Goal: Task Accomplishment & Management: Manage account settings

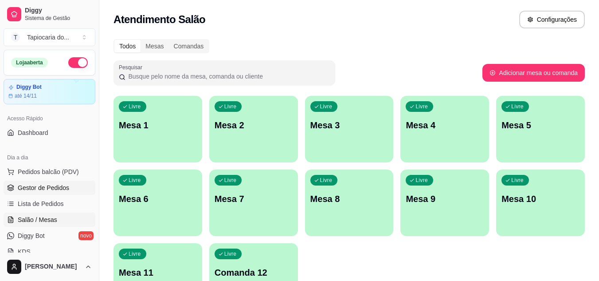
click at [40, 191] on span "Gestor de Pedidos" at bounding box center [43, 187] width 51 height 9
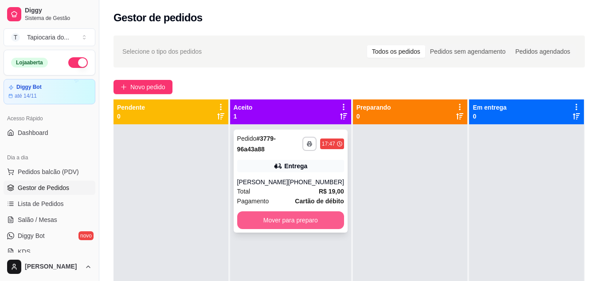
click at [286, 217] on button "Mover para preparo" at bounding box center [290, 220] width 107 height 18
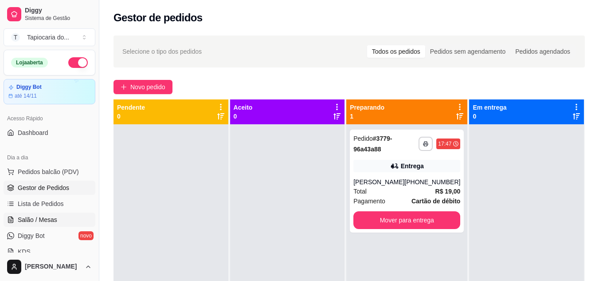
click at [36, 221] on span "Salão / Mesas" at bounding box center [37, 219] width 39 height 9
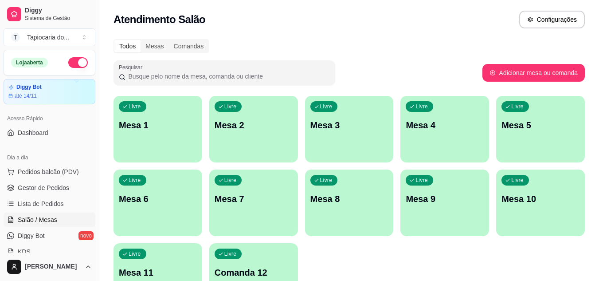
click at [162, 126] on p "Mesa 1" at bounding box center [158, 125] width 78 height 12
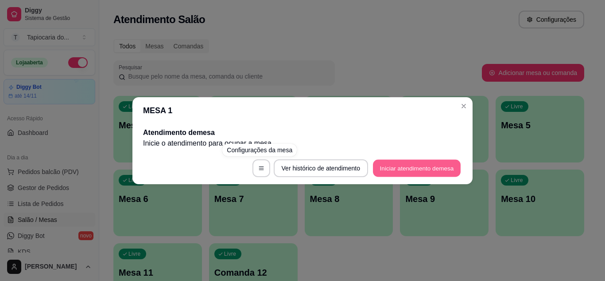
click at [383, 169] on button "Iniciar atendimento de mesa" at bounding box center [417, 167] width 88 height 17
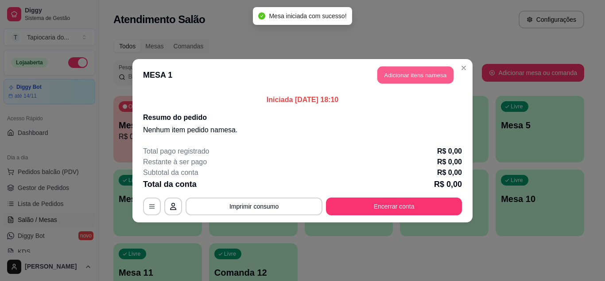
click at [411, 80] on button "Adicionar itens na mesa" at bounding box center [416, 74] width 76 height 17
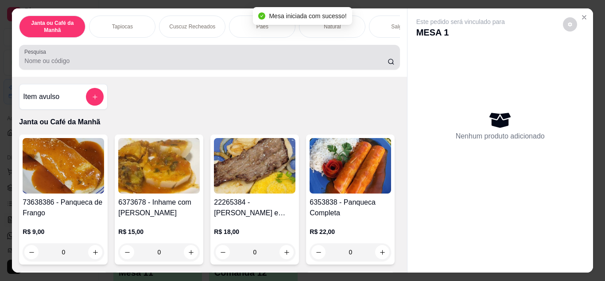
click at [292, 52] on div at bounding box center [209, 57] width 370 height 18
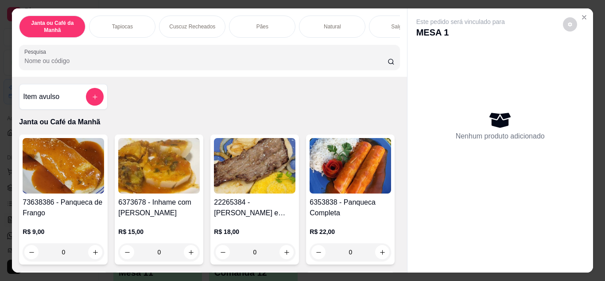
click at [95, 93] on button "add-separate-item" at bounding box center [95, 97] width 18 height 18
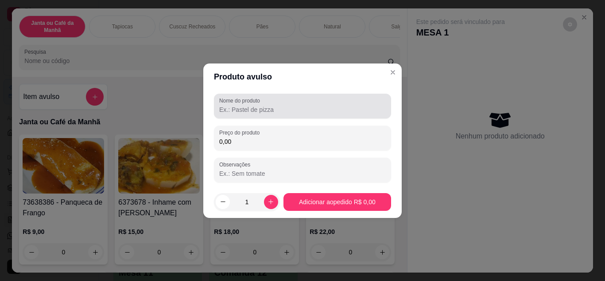
click at [266, 109] on input "Nome do produto" at bounding box center [302, 109] width 167 height 9
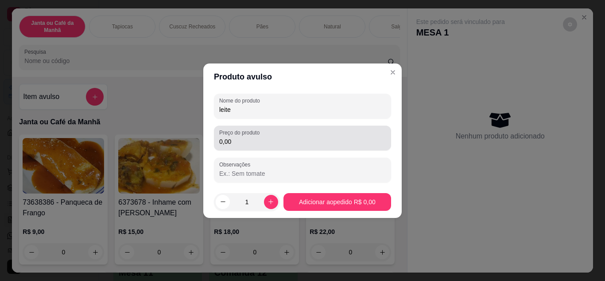
type input "leite"
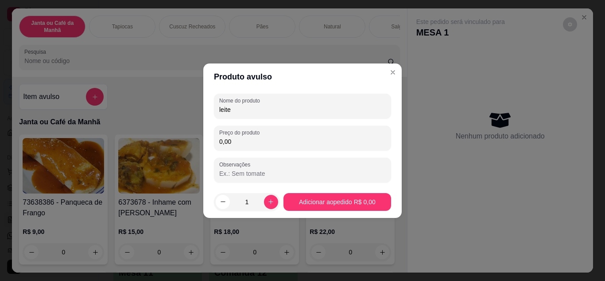
click at [253, 143] on input "0,00" at bounding box center [302, 141] width 167 height 9
type input "3,00"
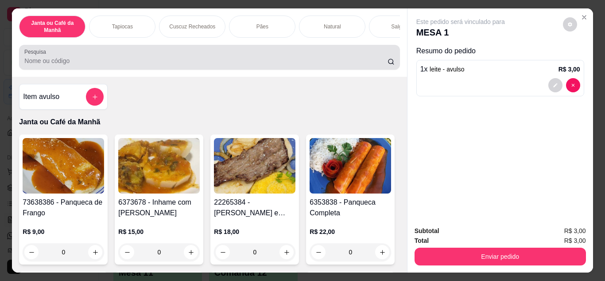
click at [203, 65] on input "Pesquisa" at bounding box center [205, 60] width 363 height 9
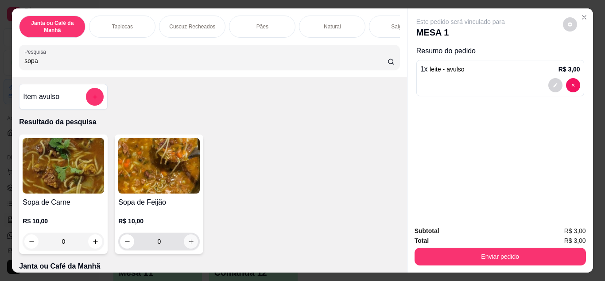
type input "sopa"
click at [184, 247] on button "increase-product-quantity" at bounding box center [191, 241] width 14 height 14
type input "1"
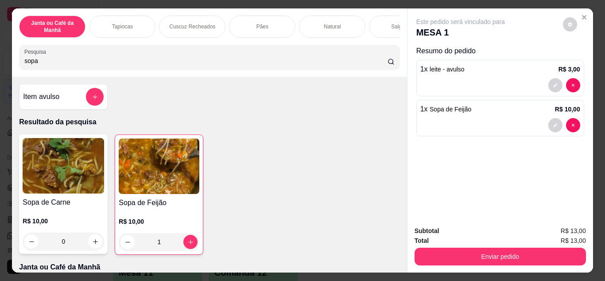
click at [467, 265] on div "Subtotal R$ 13,00 Total R$ 13,00 Enviar pedido" at bounding box center [501, 245] width 186 height 54
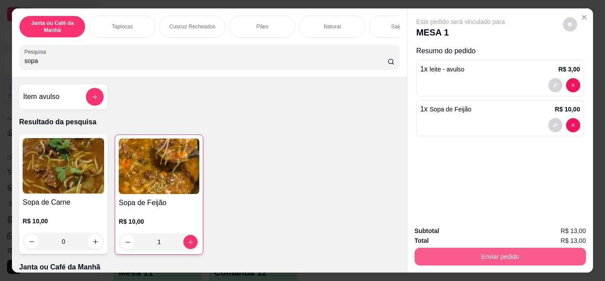
click at [571, 254] on button "Enviar pedido" at bounding box center [501, 256] width 172 height 18
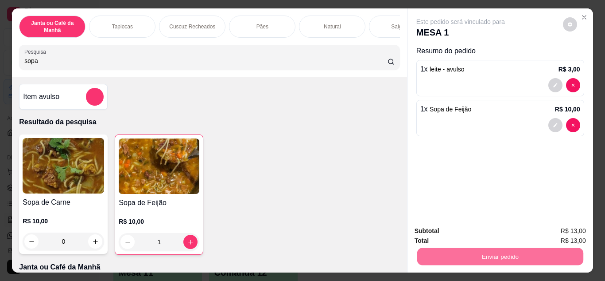
click at [575, 231] on button "Enviar pedido" at bounding box center [563, 231] width 49 height 16
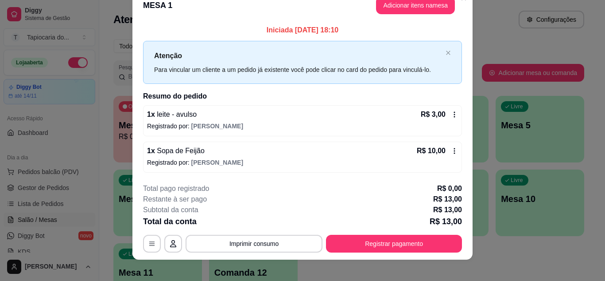
scroll to position [23, 0]
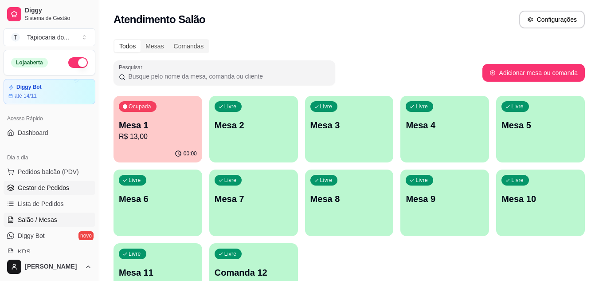
click at [34, 186] on span "Gestor de Pedidos" at bounding box center [43, 187] width 51 height 9
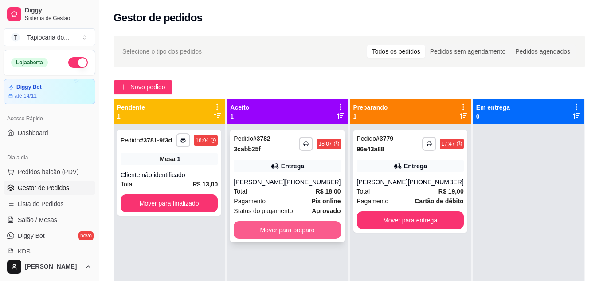
click at [309, 229] on button "Mover para preparo" at bounding box center [287, 230] width 107 height 18
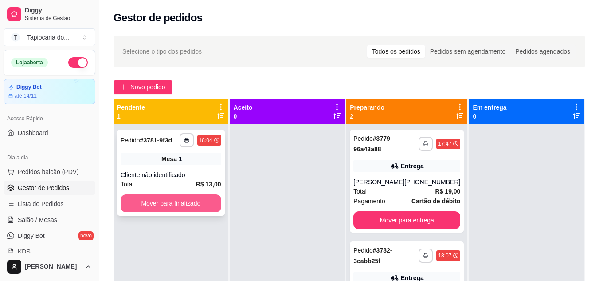
click at [184, 205] on button "Mover para finalizado" at bounding box center [171, 203] width 101 height 18
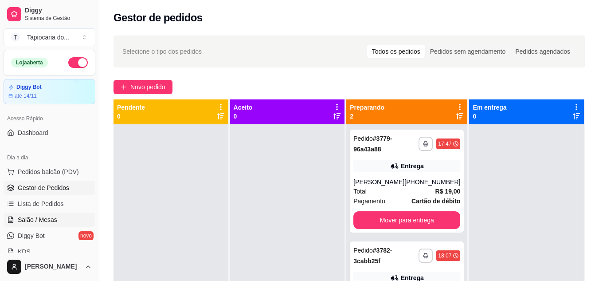
click at [29, 220] on span "Salão / Mesas" at bounding box center [37, 219] width 39 height 9
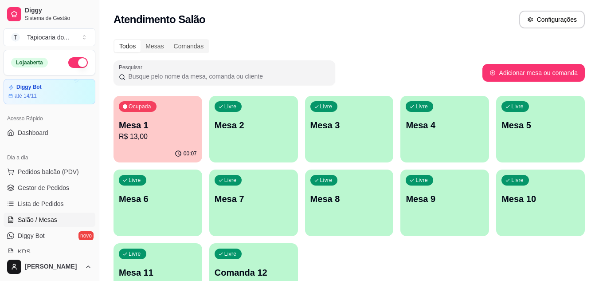
click at [511, 155] on div "button" at bounding box center [540, 157] width 89 height 11
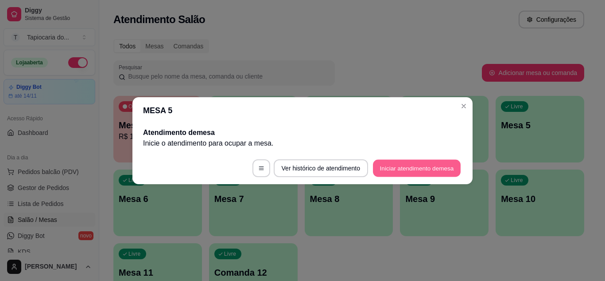
click at [394, 171] on button "Iniciar atendimento de mesa" at bounding box center [417, 167] width 88 height 17
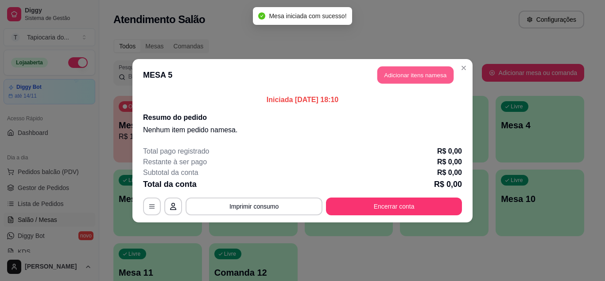
click at [400, 80] on button "Adicionar itens na mesa" at bounding box center [416, 74] width 76 height 17
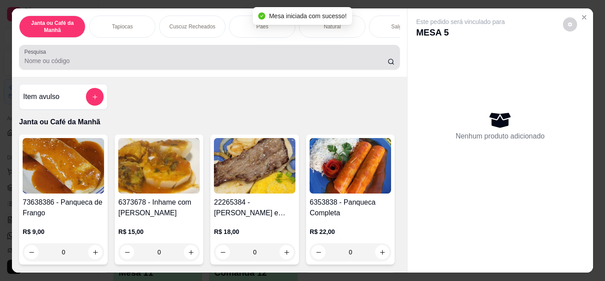
click at [273, 51] on div "Pesquisa" at bounding box center [209, 57] width 381 height 25
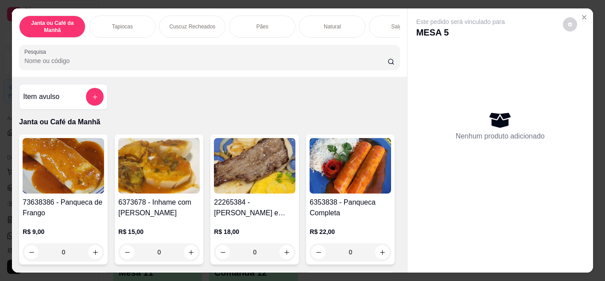
scroll to position [133, 0]
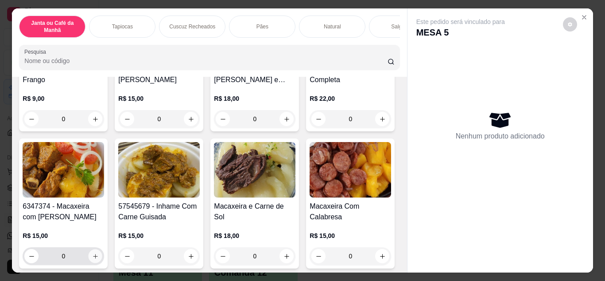
click at [102, 257] on button "increase-product-quantity" at bounding box center [96, 256] width 14 height 14
type input "1"
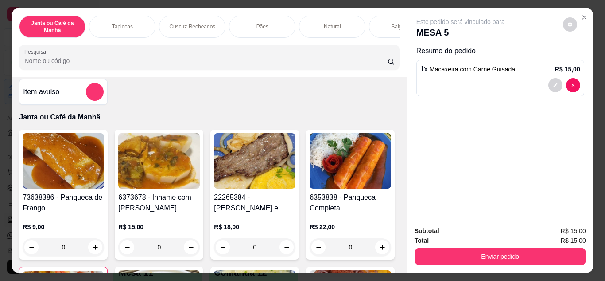
scroll to position [0, 0]
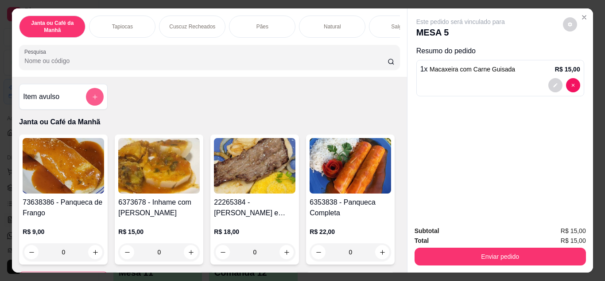
click at [94, 100] on icon "add-separate-item" at bounding box center [95, 97] width 7 height 7
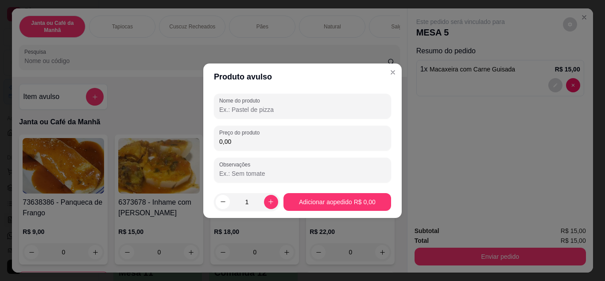
click at [239, 111] on input "Nome do produto" at bounding box center [302, 109] width 167 height 9
type input "arroz"
click at [261, 141] on input "0,00" at bounding box center [302, 141] width 167 height 9
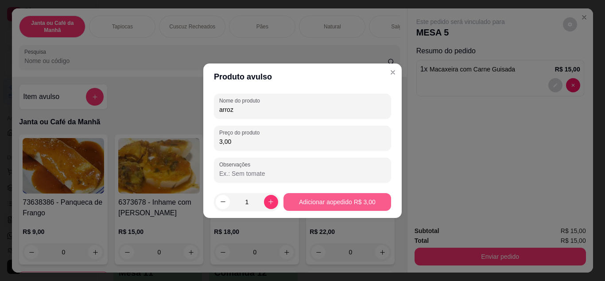
type input "3,00"
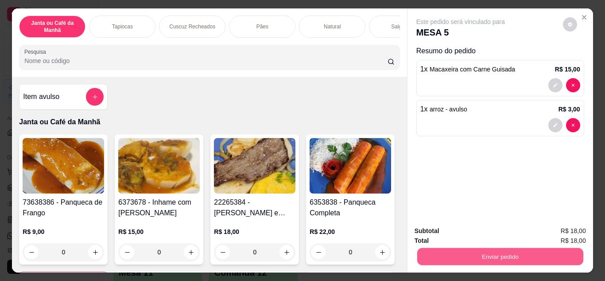
click at [495, 251] on button "Enviar pedido" at bounding box center [500, 256] width 166 height 17
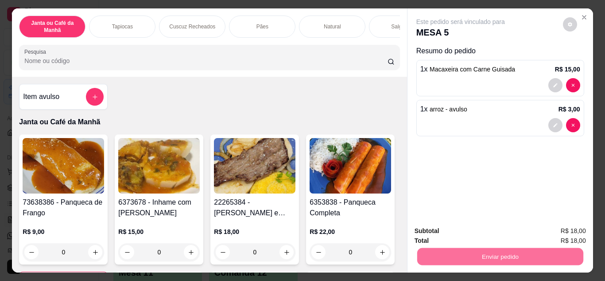
click at [564, 236] on button "Enviar pedido" at bounding box center [563, 231] width 49 height 16
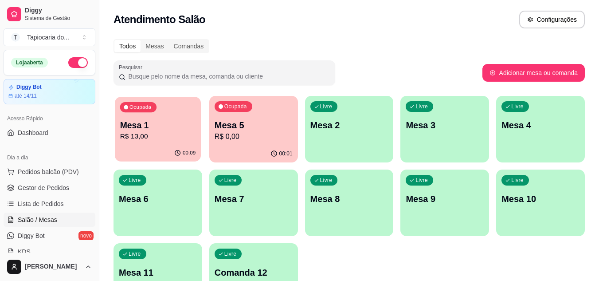
click at [157, 148] on div "00:09" at bounding box center [158, 152] width 86 height 17
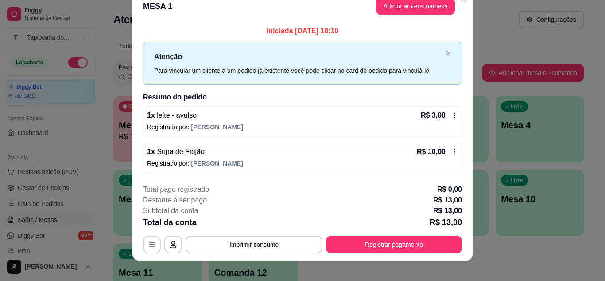
scroll to position [23, 0]
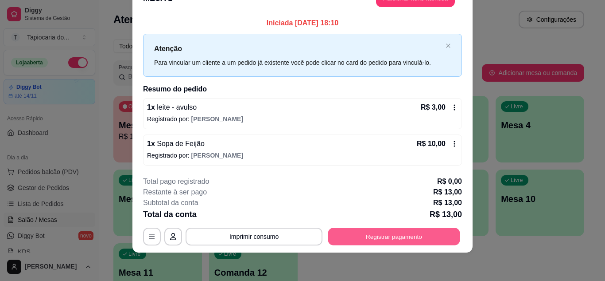
click at [382, 239] on button "Registrar pagamento" at bounding box center [394, 236] width 132 height 17
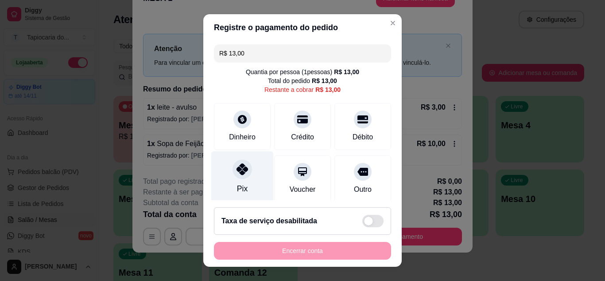
click at [243, 187] on div "Pix" at bounding box center [242, 177] width 62 height 52
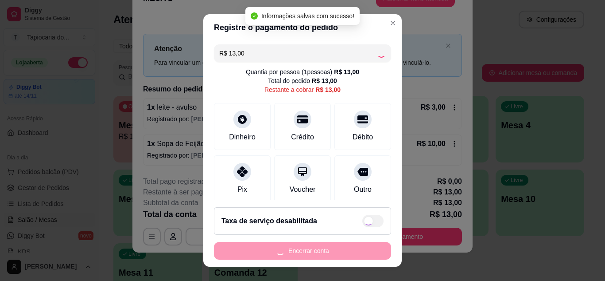
type input "R$ 0,00"
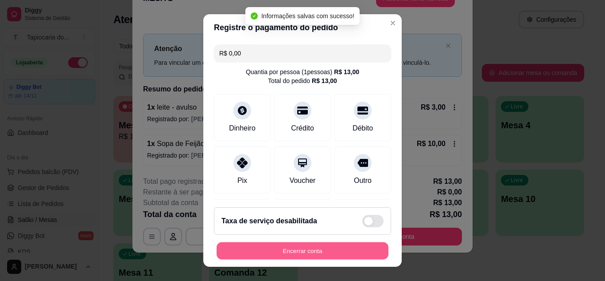
click at [337, 253] on button "Encerrar conta" at bounding box center [303, 250] width 172 height 17
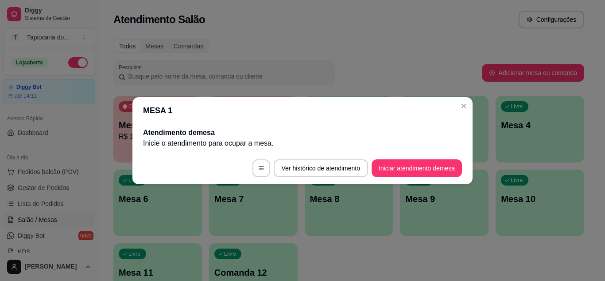
scroll to position [0, 0]
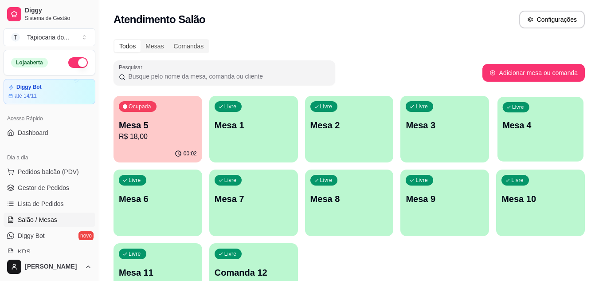
click at [509, 133] on div "Livre Mesa 4" at bounding box center [540, 124] width 86 height 54
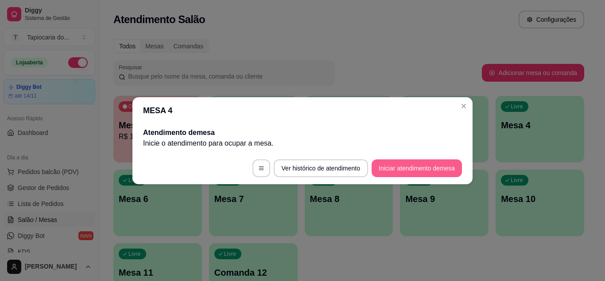
click at [379, 164] on button "Iniciar atendimento de mesa" at bounding box center [417, 168] width 90 height 18
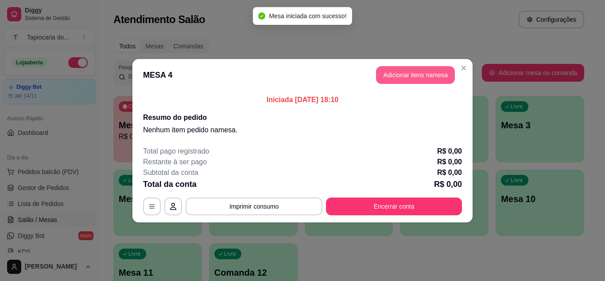
click at [380, 73] on button "Adicionar itens na mesa" at bounding box center [415, 75] width 79 height 18
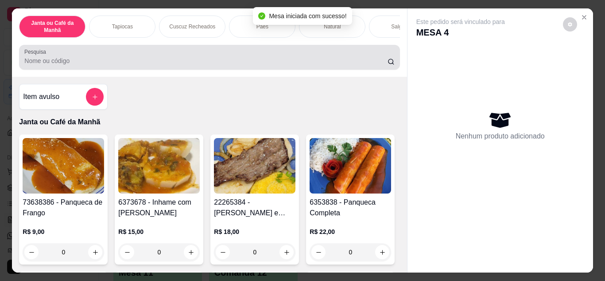
click at [289, 65] on input "Pesquisa" at bounding box center [205, 60] width 363 height 9
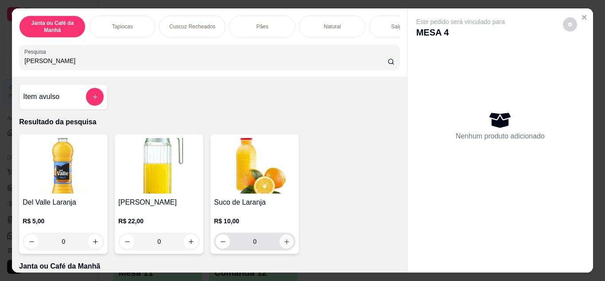
type input "lara"
click at [280, 246] on button "increase-product-quantity" at bounding box center [287, 241] width 14 height 14
type input "1"
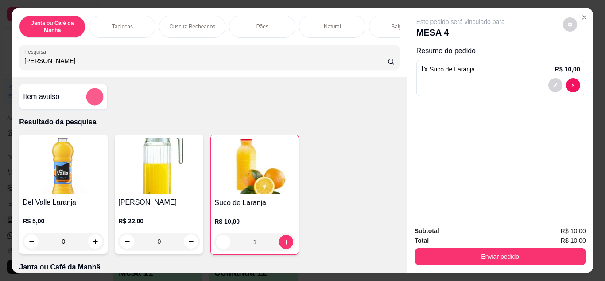
click at [92, 99] on icon "add-separate-item" at bounding box center [95, 97] width 7 height 7
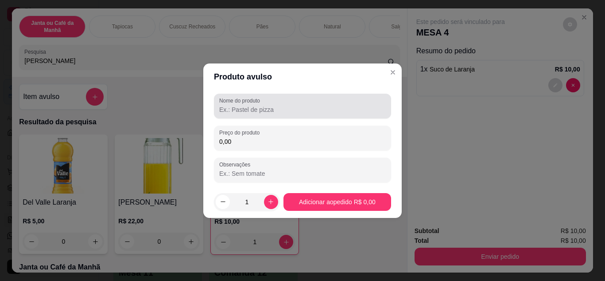
click at [270, 113] on input "Nome do produto" at bounding box center [302, 109] width 167 height 9
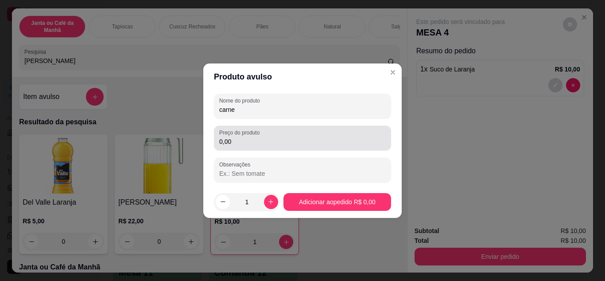
type input "carne"
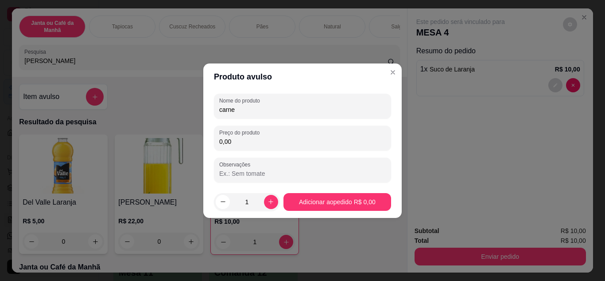
click at [261, 144] on input "0,00" at bounding box center [302, 141] width 167 height 9
type input "2,00"
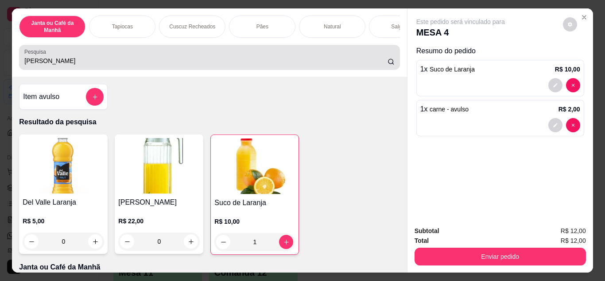
click at [328, 57] on div "lara" at bounding box center [209, 57] width 370 height 18
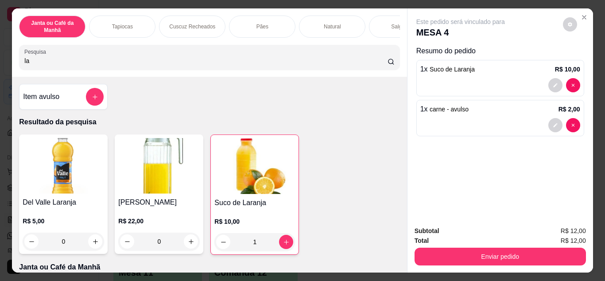
type input "l"
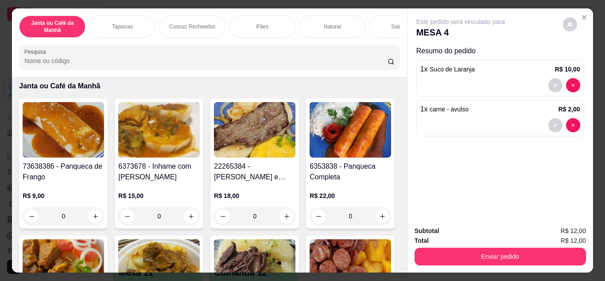
scroll to position [89, 0]
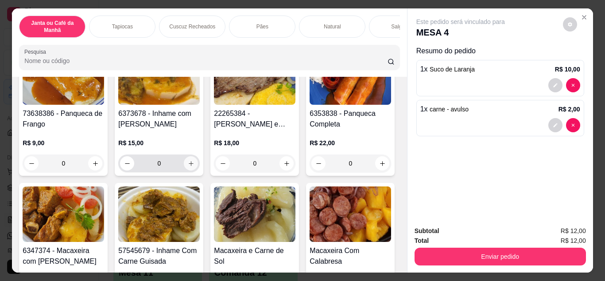
click at [188, 167] on icon "increase-product-quantity" at bounding box center [191, 163] width 7 height 7
type input "1"
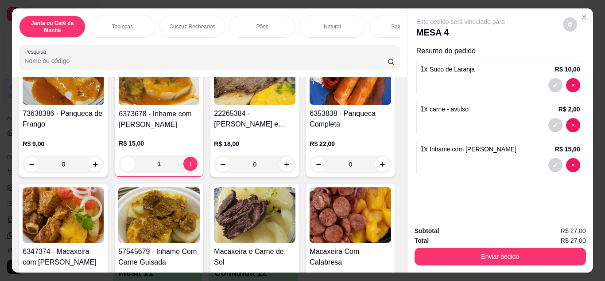
click at [139, 59] on input "Pesquisa" at bounding box center [205, 60] width 363 height 9
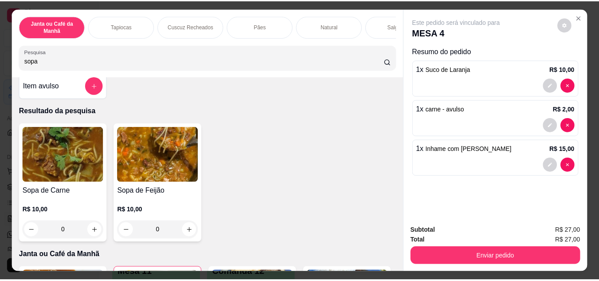
scroll to position [0, 0]
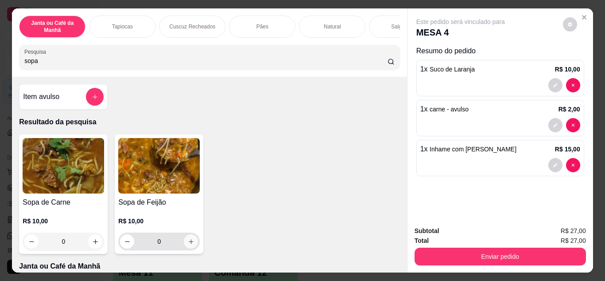
type input "sopa"
click at [188, 248] on button "increase-product-quantity" at bounding box center [191, 241] width 14 height 14
type input "1"
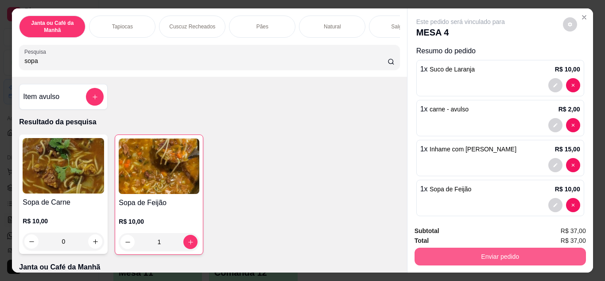
click at [435, 257] on button "Enviar pedido" at bounding box center [501, 256] width 172 height 18
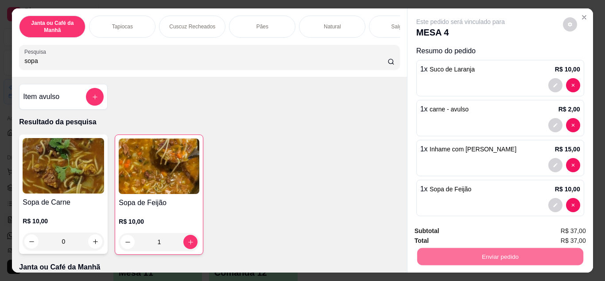
click at [555, 230] on button "Enviar pedido" at bounding box center [563, 231] width 50 height 17
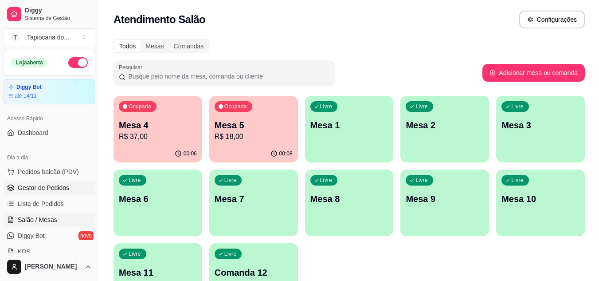
click at [44, 190] on span "Gestor de Pedidos" at bounding box center [43, 187] width 51 height 9
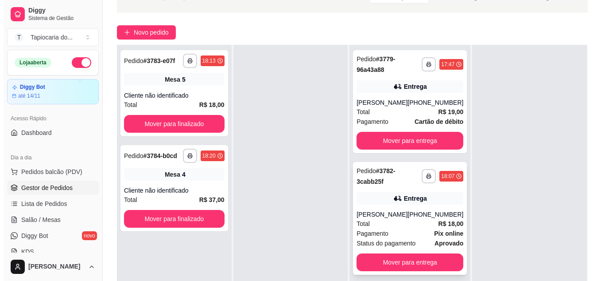
scroll to position [133, 0]
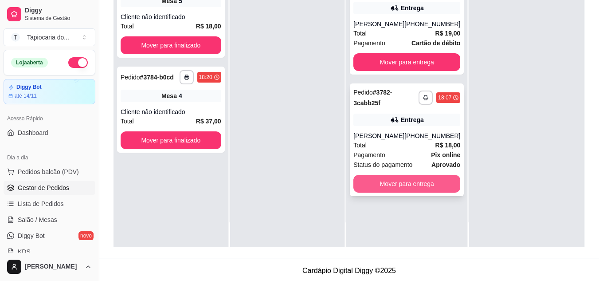
click at [394, 176] on button "Mover para entrega" at bounding box center [406, 184] width 107 height 18
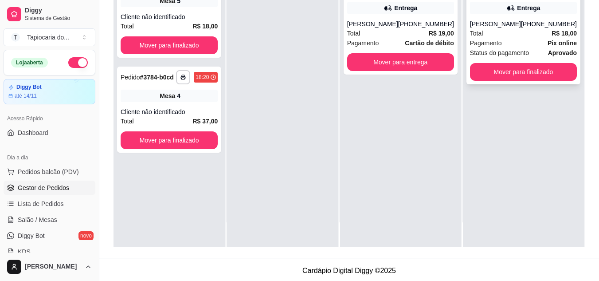
click at [533, 17] on div "**********" at bounding box center [523, 28] width 114 height 113
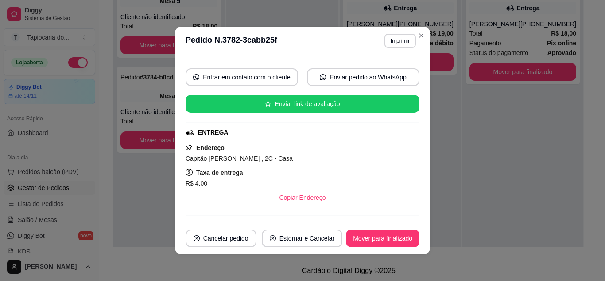
scroll to position [44, 0]
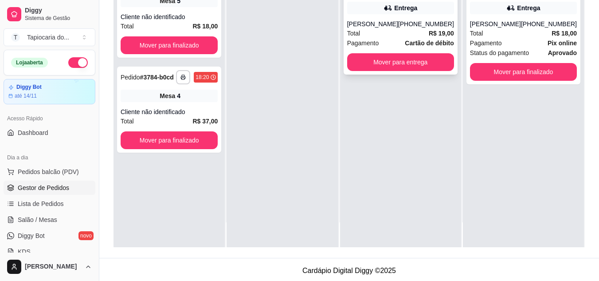
click at [425, 43] on strong "Cartão de débito" at bounding box center [429, 42] width 49 height 7
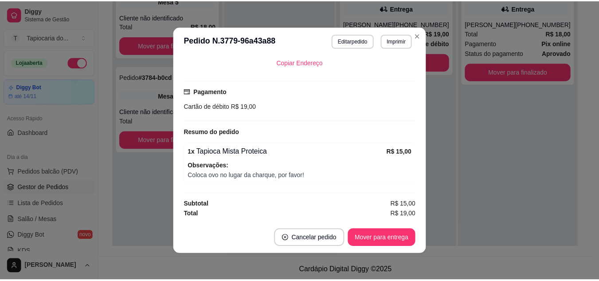
scroll to position [2, 0]
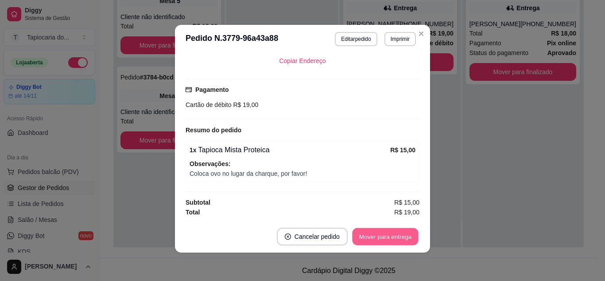
click at [383, 233] on button "Mover para entrega" at bounding box center [385, 236] width 66 height 17
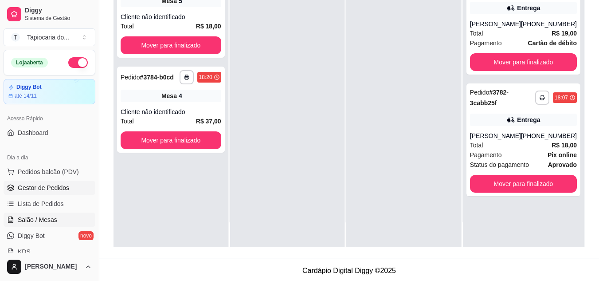
click at [41, 215] on span "Salão / Mesas" at bounding box center [37, 219] width 39 height 9
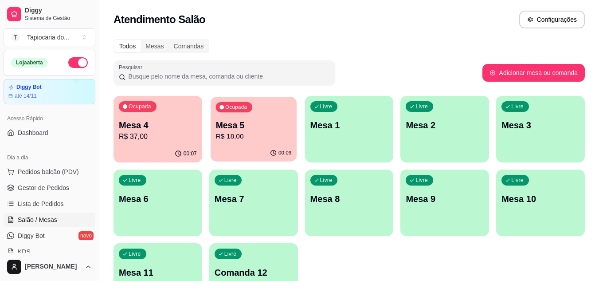
click at [220, 136] on p "R$ 18,00" at bounding box center [253, 136] width 76 height 10
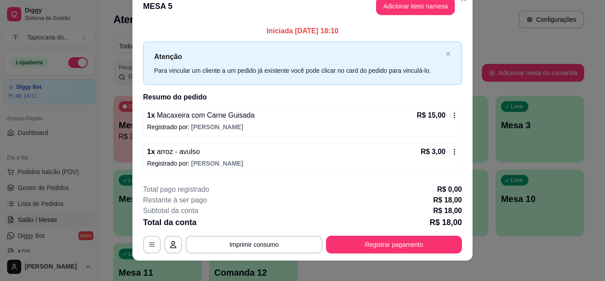
scroll to position [23, 0]
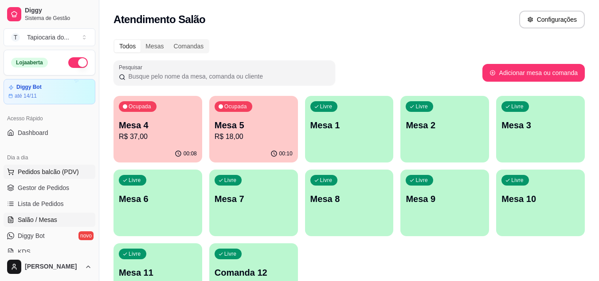
click at [43, 165] on button "Pedidos balcão (PDV)" at bounding box center [50, 171] width 92 height 14
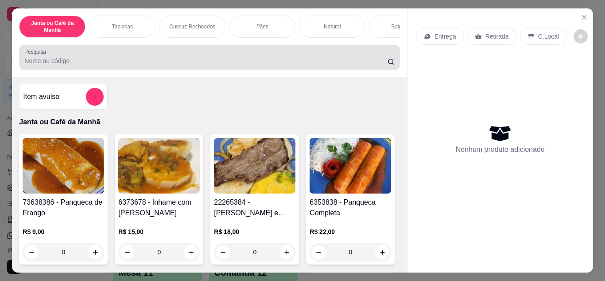
click at [229, 66] on div at bounding box center [209, 57] width 370 height 18
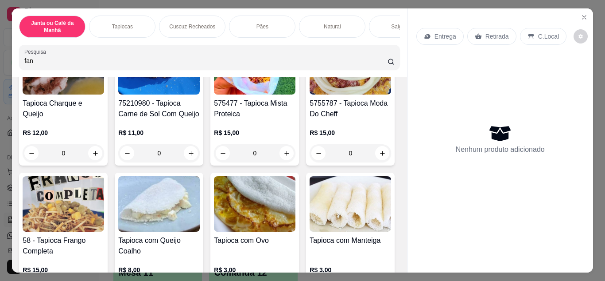
scroll to position [842, 0]
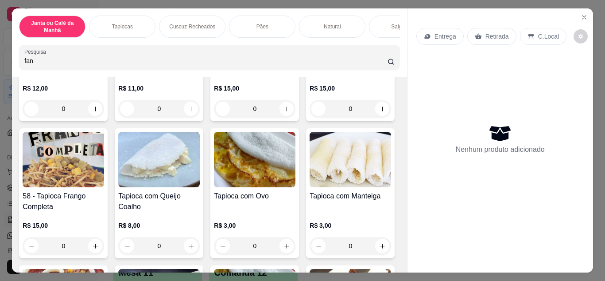
type input "fan"
type input "1"
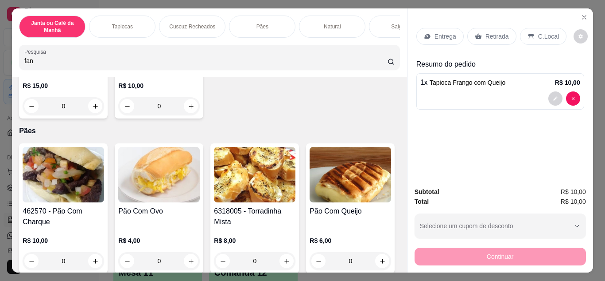
scroll to position [1906, 0]
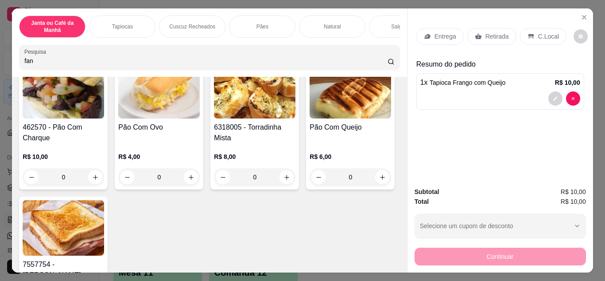
type input "1"
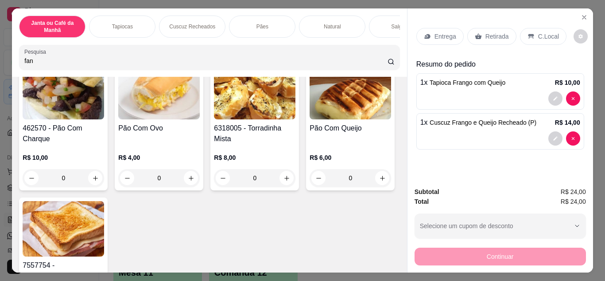
scroll to position [1906, 0]
click at [494, 28] on div "Retirada" at bounding box center [492, 36] width 49 height 17
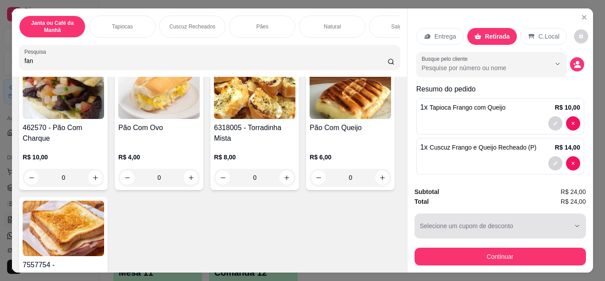
click at [530, 224] on div "button" at bounding box center [495, 226] width 150 height 18
click at [574, 222] on icon "button" at bounding box center [577, 225] width 7 height 7
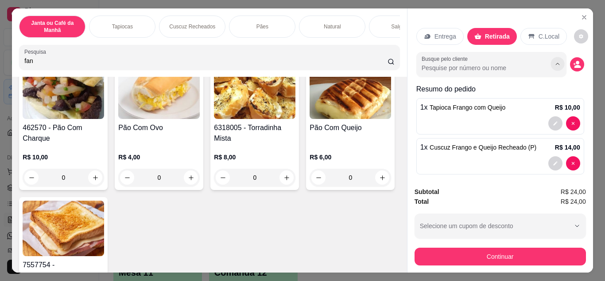
click at [554, 60] on icon "Show suggestions" at bounding box center [557, 63] width 7 height 7
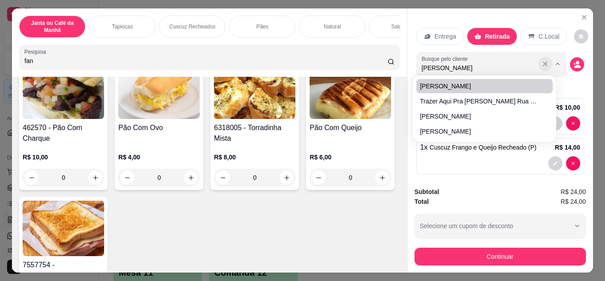
type input "kelly"
click at [542, 60] on icon "Show suggestions" at bounding box center [545, 63] width 7 height 7
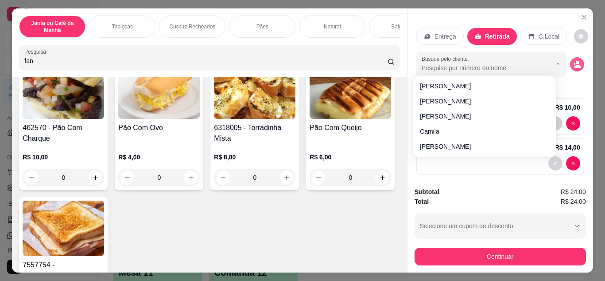
click at [572, 64] on button "decrease-product-quantity" at bounding box center [577, 64] width 14 height 14
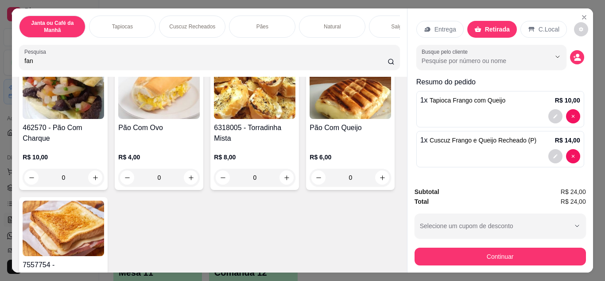
scroll to position [23, 0]
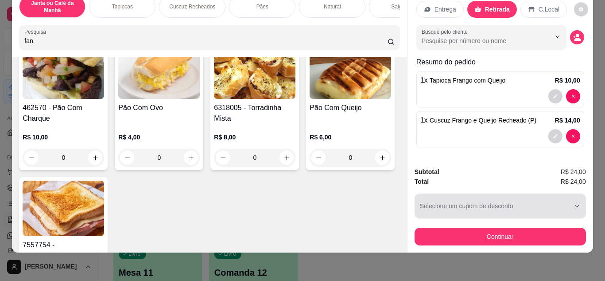
click at [576, 202] on icon "button" at bounding box center [577, 205] width 7 height 7
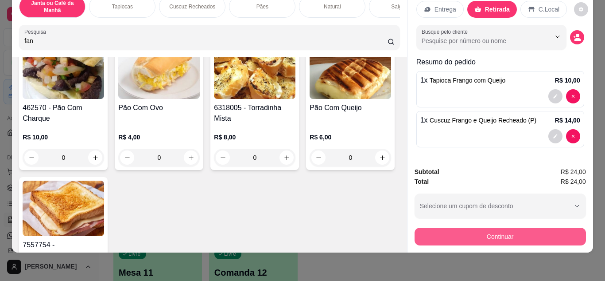
click at [517, 227] on button "Continuar" at bounding box center [501, 236] width 172 height 18
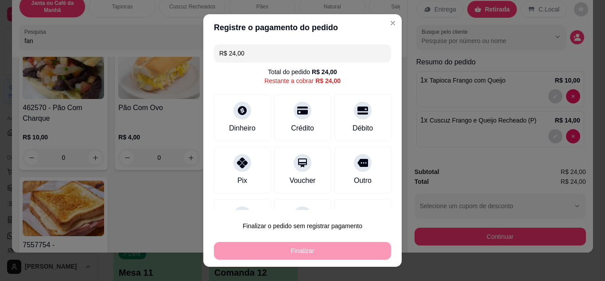
scroll to position [39, 0]
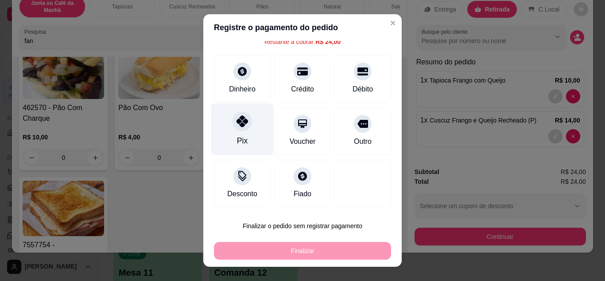
click at [250, 129] on div "Pix" at bounding box center [242, 129] width 62 height 52
type input "R$ 0,00"
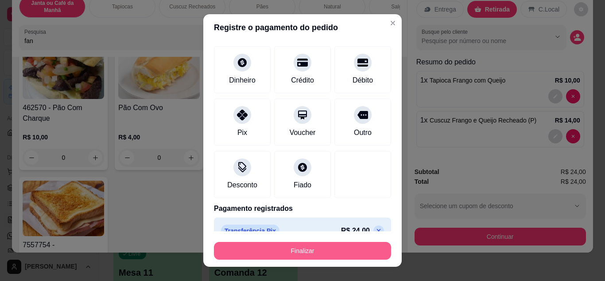
click at [306, 253] on button "Finalizar" at bounding box center [302, 251] width 177 height 18
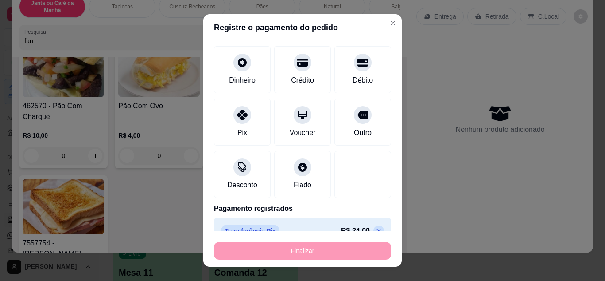
type input "0"
type input "-R$ 24,00"
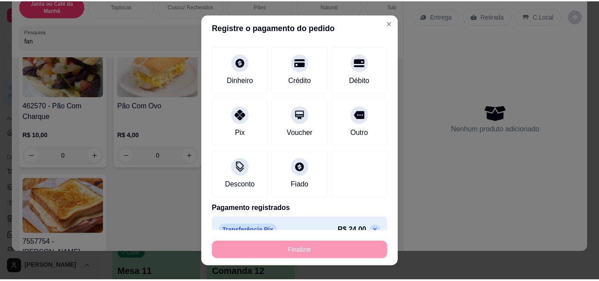
scroll to position [1905, 0]
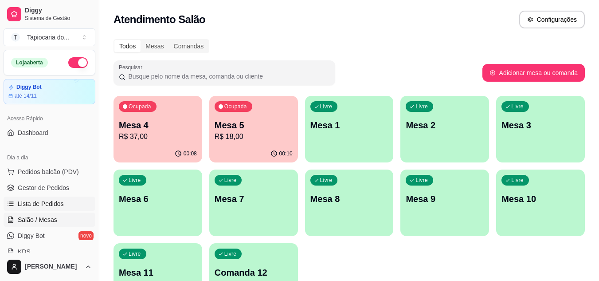
click at [46, 206] on span "Lista de Pedidos" at bounding box center [41, 203] width 46 height 9
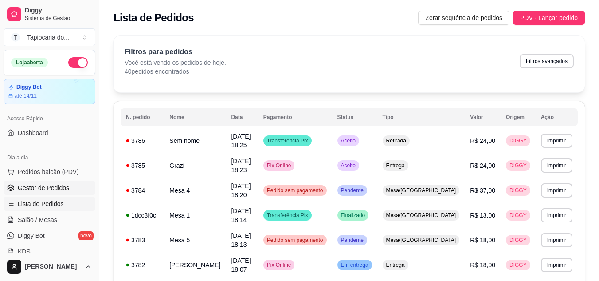
click at [38, 185] on span "Gestor de Pedidos" at bounding box center [43, 187] width 51 height 9
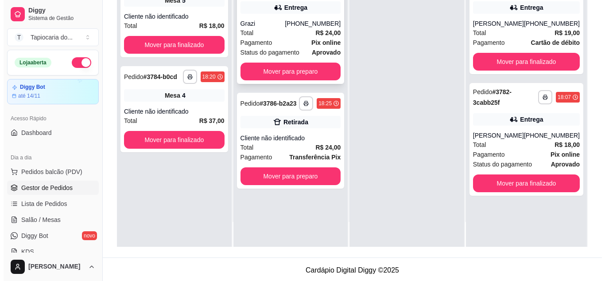
scroll to position [135, 0]
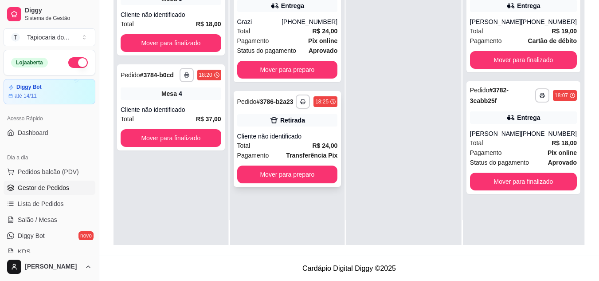
click at [264, 135] on div "Cliente não identificado" at bounding box center [287, 136] width 101 height 9
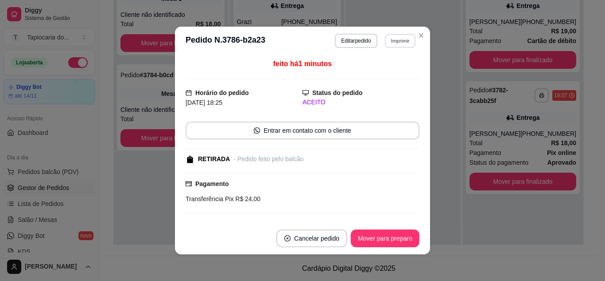
click at [392, 39] on button "Imprimir" at bounding box center [400, 41] width 31 height 14
click at [386, 76] on button "Impressora" at bounding box center [381, 72] width 64 height 14
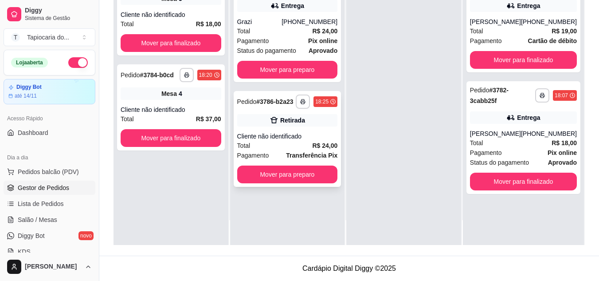
click at [288, 144] on div "Total R$ 24,00" at bounding box center [287, 145] width 101 height 10
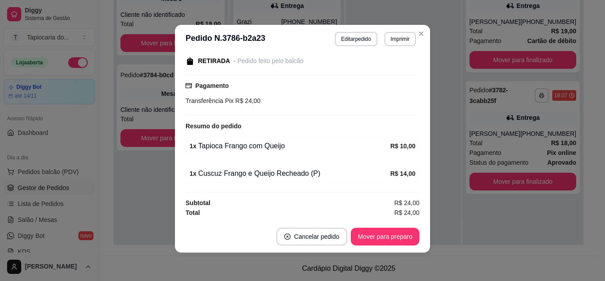
scroll to position [97, 0]
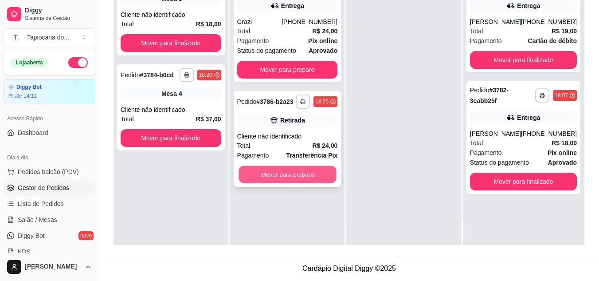
click at [279, 177] on button "Mover para preparo" at bounding box center [286, 174] width 97 height 17
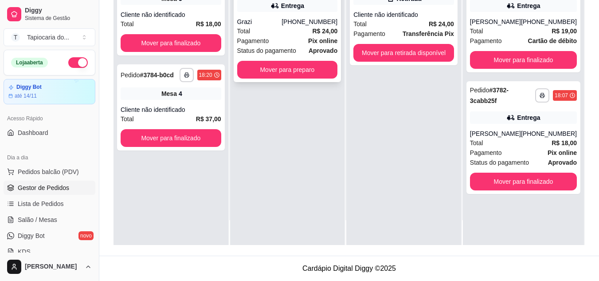
click at [285, 37] on div "Pagamento Pix online" at bounding box center [287, 41] width 101 height 10
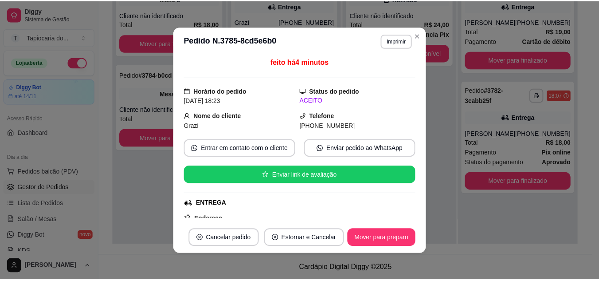
scroll to position [0, 0]
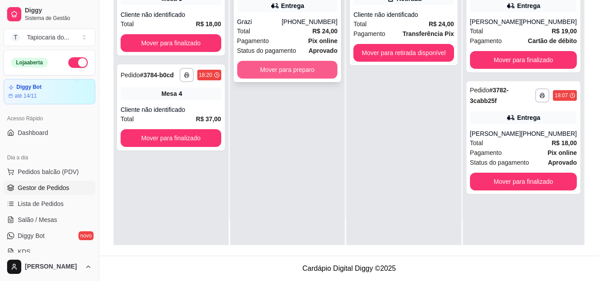
click at [312, 65] on button "Mover para preparo" at bounding box center [287, 70] width 101 height 18
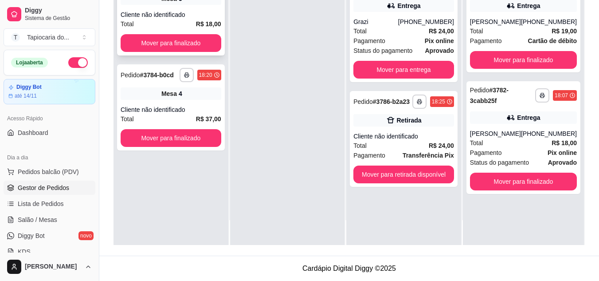
click at [149, 34] on div "**********" at bounding box center [171, 12] width 108 height 86
click at [128, 53] on div "**********" at bounding box center [171, 12] width 108 height 86
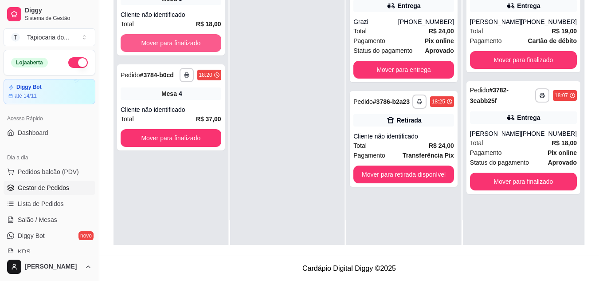
click at [130, 44] on button "Mover para finalizado" at bounding box center [171, 43] width 101 height 18
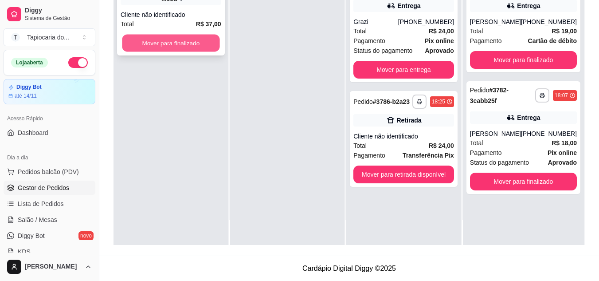
click at [160, 41] on button "Mover para finalizado" at bounding box center [170, 43] width 97 height 17
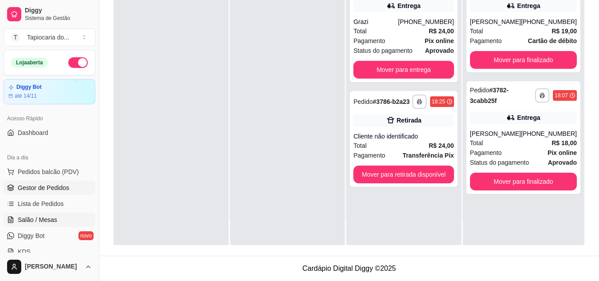
click at [30, 217] on span "Salão / Mesas" at bounding box center [37, 219] width 39 height 9
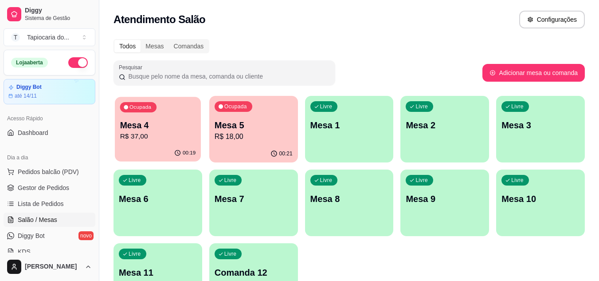
click at [169, 134] on p "R$ 37,00" at bounding box center [158, 136] width 76 height 10
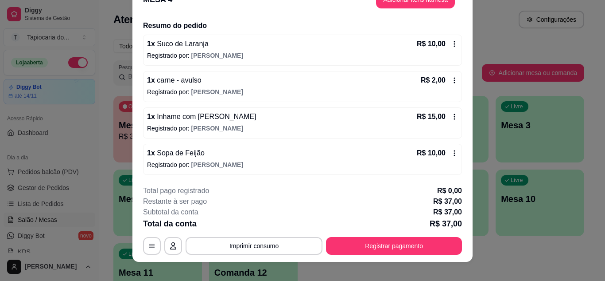
scroll to position [27, 0]
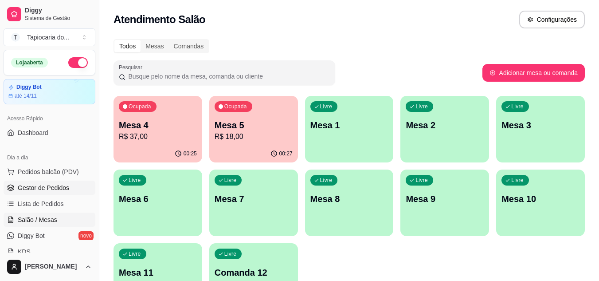
click at [50, 188] on span "Gestor de Pedidos" at bounding box center [43, 187] width 51 height 9
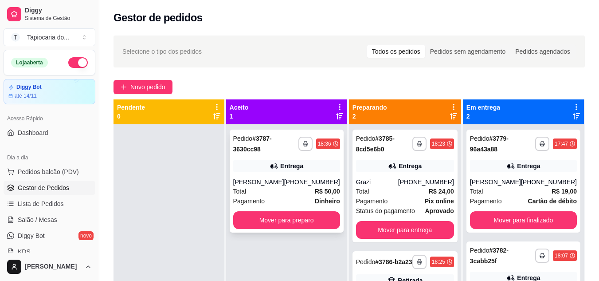
click at [288, 190] on div "Total R$ 50,00" at bounding box center [286, 191] width 107 height 10
click at [278, 216] on button "Mover para preparo" at bounding box center [286, 220] width 107 height 18
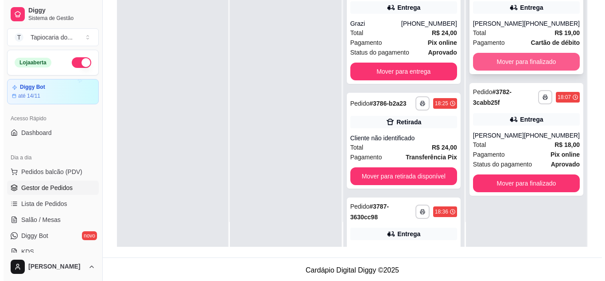
scroll to position [135, 0]
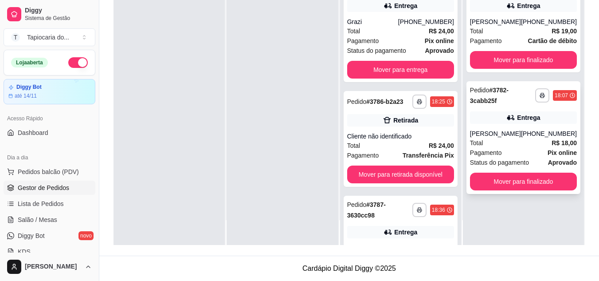
click at [496, 146] on div "Total R$ 18,00" at bounding box center [523, 143] width 107 height 10
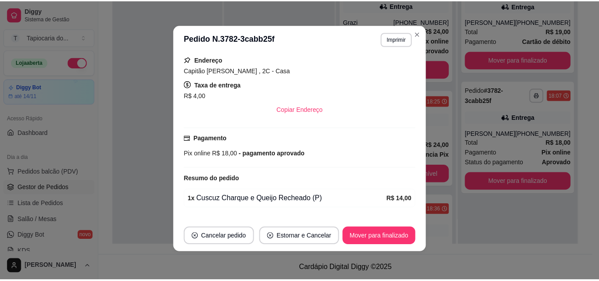
scroll to position [184, 0]
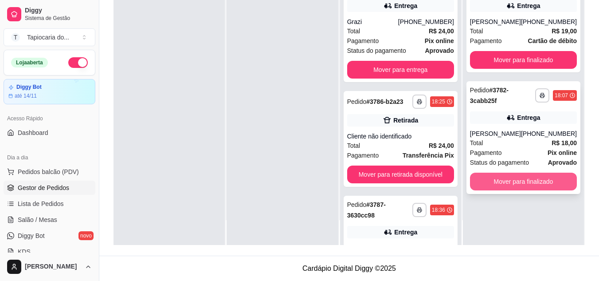
click at [494, 175] on button "Mover para finalizado" at bounding box center [523, 181] width 107 height 18
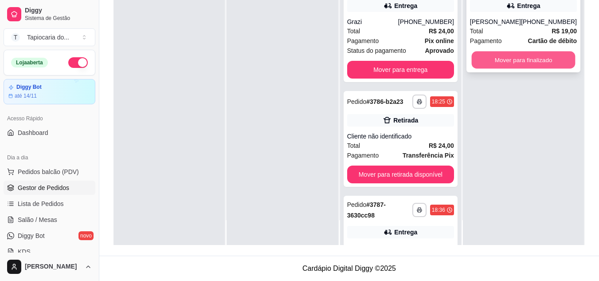
click at [509, 55] on button "Mover para finalizado" at bounding box center [523, 59] width 104 height 17
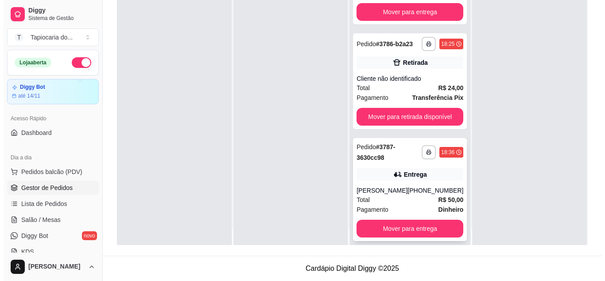
scroll to position [25, 0]
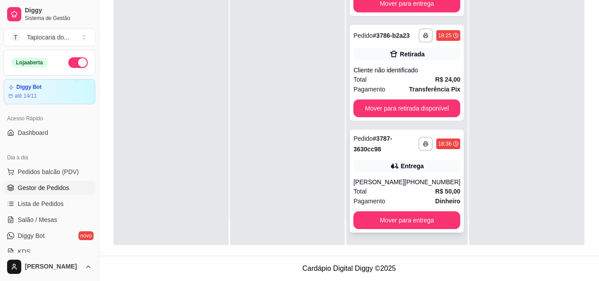
click at [367, 192] on div "Total R$ 50,00" at bounding box center [406, 191] width 107 height 10
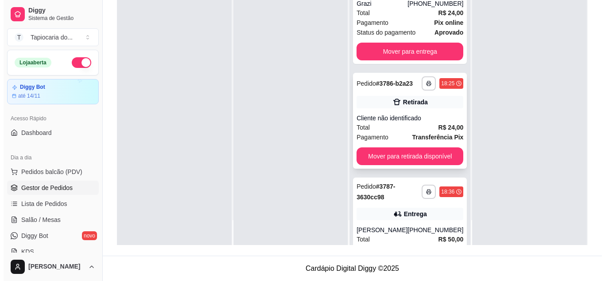
scroll to position [0, 0]
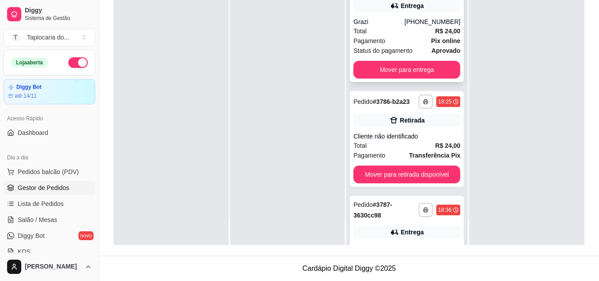
click at [402, 26] on div "Total R$ 24,00" at bounding box center [406, 31] width 107 height 10
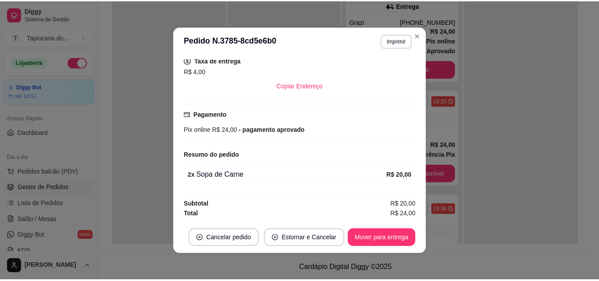
scroll to position [2, 0]
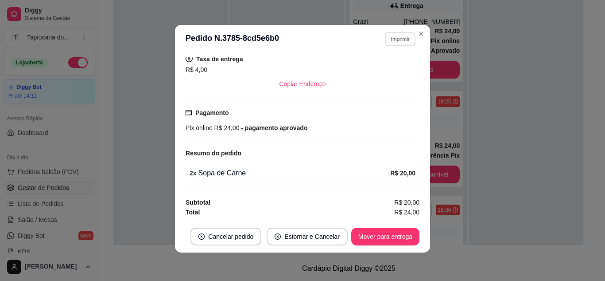
click at [406, 40] on button "Imprimir" at bounding box center [400, 39] width 31 height 14
click at [363, 72] on button "Impressora" at bounding box center [382, 70] width 64 height 14
click at [381, 241] on button "Mover para entrega" at bounding box center [385, 236] width 66 height 17
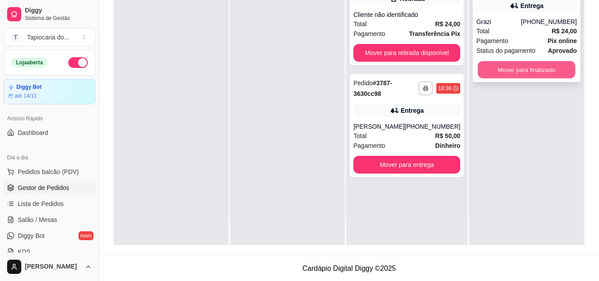
click at [488, 78] on button "Mover para finalizado" at bounding box center [526, 69] width 97 height 17
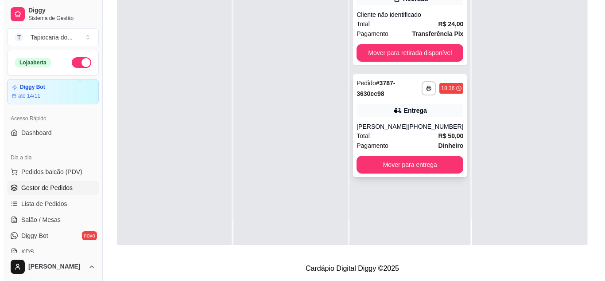
scroll to position [0, 0]
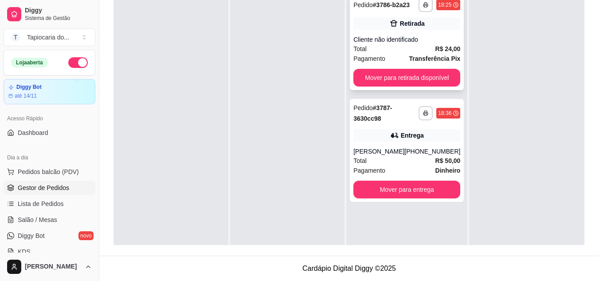
click at [413, 51] on div "Total R$ 24,00" at bounding box center [406, 49] width 107 height 10
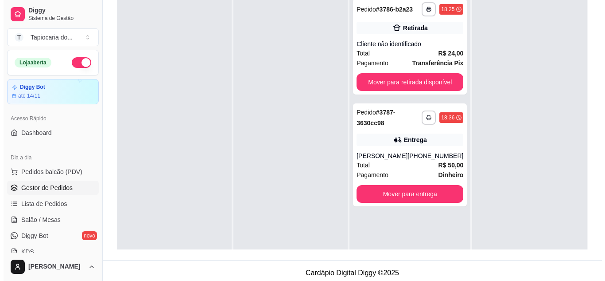
scroll to position [135, 0]
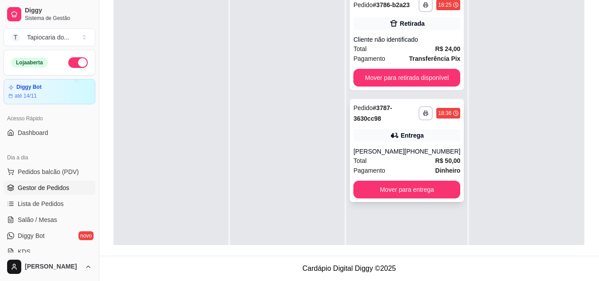
click at [394, 154] on div "[PERSON_NAME]" at bounding box center [378, 151] width 51 height 9
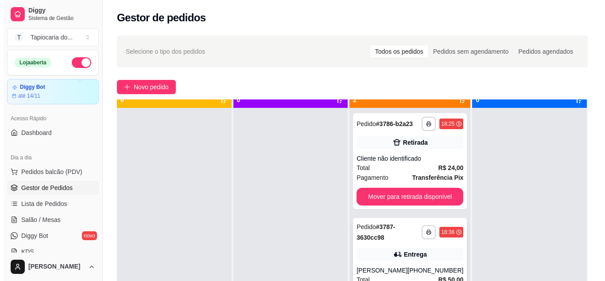
scroll to position [25, 0]
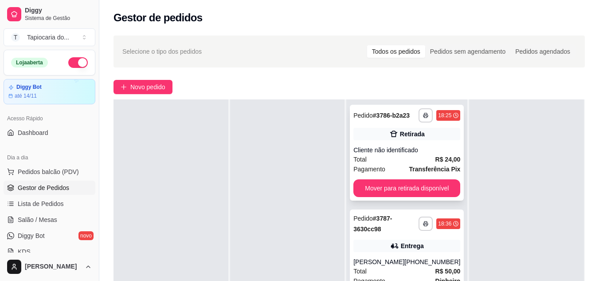
click at [398, 162] on div "Total R$ 24,00" at bounding box center [406, 159] width 107 height 10
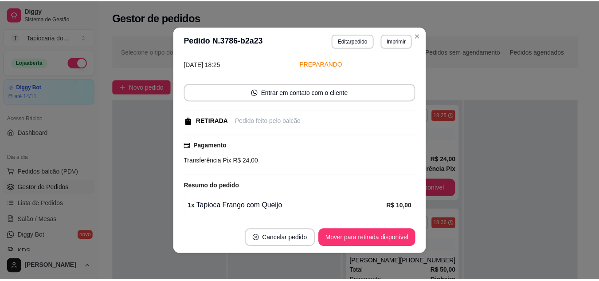
scroll to position [97, 0]
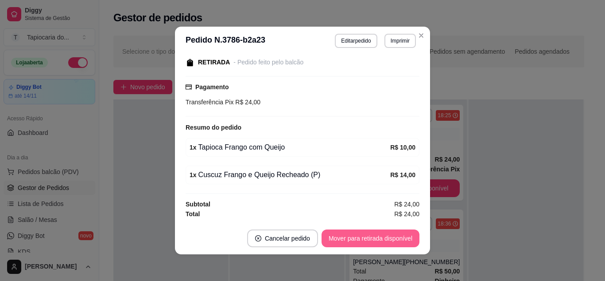
click at [362, 239] on button "Mover para retirada disponível" at bounding box center [371, 238] width 98 height 18
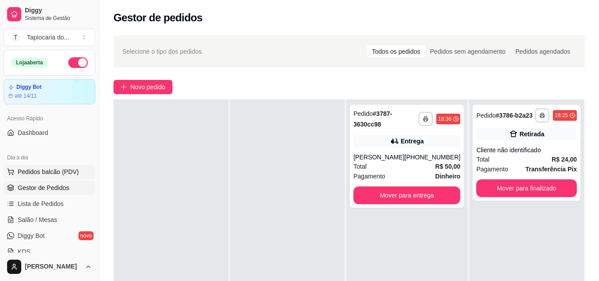
click at [30, 169] on span "Pedidos balcão (PDV)" at bounding box center [48, 171] width 61 height 9
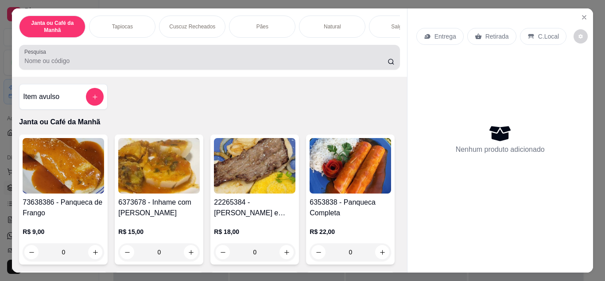
click at [195, 66] on div at bounding box center [209, 57] width 370 height 18
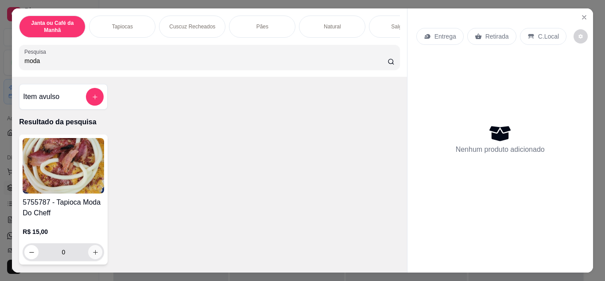
type input "moda"
click at [88, 255] on button "increase-product-quantity" at bounding box center [95, 252] width 14 height 14
type input "1"
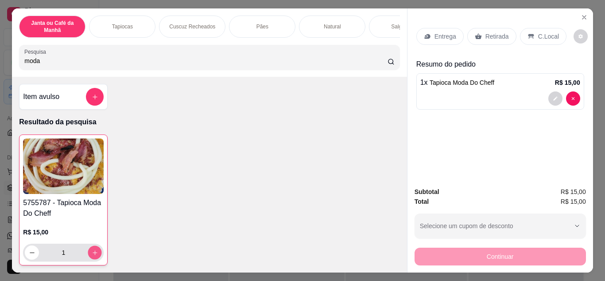
click at [88, 255] on button "increase-product-quantity" at bounding box center [95, 252] width 14 height 14
type input "2"
click at [476, 33] on icon at bounding box center [478, 36] width 7 height 7
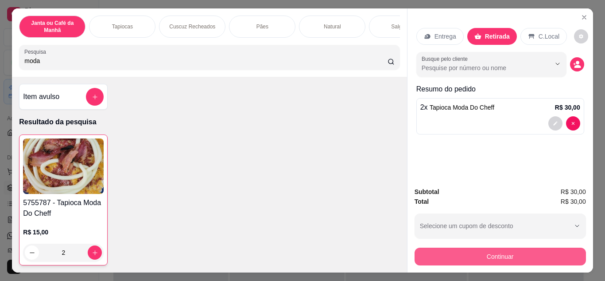
click at [462, 253] on button "Continuar" at bounding box center [501, 256] width 172 height 18
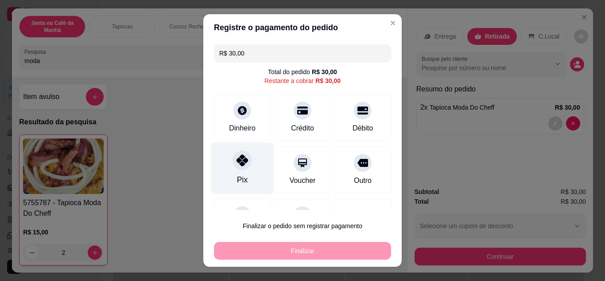
click at [248, 165] on div "Pix" at bounding box center [242, 168] width 62 height 52
type input "R$ 0,00"
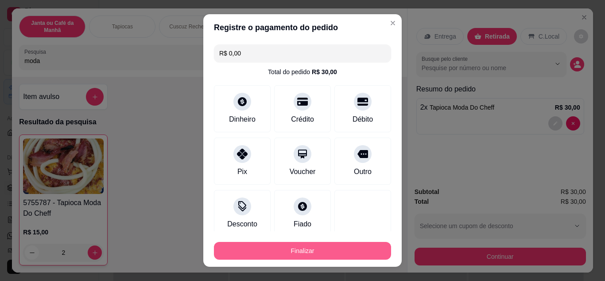
click at [282, 254] on button "Finalizar" at bounding box center [302, 251] width 177 height 18
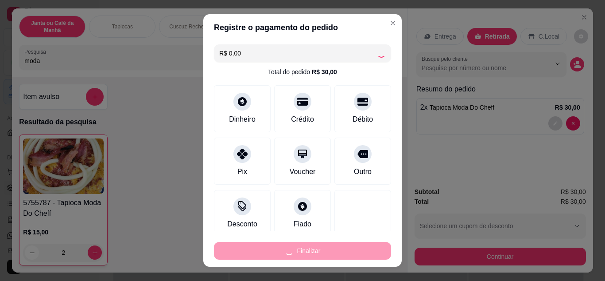
type input "0"
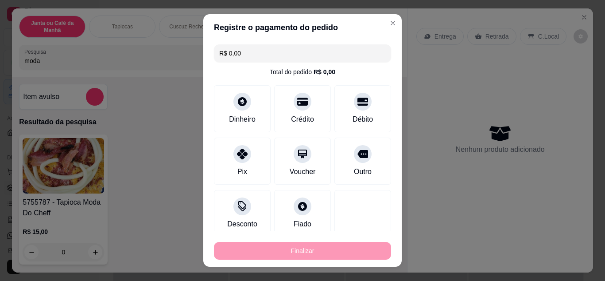
type input "-R$ 30,00"
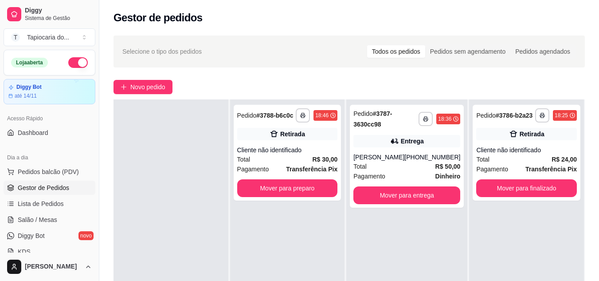
click at [320, 249] on div "**********" at bounding box center [287, 239] width 115 height 281
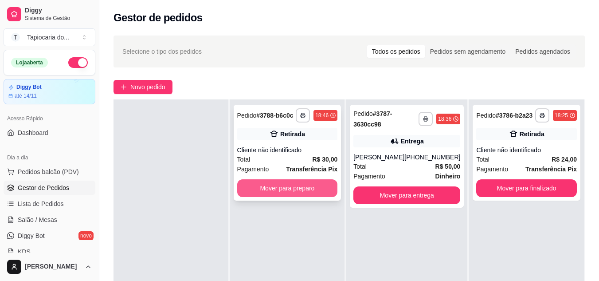
click at [303, 192] on button "Mover para preparo" at bounding box center [287, 188] width 101 height 18
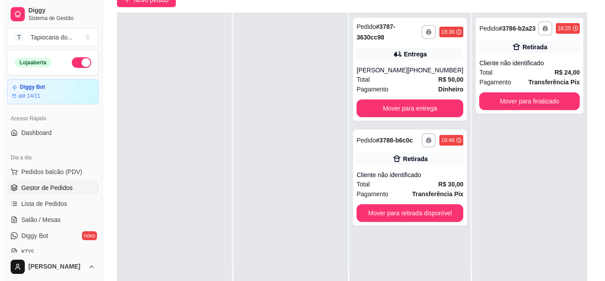
scroll to position [89, 0]
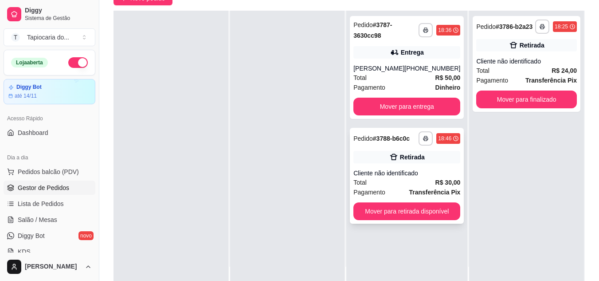
click at [377, 186] on div "Total R$ 30,00" at bounding box center [406, 182] width 107 height 10
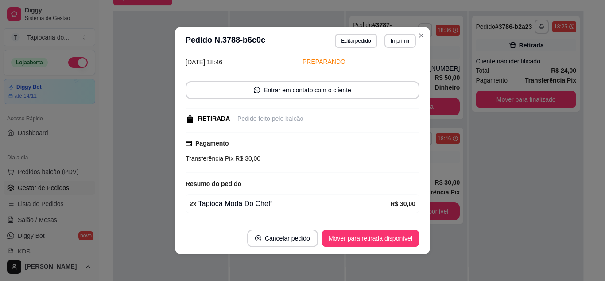
scroll to position [69, 0]
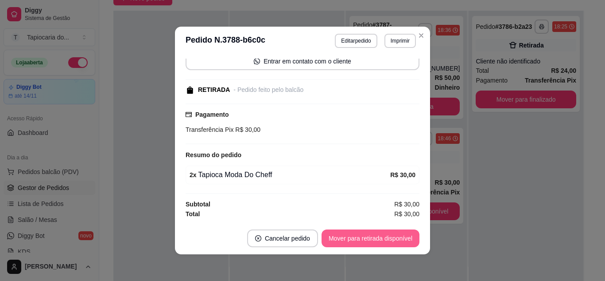
click at [349, 241] on button "Mover para retirada disponível" at bounding box center [371, 238] width 98 height 18
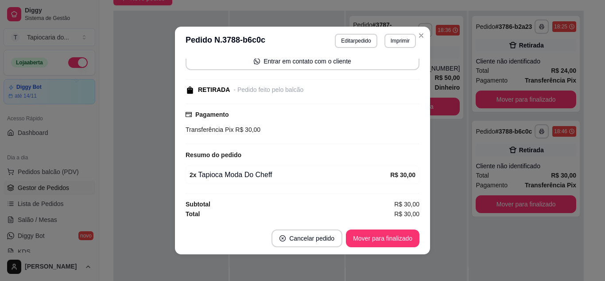
click at [387, 228] on footer "Cancelar pedido Mover para finalizado" at bounding box center [302, 238] width 255 height 32
click at [396, 242] on button "Mover para finalizado" at bounding box center [382, 238] width 71 height 17
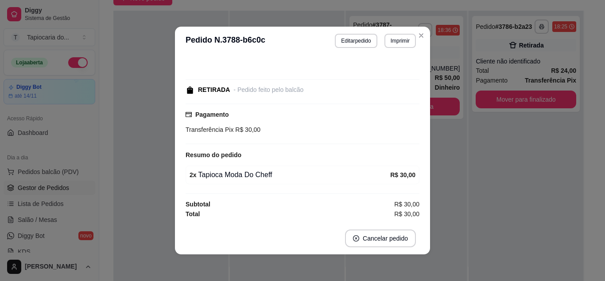
scroll to position [31, 0]
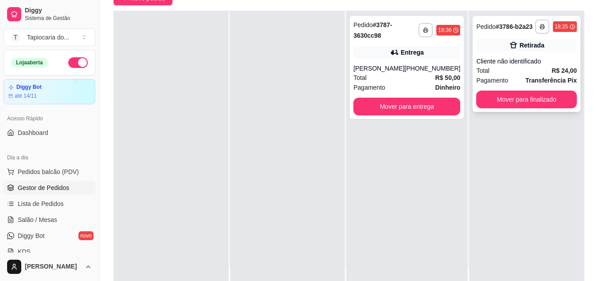
click at [509, 82] on div "Pagamento Transferência Pix" at bounding box center [526, 80] width 101 height 10
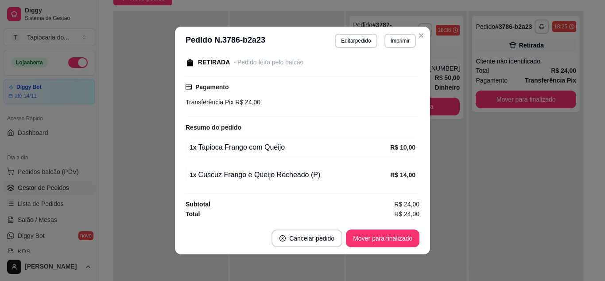
scroll to position [2, 0]
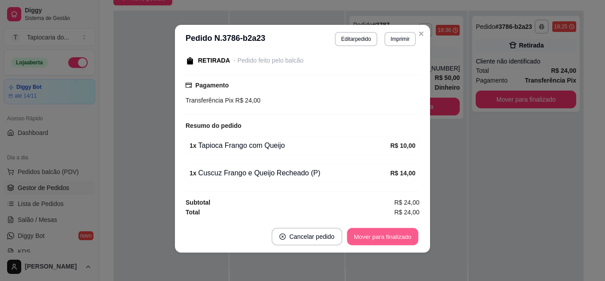
click at [403, 233] on button "Mover para finalizado" at bounding box center [382, 236] width 71 height 17
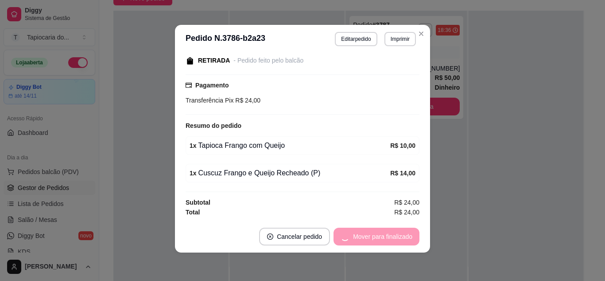
scroll to position [58, 0]
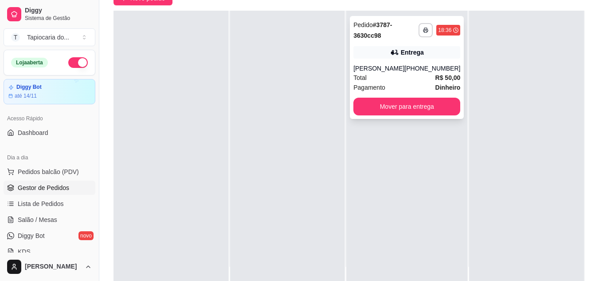
click at [378, 70] on div "[PERSON_NAME]" at bounding box center [378, 68] width 51 height 9
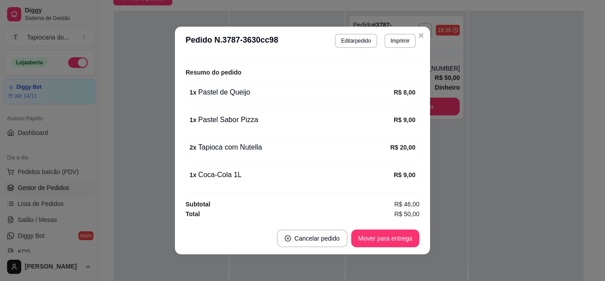
scroll to position [2, 0]
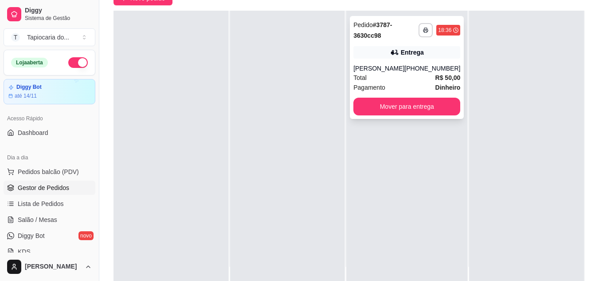
click at [389, 87] on div "Pagamento Dinheiro" at bounding box center [406, 87] width 107 height 10
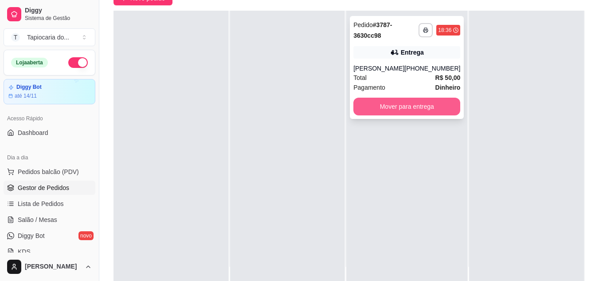
click at [407, 107] on button "Mover para entrega" at bounding box center [406, 106] width 107 height 18
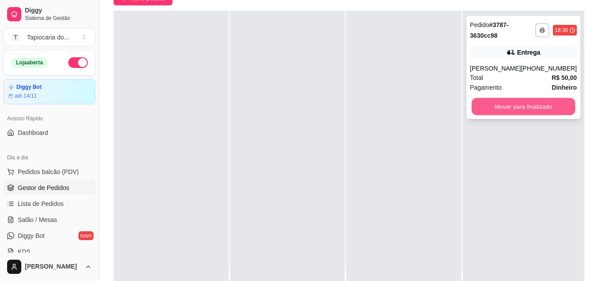
click at [504, 105] on button "Mover para finalizado" at bounding box center [523, 106] width 104 height 17
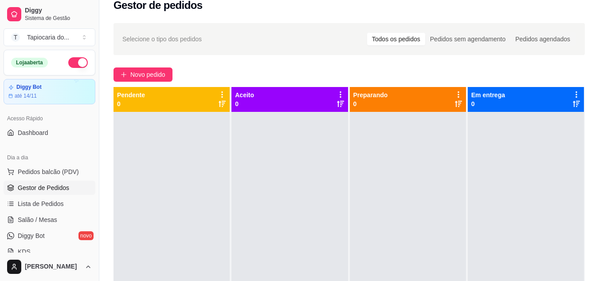
scroll to position [0, 0]
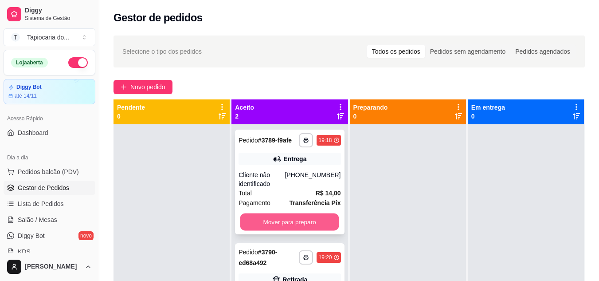
click at [259, 221] on button "Mover para preparo" at bounding box center [289, 221] width 99 height 17
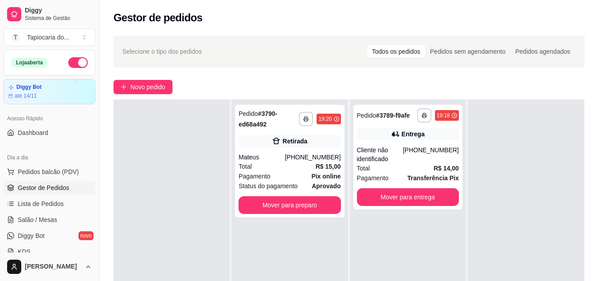
scroll to position [44, 0]
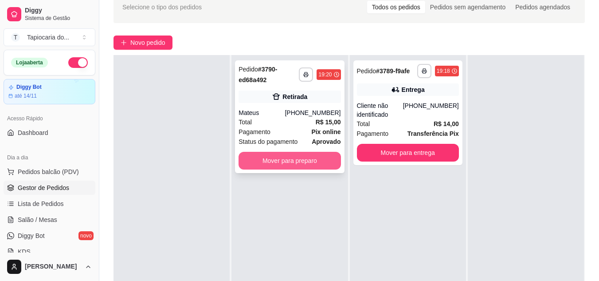
click at [299, 161] on button "Mover para preparo" at bounding box center [289, 161] width 102 height 18
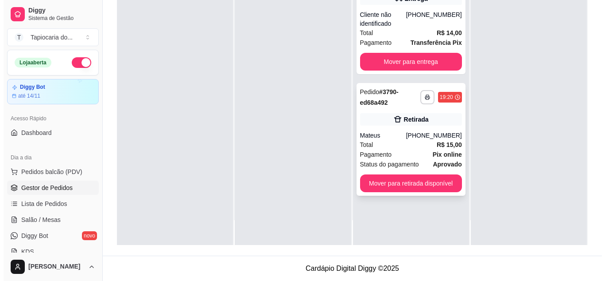
scroll to position [0, 0]
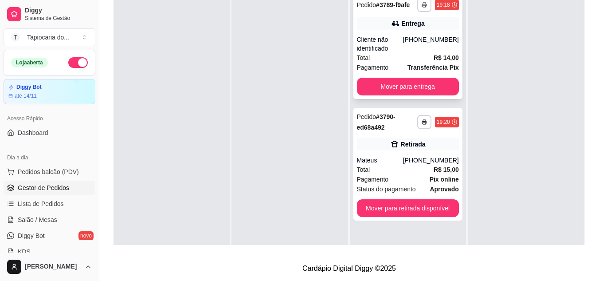
click at [400, 51] on div "Cliente não identificado" at bounding box center [380, 44] width 46 height 18
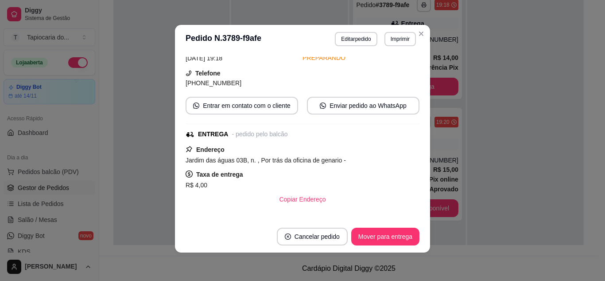
scroll to position [158, 0]
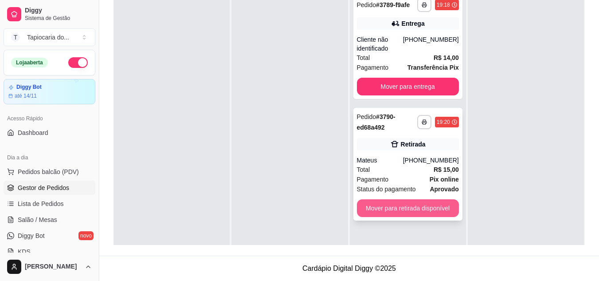
click at [378, 211] on button "Mover para retirada disponível" at bounding box center [408, 208] width 102 height 18
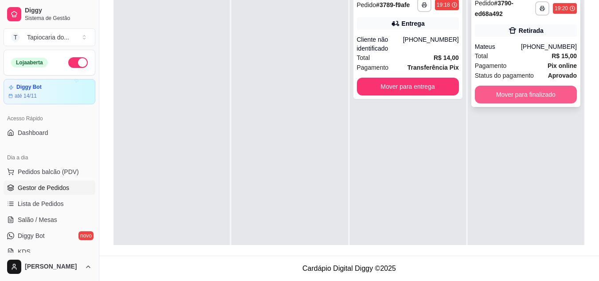
click at [534, 88] on button "Mover para finalizado" at bounding box center [526, 95] width 102 height 18
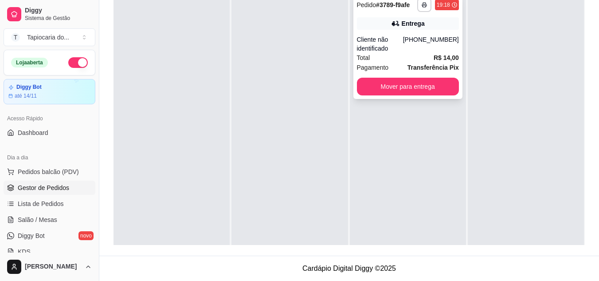
click at [415, 44] on div "[PHONE_NUMBER]" at bounding box center [431, 44] width 56 height 18
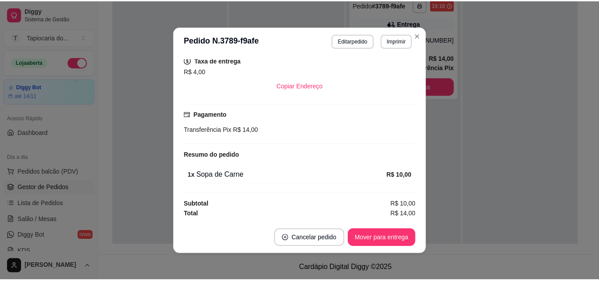
scroll to position [2, 0]
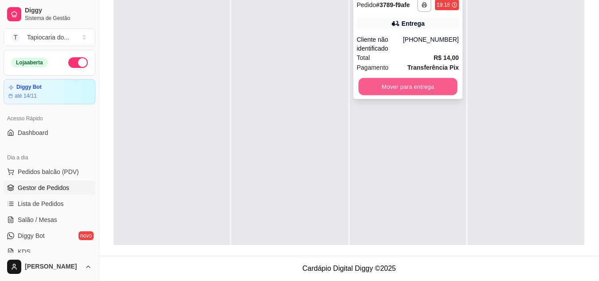
click at [429, 83] on button "Mover para entrega" at bounding box center [407, 86] width 99 height 17
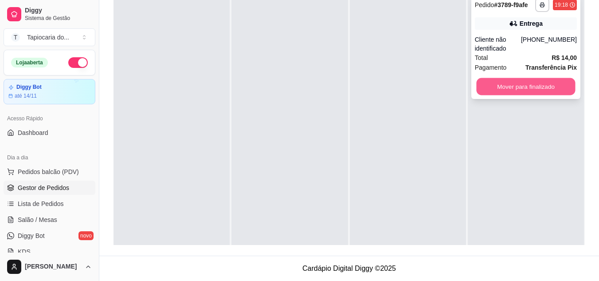
click at [529, 84] on button "Mover para finalizado" at bounding box center [525, 86] width 99 height 17
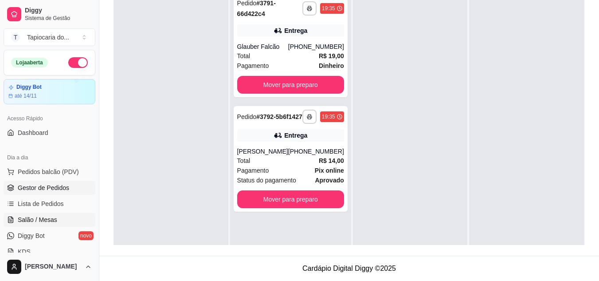
click at [35, 219] on span "Salão / Mesas" at bounding box center [37, 219] width 39 height 9
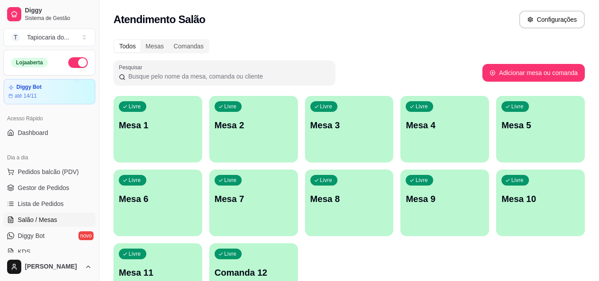
click at [226, 139] on div "Livre Mesa 2" at bounding box center [253, 124] width 89 height 56
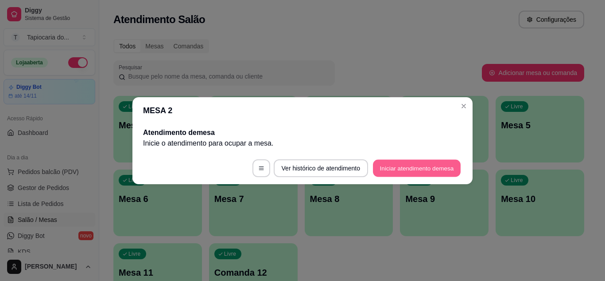
click at [412, 166] on button "Iniciar atendimento de mesa" at bounding box center [417, 167] width 88 height 17
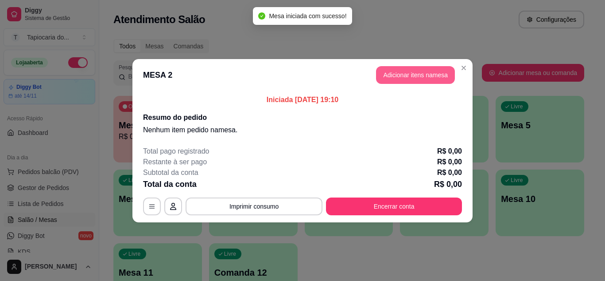
click at [388, 70] on button "Adicionar itens na mesa" at bounding box center [415, 75] width 79 height 18
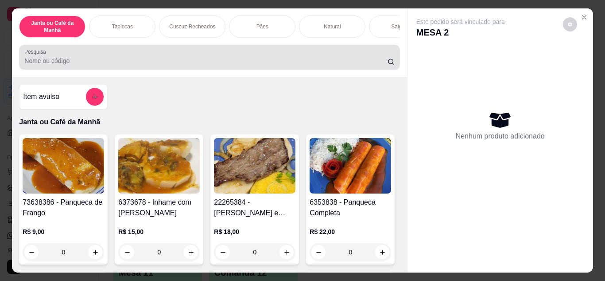
click at [350, 69] on div "Pesquisa" at bounding box center [209, 57] width 381 height 25
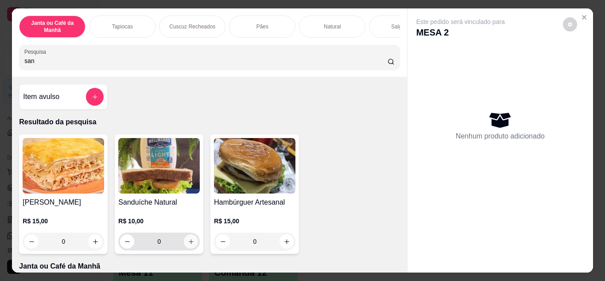
type input "san"
click at [188, 243] on icon "increase-product-quantity" at bounding box center [191, 241] width 7 height 7
type input "1"
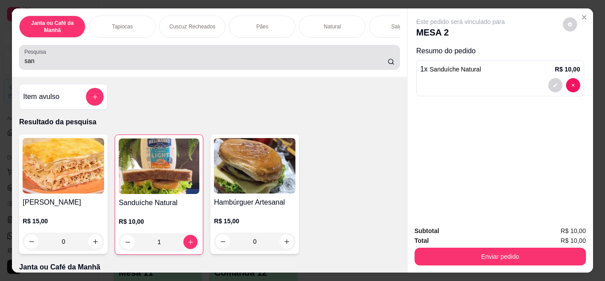
click at [149, 65] on input "san" at bounding box center [205, 60] width 363 height 9
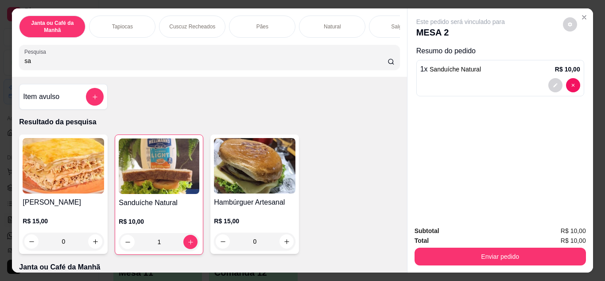
type input "s"
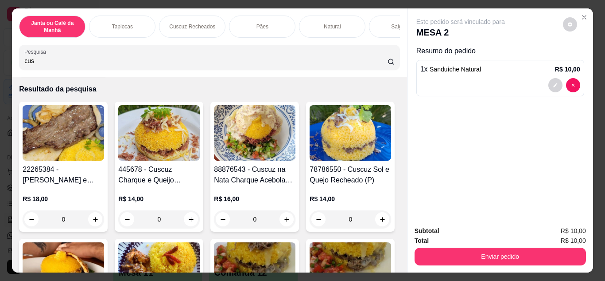
scroll to position [89, 0]
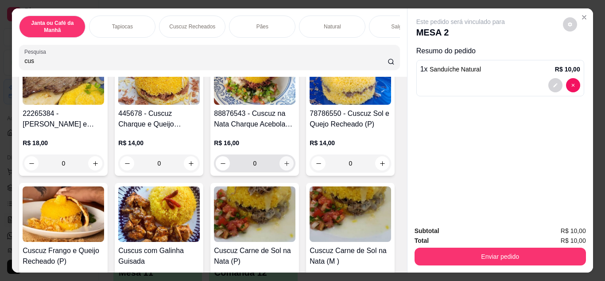
type input "cus"
click at [285, 165] on icon "increase-product-quantity" at bounding box center [287, 163] width 7 height 7
type input "1"
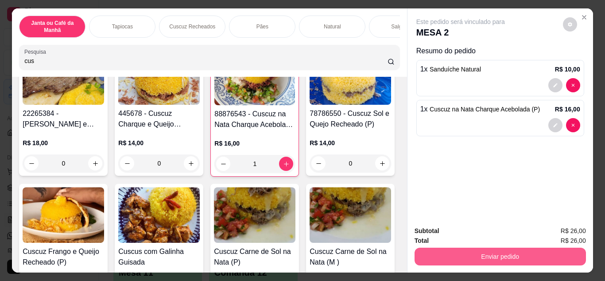
click at [448, 250] on button "Enviar pedido" at bounding box center [501, 256] width 172 height 18
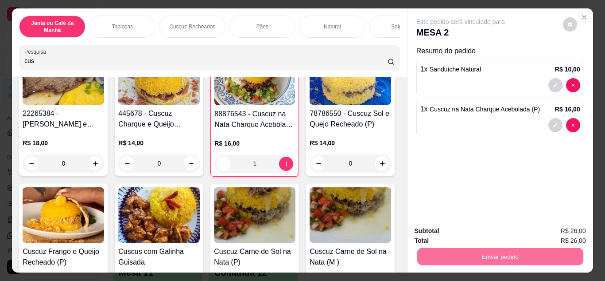
click at [259, 77] on div "Janta ou Café da Manhã Tapiocas Cuscuz Recheados Pães Natural Salgados Tapiocas…" at bounding box center [209, 42] width 395 height 68
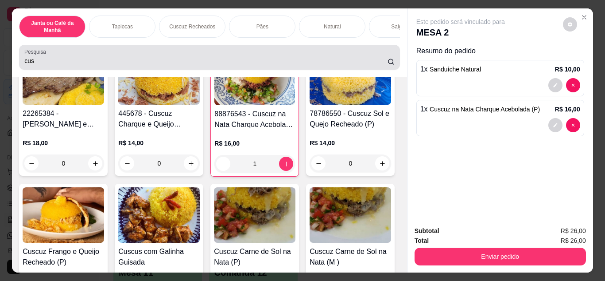
click at [239, 62] on input "cus" at bounding box center [205, 60] width 363 height 9
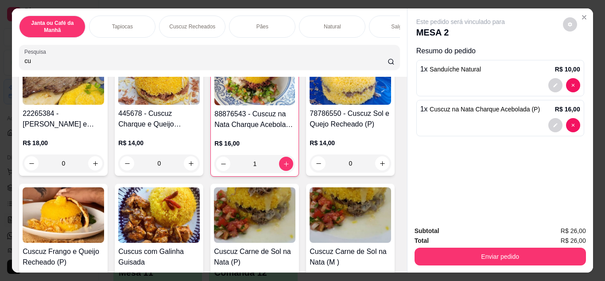
type input "c"
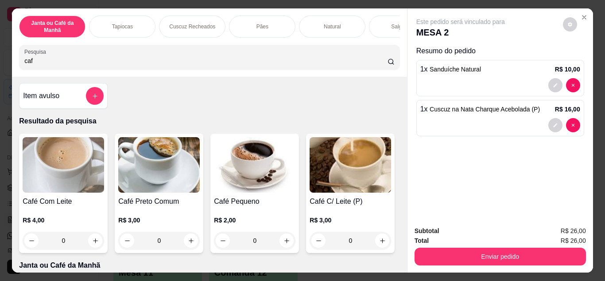
scroll to position [0, 0]
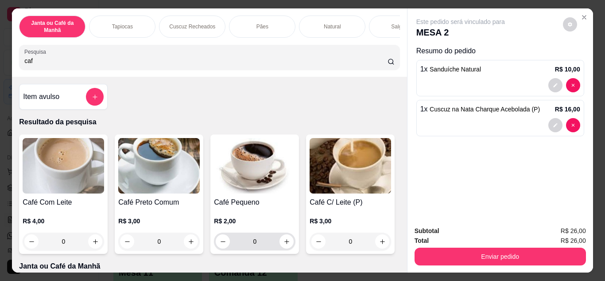
type input "caf"
click at [285, 250] on div "0" at bounding box center [255, 241] width 78 height 18
click at [285, 243] on icon "increase-product-quantity" at bounding box center [287, 241] width 4 height 4
type input "1"
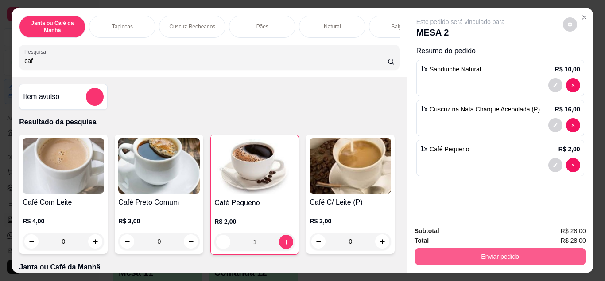
click at [429, 250] on button "Enviar pedido" at bounding box center [501, 256] width 172 height 18
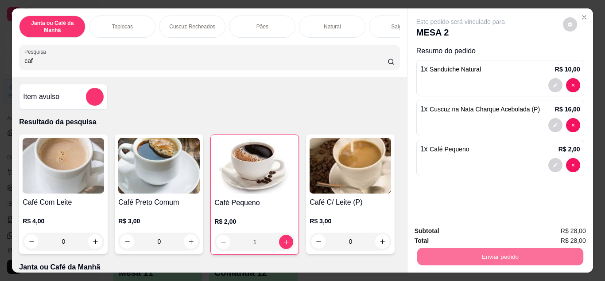
click at [565, 226] on button "Enviar pedido" at bounding box center [563, 230] width 50 height 17
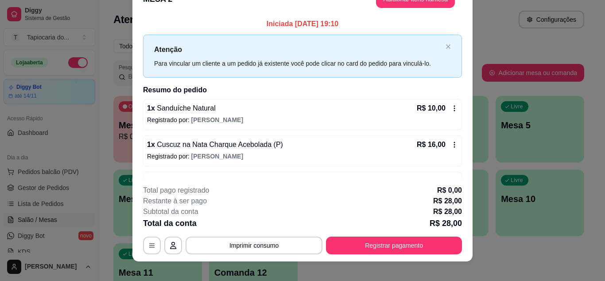
scroll to position [27, 0]
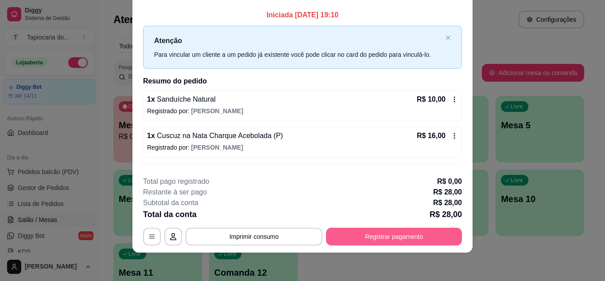
click at [386, 234] on button "Registrar pagamento" at bounding box center [394, 236] width 136 height 18
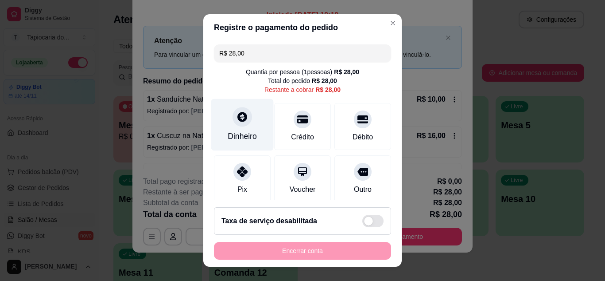
click at [238, 125] on div at bounding box center [242, 116] width 19 height 19
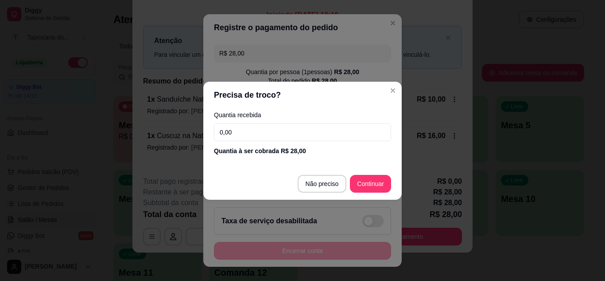
click at [231, 134] on input "0,00" at bounding box center [302, 132] width 177 height 18
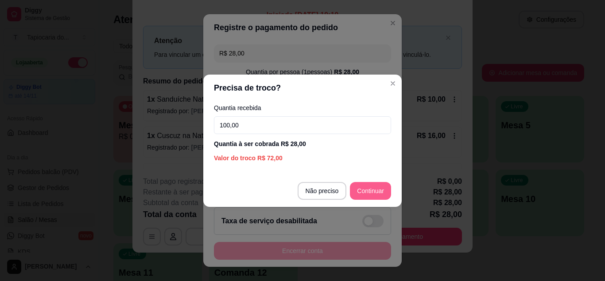
type input "100,00"
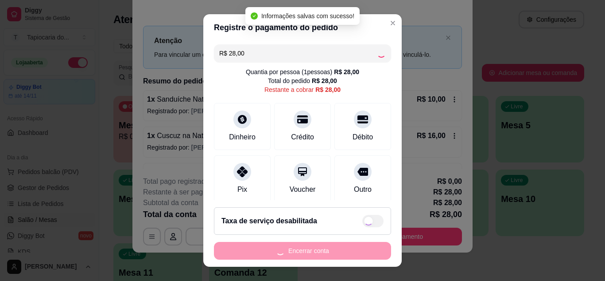
type input "R$ 0,00"
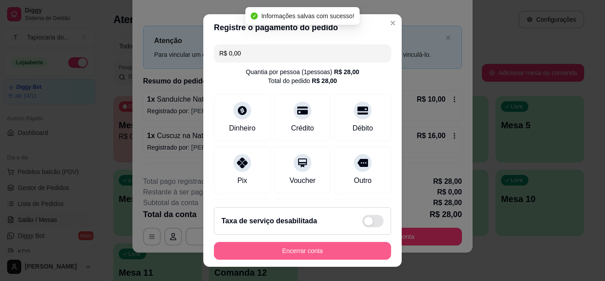
click at [360, 252] on button "Encerrar conta" at bounding box center [302, 251] width 177 height 18
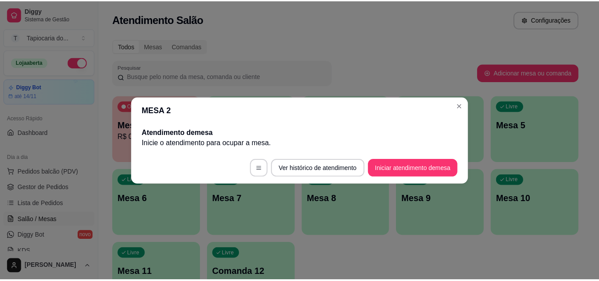
scroll to position [0, 0]
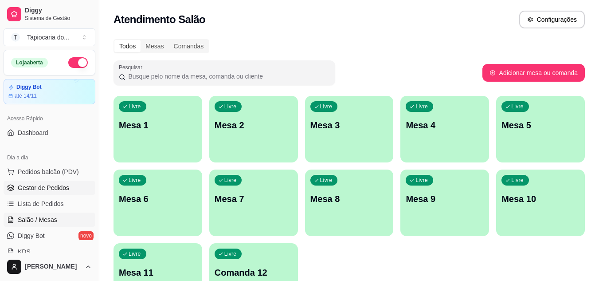
click at [58, 186] on span "Gestor de Pedidos" at bounding box center [43, 187] width 51 height 9
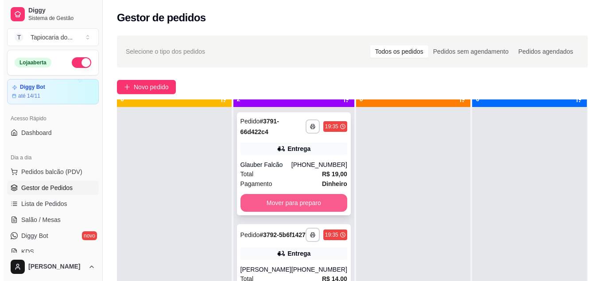
scroll to position [25, 0]
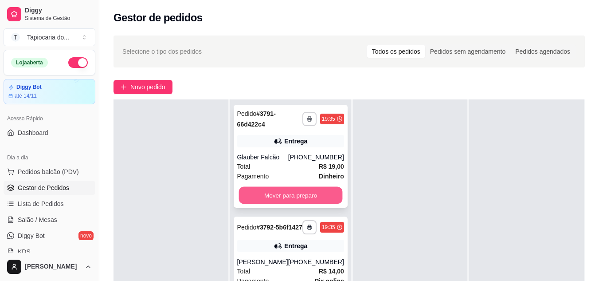
click at [288, 192] on button "Mover para preparo" at bounding box center [290, 195] width 104 height 17
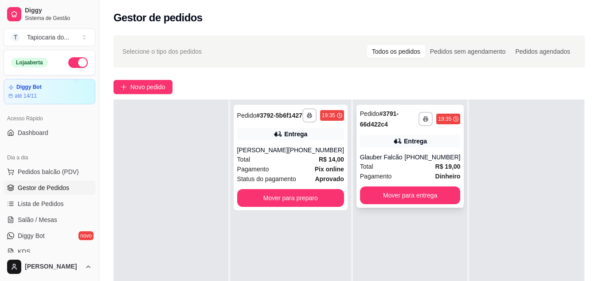
click at [387, 158] on div "Glauber Falcão" at bounding box center [382, 156] width 45 height 9
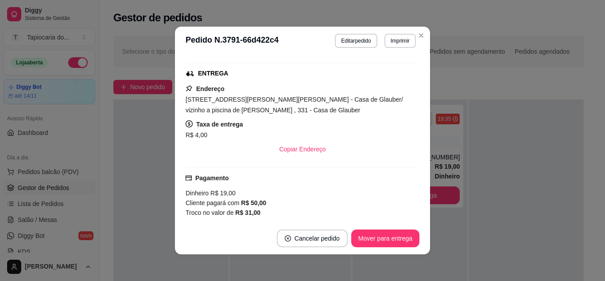
scroll to position [214, 0]
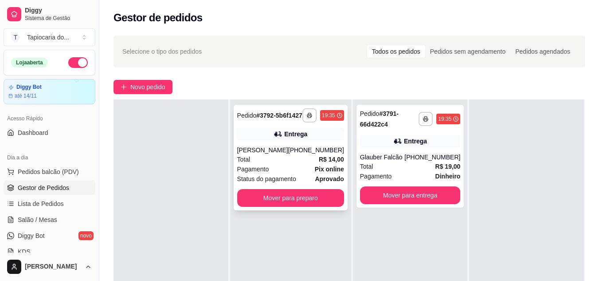
click at [330, 172] on strong "Pix online" at bounding box center [329, 168] width 29 height 7
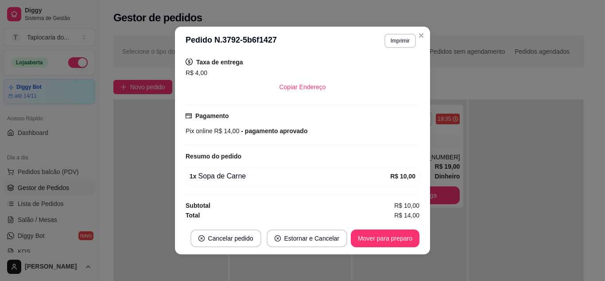
scroll to position [184, 0]
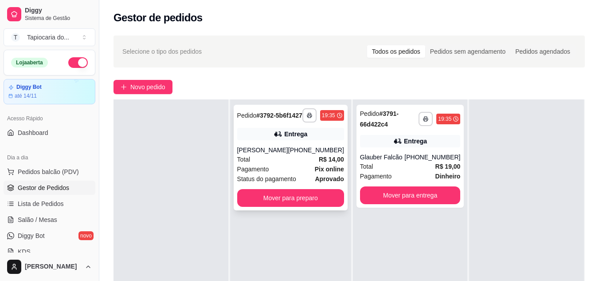
click at [276, 162] on div "Total R$ 14,00" at bounding box center [290, 159] width 107 height 10
click at [308, 174] on div "Pagamento Pix online" at bounding box center [290, 169] width 107 height 10
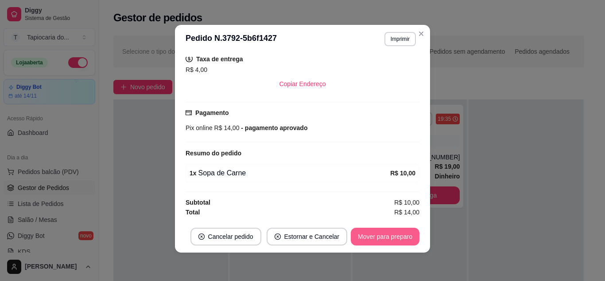
click at [400, 242] on button "Mover para preparo" at bounding box center [385, 236] width 69 height 18
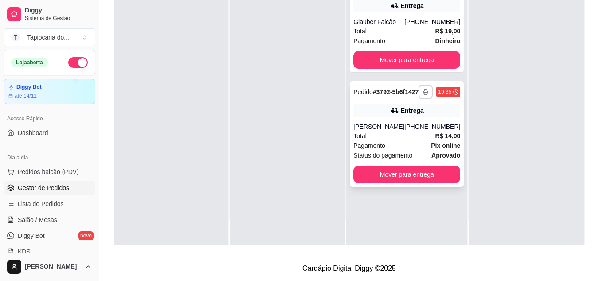
scroll to position [0, 0]
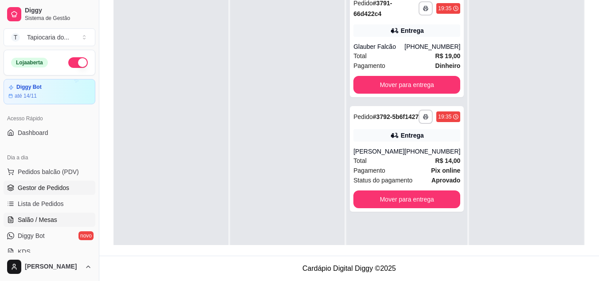
click at [37, 217] on span "Salão / Mesas" at bounding box center [37, 219] width 39 height 9
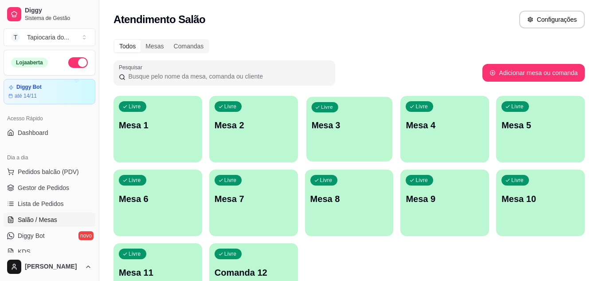
click at [335, 142] on div "Livre Mesa 3" at bounding box center [349, 124] width 86 height 54
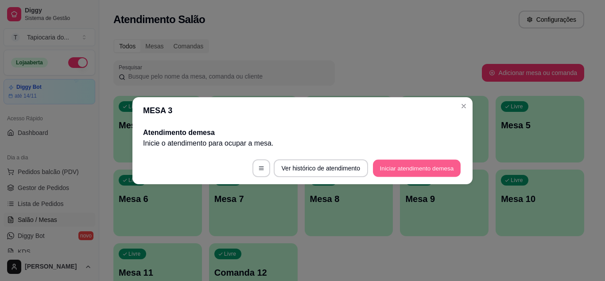
click at [417, 172] on button "Iniciar atendimento de mesa" at bounding box center [417, 167] width 88 height 17
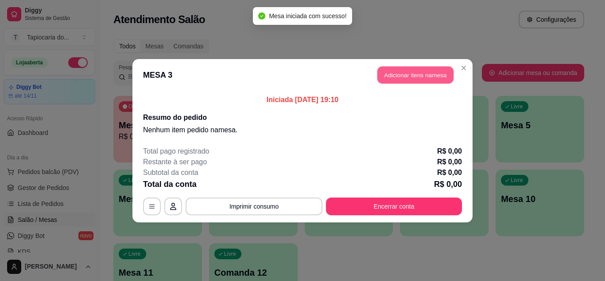
click at [415, 77] on button "Adicionar itens na mesa" at bounding box center [416, 74] width 76 height 17
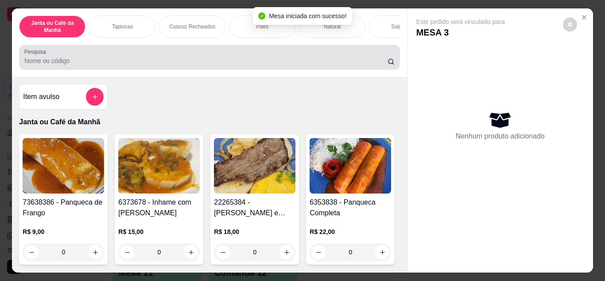
click at [299, 64] on input "Pesquisa" at bounding box center [205, 60] width 363 height 9
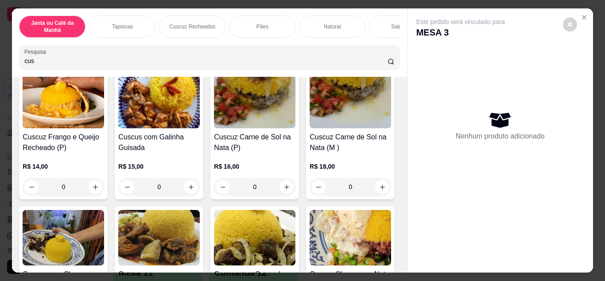
scroll to position [222, 0]
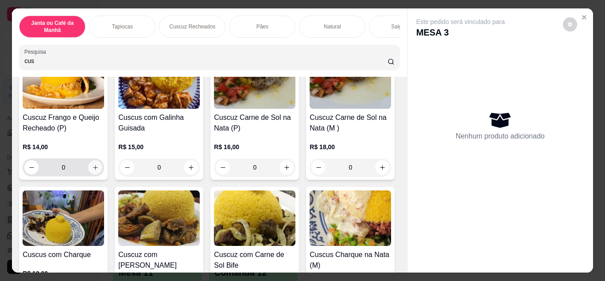
type input "cus"
click at [99, 168] on icon "increase-product-quantity" at bounding box center [95, 167] width 7 height 7
type input "1"
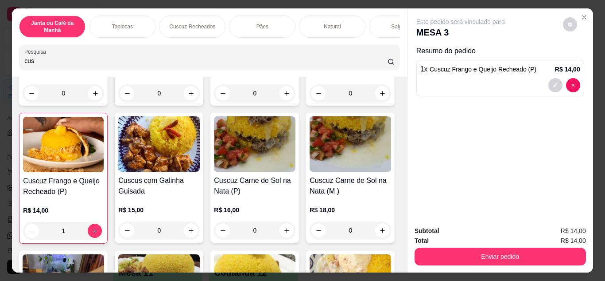
scroll to position [177, 0]
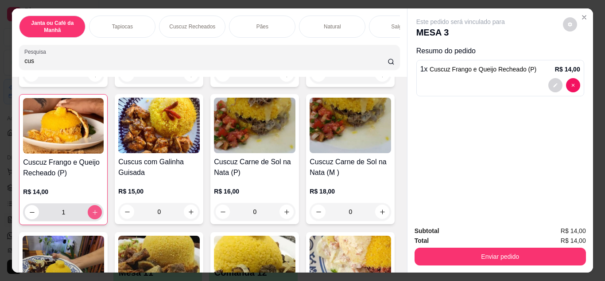
click at [98, 215] on icon "increase-product-quantity" at bounding box center [95, 212] width 7 height 7
type input "2"
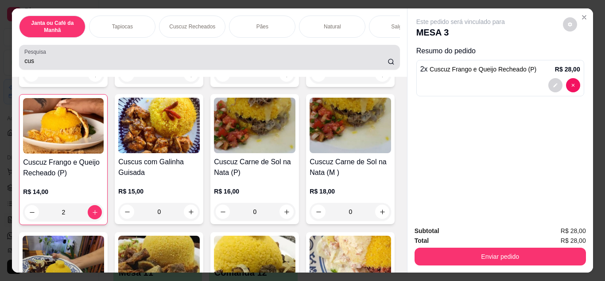
click at [176, 70] on div "Pesquisa cus" at bounding box center [209, 57] width 381 height 25
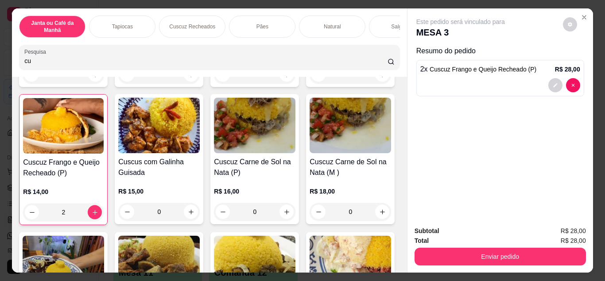
type input "c"
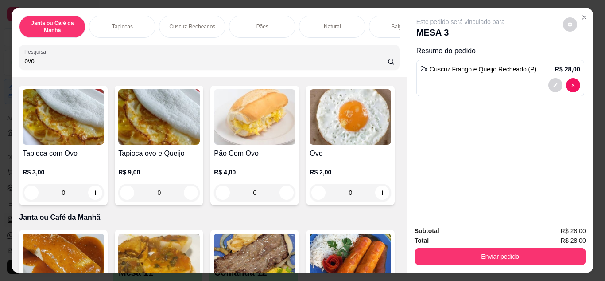
scroll to position [182, 0]
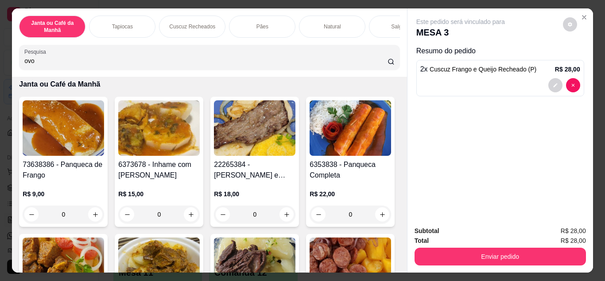
type input "ovo"
click at [379, 63] on icon "increase-product-quantity" at bounding box center [382, 59] width 7 height 7
type input "1"
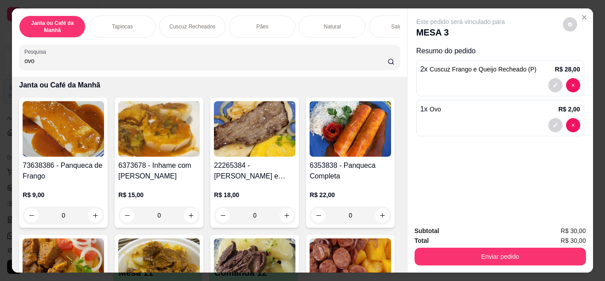
click at [379, 63] on icon "increase-product-quantity" at bounding box center [382, 60] width 7 height 7
type input "2"
click at [98, 60] on input "ovo" at bounding box center [205, 60] width 363 height 9
type input "o"
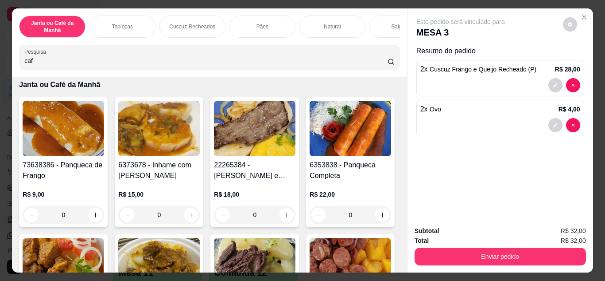
scroll to position [73, 0]
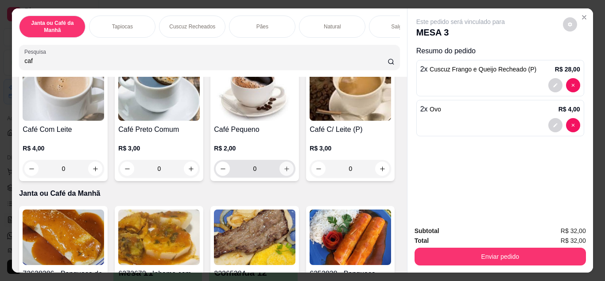
type input "caf"
click at [283, 168] on button "increase-product-quantity" at bounding box center [287, 168] width 14 height 14
type input "1"
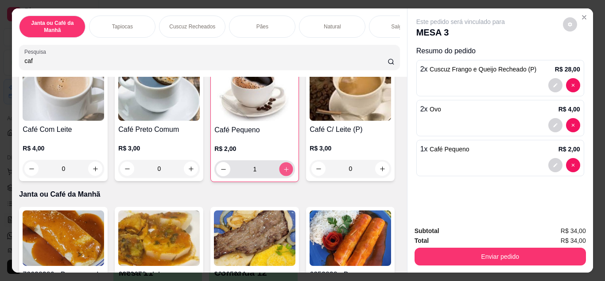
click at [283, 168] on button "increase-product-quantity" at bounding box center [287, 169] width 14 height 14
type input "2"
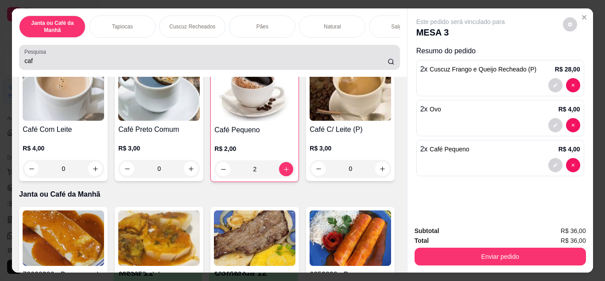
click at [202, 53] on div "caf" at bounding box center [209, 57] width 370 height 18
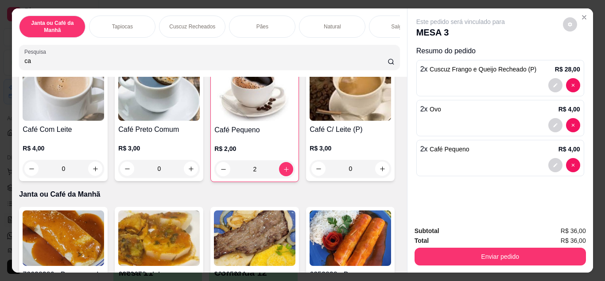
type input "c"
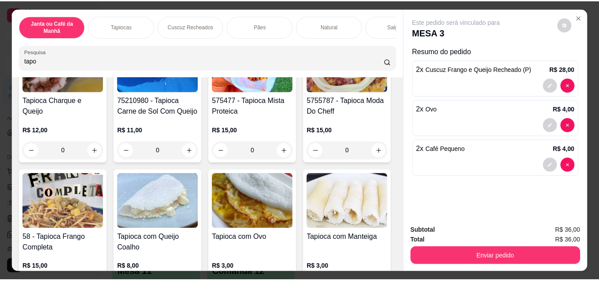
scroll to position [736, 0]
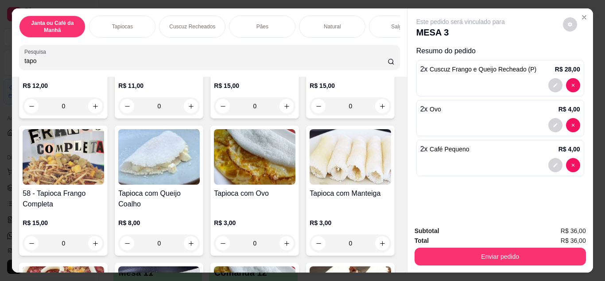
type input "tapo"
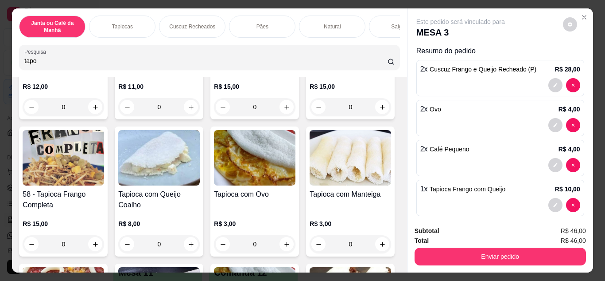
type input "3"
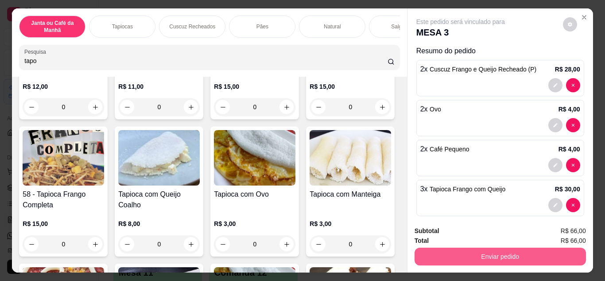
click at [433, 258] on button "Enviar pedido" at bounding box center [501, 256] width 172 height 18
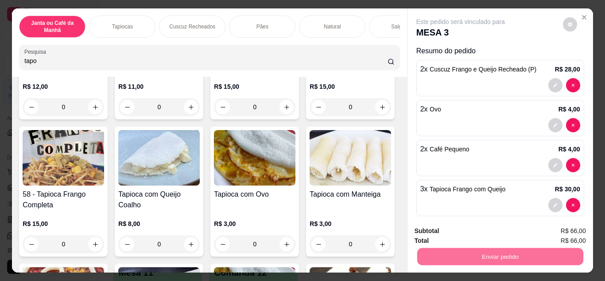
click at [569, 230] on button "Enviar pedido" at bounding box center [563, 231] width 49 height 16
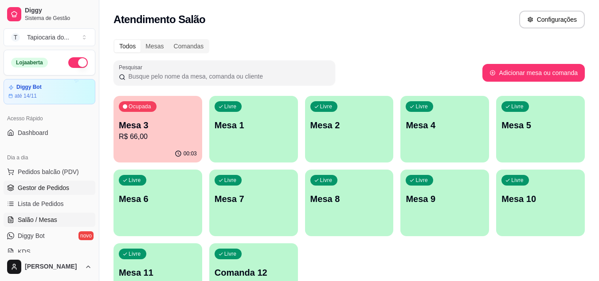
click at [51, 191] on span "Gestor de Pedidos" at bounding box center [43, 187] width 51 height 9
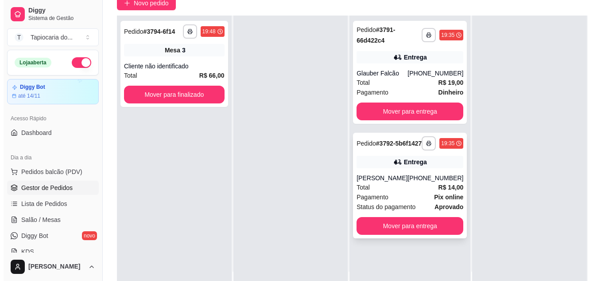
scroll to position [89, 0]
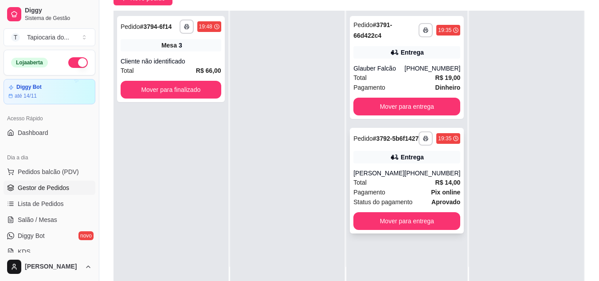
click at [401, 177] on div "[PERSON_NAME]" at bounding box center [378, 172] width 51 height 9
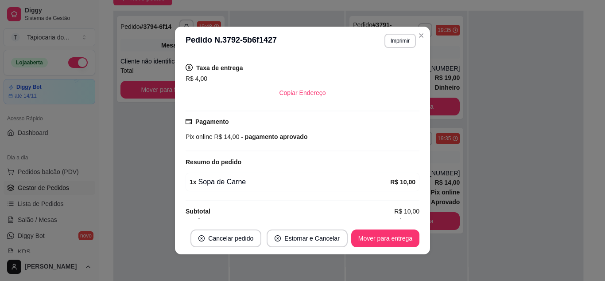
scroll to position [184, 0]
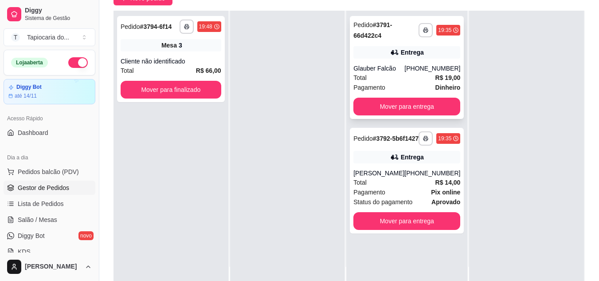
click at [421, 48] on div "Entrega" at bounding box center [406, 52] width 107 height 12
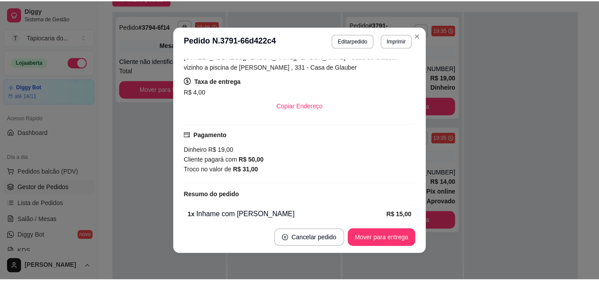
scroll to position [214, 0]
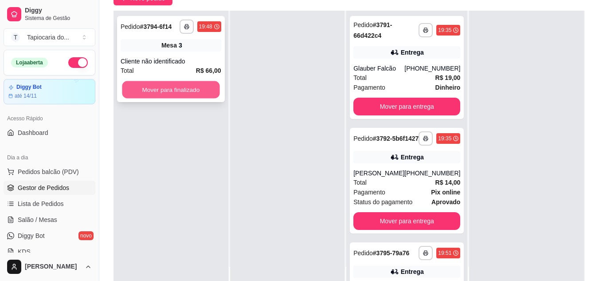
click at [203, 88] on button "Mover para finalizado" at bounding box center [170, 89] width 97 height 17
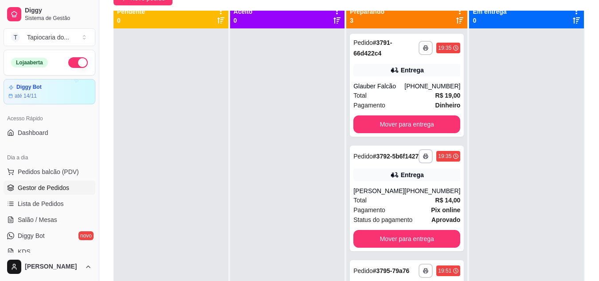
scroll to position [0, 0]
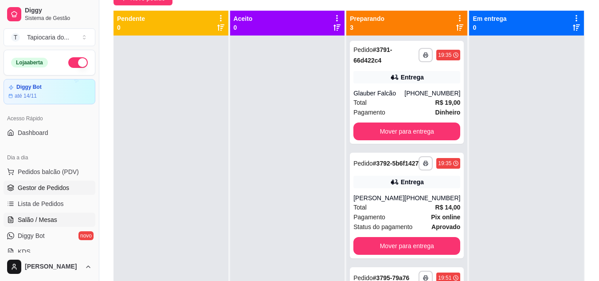
click at [53, 217] on span "Salão / Mesas" at bounding box center [37, 219] width 39 height 9
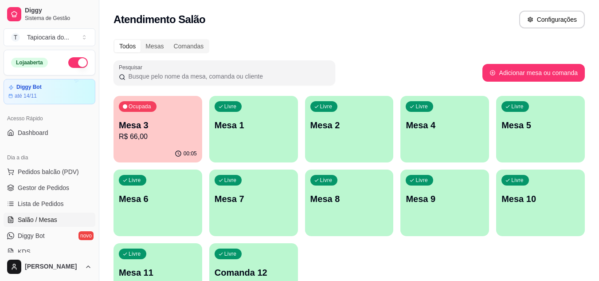
click at [265, 149] on div "Livre Mesa 1" at bounding box center [253, 124] width 89 height 56
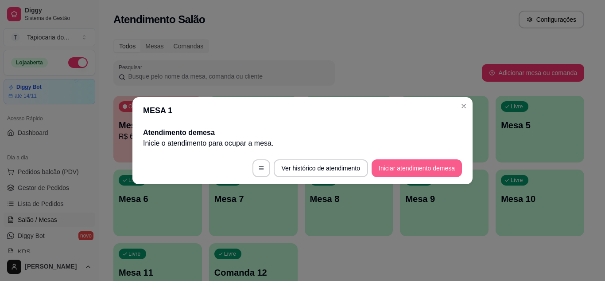
click at [382, 172] on button "Iniciar atendimento de mesa" at bounding box center [417, 168] width 90 height 18
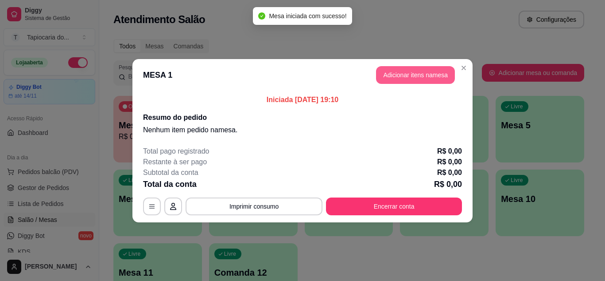
click at [396, 78] on button "Adicionar itens na mesa" at bounding box center [415, 75] width 79 height 18
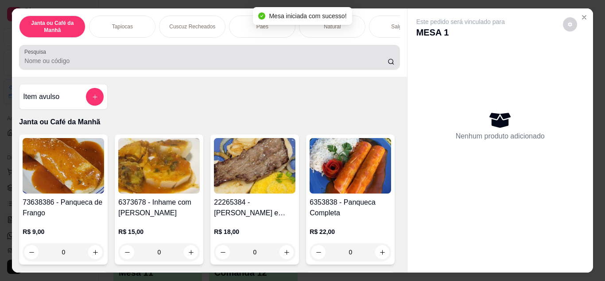
click at [292, 65] on input "Pesquisa" at bounding box center [205, 60] width 363 height 9
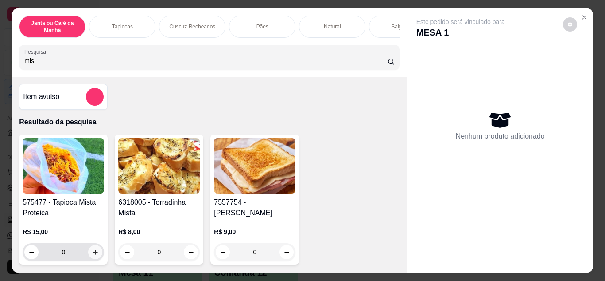
type input "mis"
click at [92, 255] on icon "increase-product-quantity" at bounding box center [95, 252] width 7 height 7
type input "1"
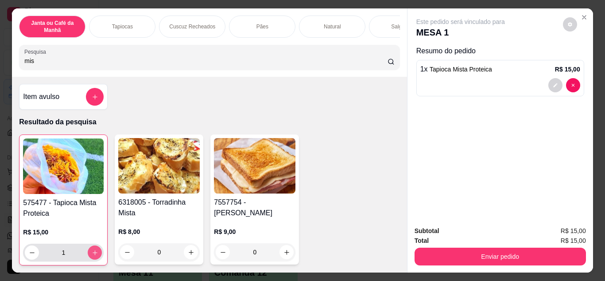
click at [92, 256] on icon "increase-product-quantity" at bounding box center [95, 252] width 7 height 7
type input "2"
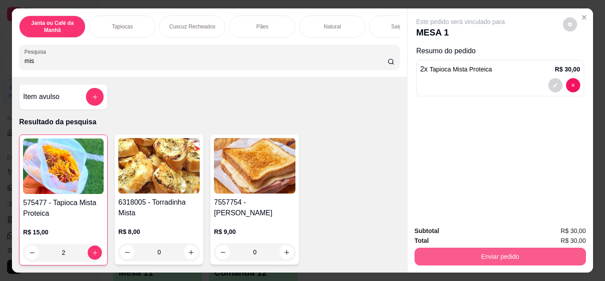
click at [460, 259] on button "Enviar pedido" at bounding box center [501, 256] width 172 height 18
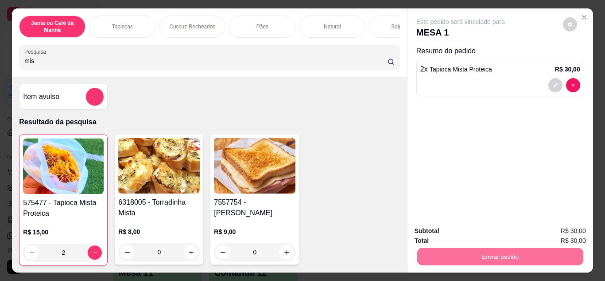
click at [577, 230] on button "Enviar pedido" at bounding box center [563, 230] width 50 height 17
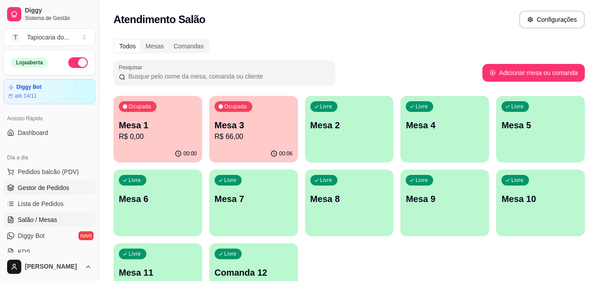
click at [35, 189] on span "Gestor de Pedidos" at bounding box center [43, 187] width 51 height 9
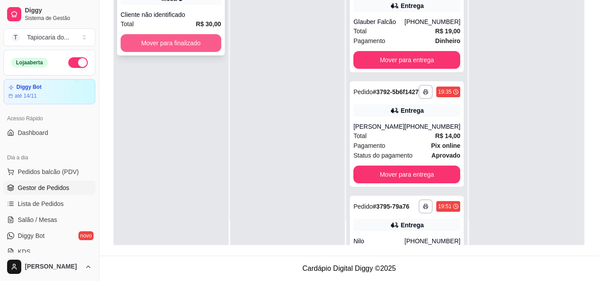
click at [160, 45] on button "Mover para finalizado" at bounding box center [171, 43] width 101 height 18
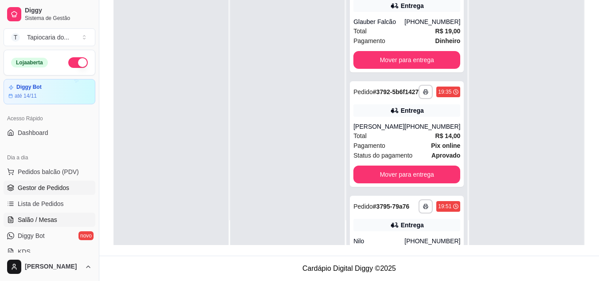
click at [46, 217] on span "Salão / Mesas" at bounding box center [37, 219] width 39 height 9
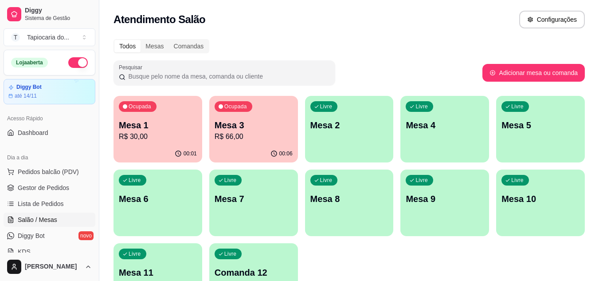
click at [542, 113] on div "Livre Mesa 5" at bounding box center [540, 124] width 89 height 56
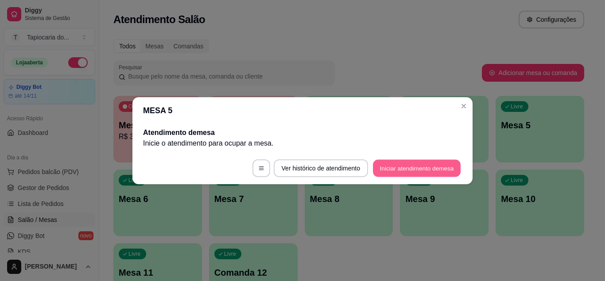
click at [412, 162] on button "Iniciar atendimento de mesa" at bounding box center [417, 167] width 88 height 17
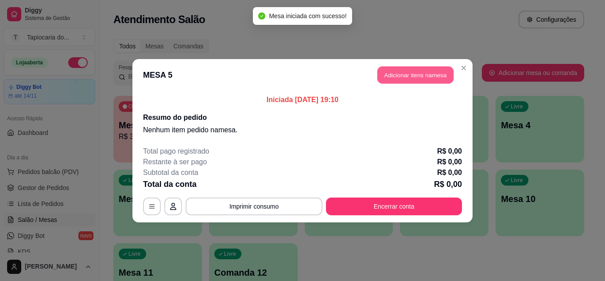
click at [419, 76] on button "Adicionar itens na mesa" at bounding box center [416, 74] width 76 height 17
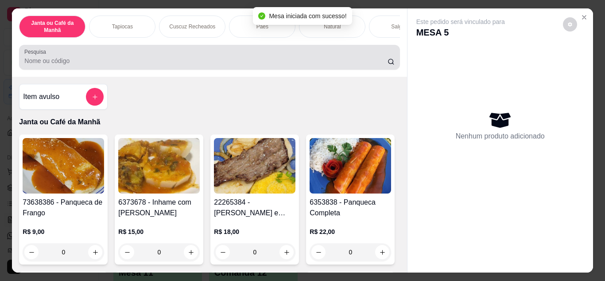
click at [199, 70] on div "Pesquisa" at bounding box center [209, 57] width 381 height 25
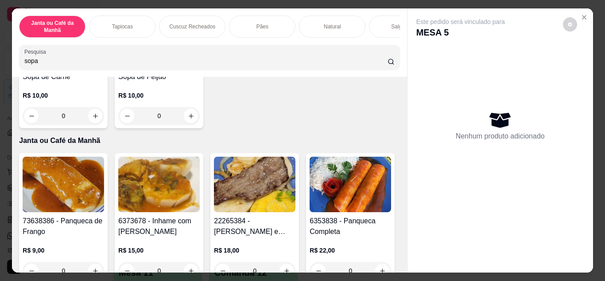
scroll to position [44, 0]
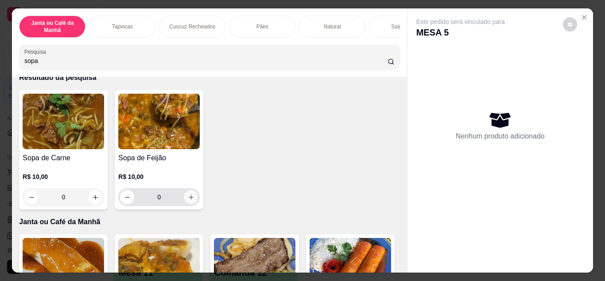
type input "sopa"
click at [189, 199] on icon "increase-product-quantity" at bounding box center [191, 197] width 5 height 5
type input "1"
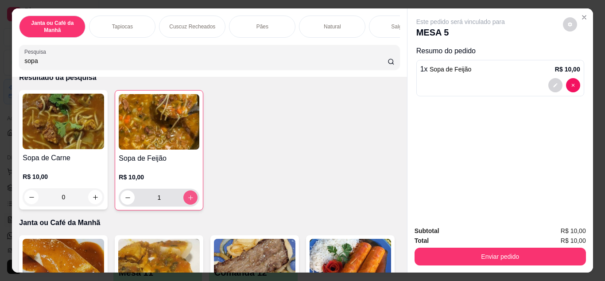
click at [187, 200] on icon "increase-product-quantity" at bounding box center [190, 197] width 7 height 7
type input "2"
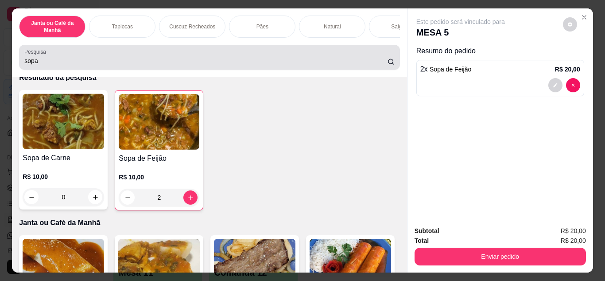
click at [184, 70] on div "Pesquisa sopa" at bounding box center [209, 57] width 381 height 25
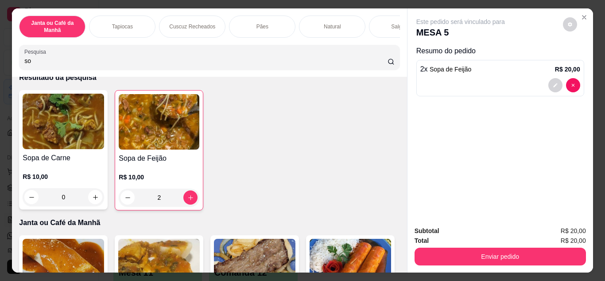
type input "s"
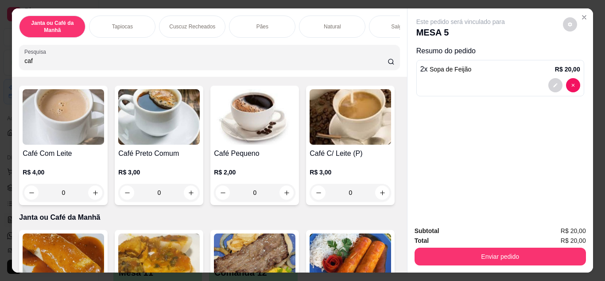
scroll to position [0, 0]
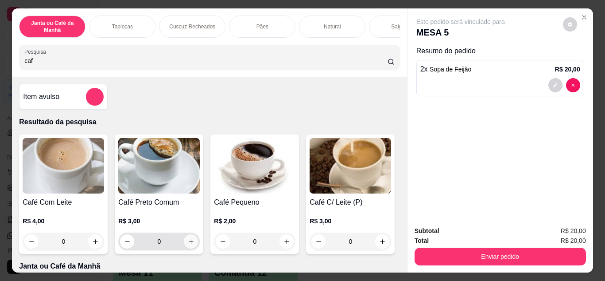
type input "caf"
click at [188, 244] on icon "increase-product-quantity" at bounding box center [191, 241] width 7 height 7
type input "1"
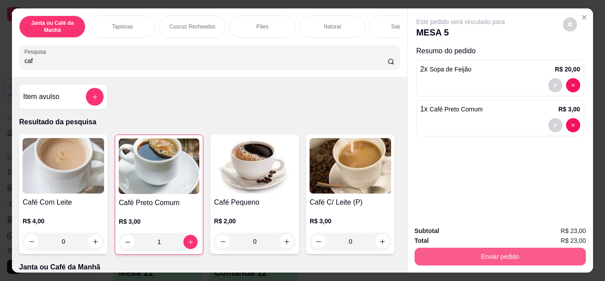
click at [436, 254] on button "Enviar pedido" at bounding box center [501, 256] width 172 height 18
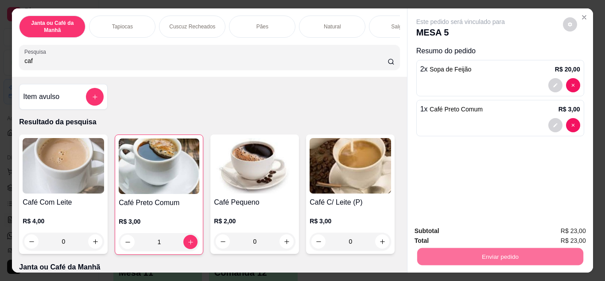
click at [574, 235] on button "Enviar pedido" at bounding box center [563, 231] width 50 height 17
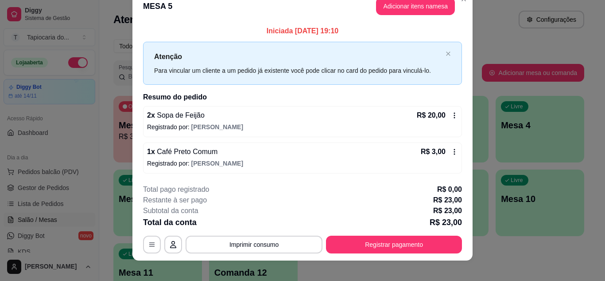
scroll to position [23, 0]
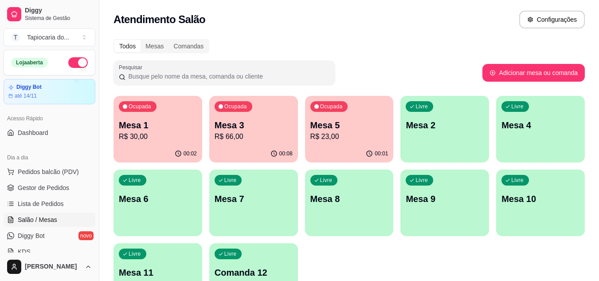
click at [258, 134] on p "R$ 66,00" at bounding box center [253, 136] width 78 height 11
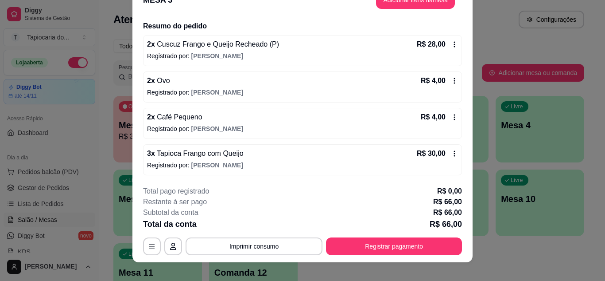
scroll to position [27, 0]
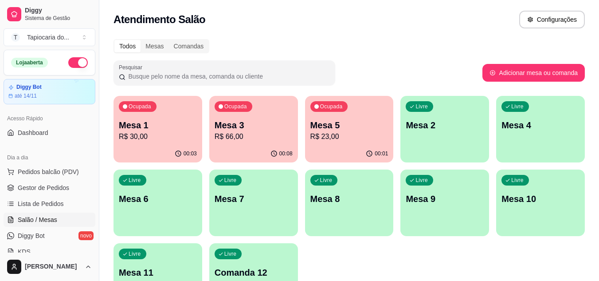
click at [145, 136] on p "R$ 30,00" at bounding box center [158, 136] width 78 height 11
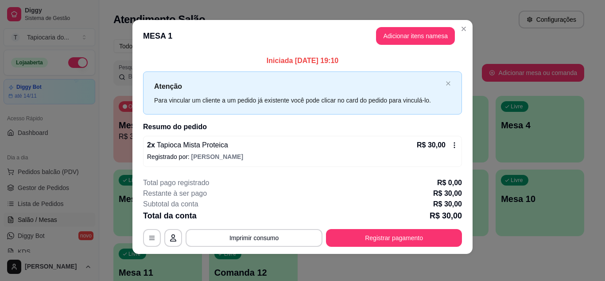
scroll to position [5, 0]
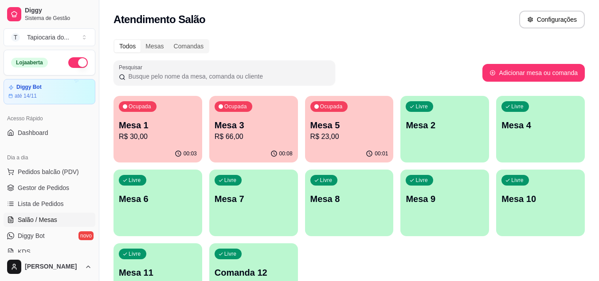
click at [177, 140] on div "Ocupada Mesa 1 R$ 30,00" at bounding box center [157, 120] width 89 height 49
click at [260, 128] on p "Mesa 3" at bounding box center [253, 125] width 78 height 12
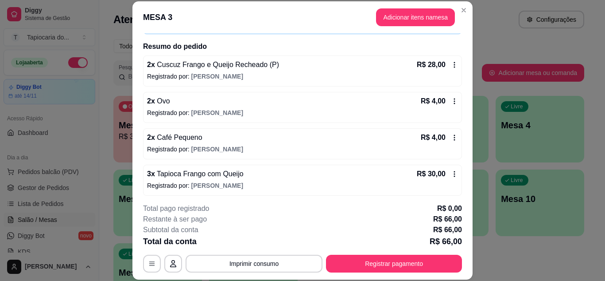
scroll to position [65, 0]
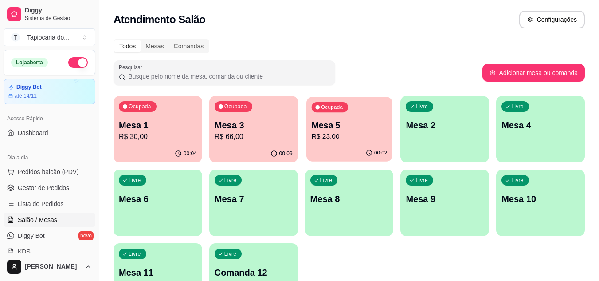
click at [332, 132] on p "R$ 23,00" at bounding box center [349, 136] width 76 height 10
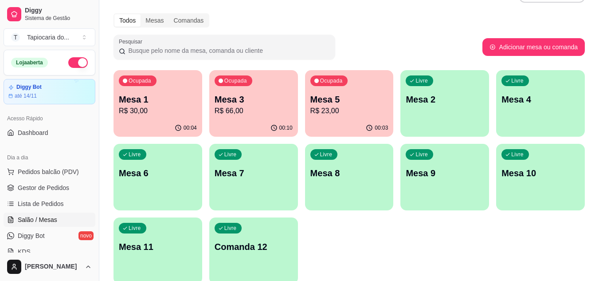
scroll to position [44, 0]
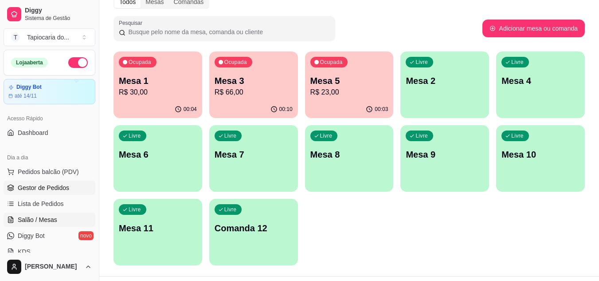
click at [19, 183] on span "Gestor de Pedidos" at bounding box center [43, 187] width 51 height 9
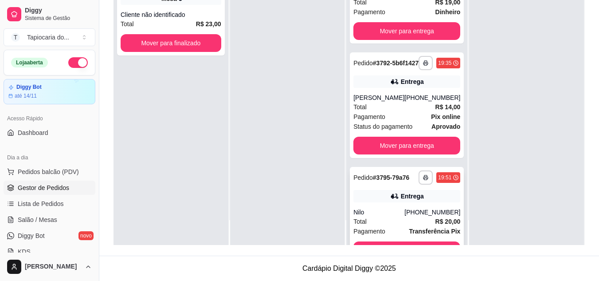
scroll to position [73, 0]
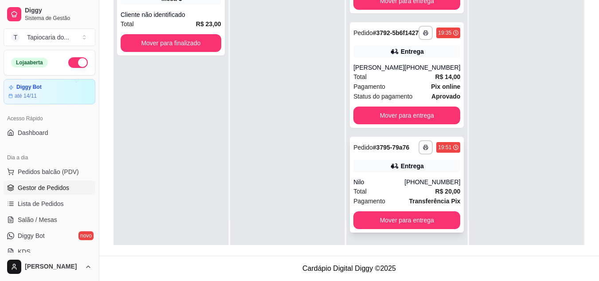
click at [387, 181] on div "**********" at bounding box center [407, 184] width 114 height 96
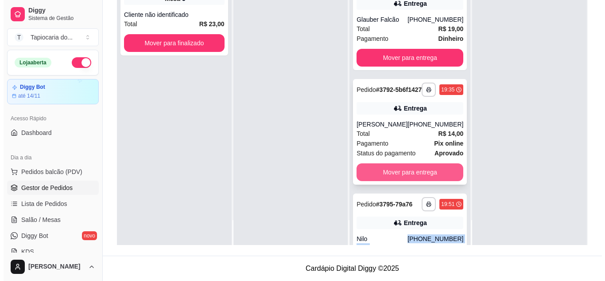
scroll to position [0, 0]
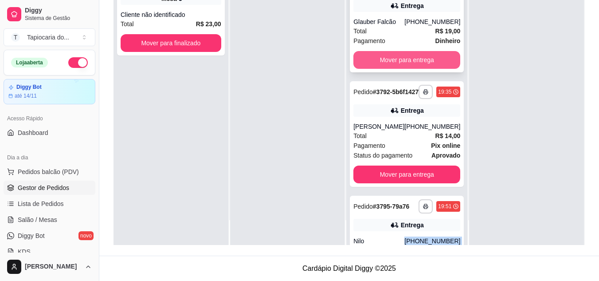
click at [390, 59] on button "Mover para entrega" at bounding box center [406, 60] width 107 height 18
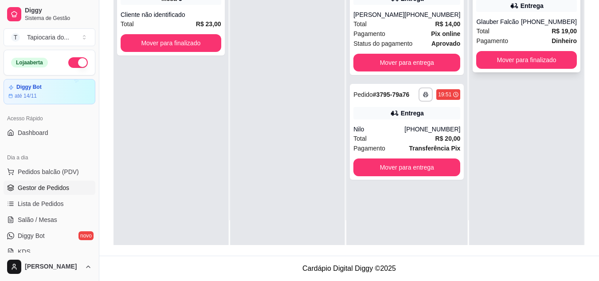
click at [509, 27] on div "Total R$ 19,00" at bounding box center [526, 31] width 101 height 10
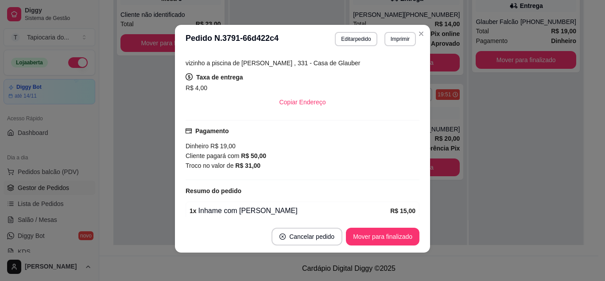
scroll to position [214, 0]
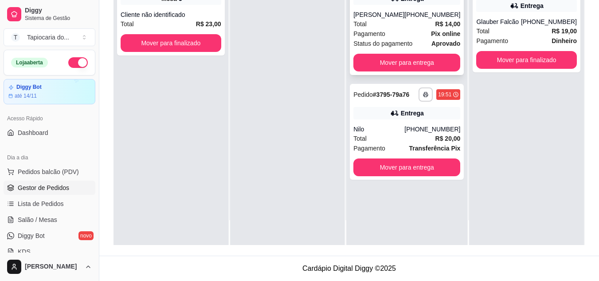
click at [431, 47] on strong "aprovado" at bounding box center [445, 43] width 29 height 7
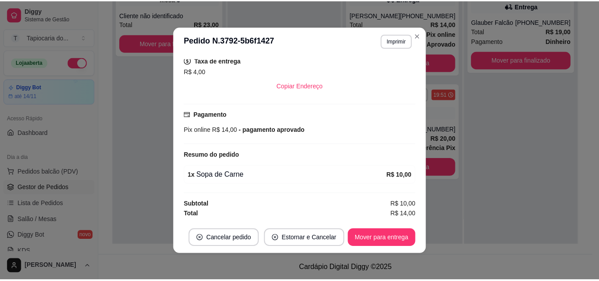
scroll to position [2, 0]
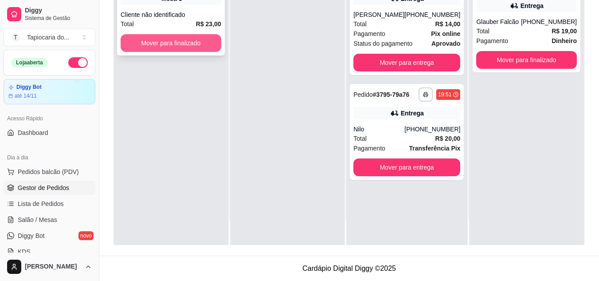
click at [191, 50] on button "Mover para finalizado" at bounding box center [171, 43] width 101 height 18
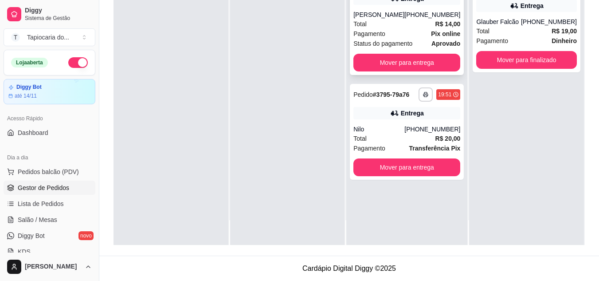
click at [394, 39] on div "Pagamento Pix online" at bounding box center [406, 34] width 107 height 10
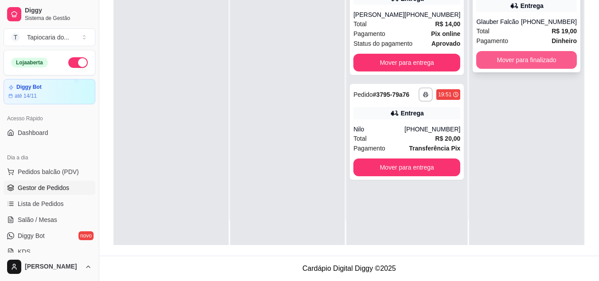
click at [492, 55] on button "Mover para finalizado" at bounding box center [526, 60] width 101 height 18
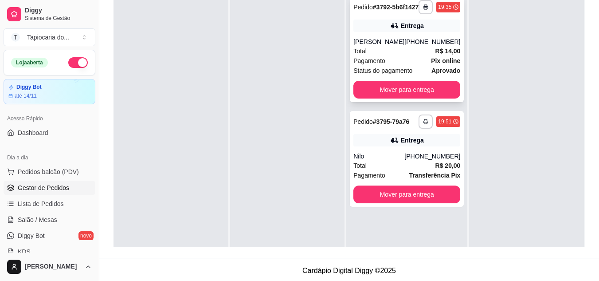
scroll to position [135, 0]
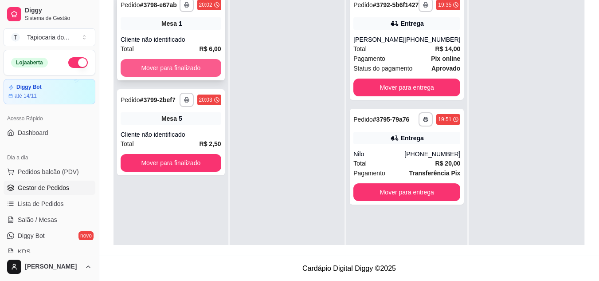
click at [199, 71] on button "Mover para finalizado" at bounding box center [171, 68] width 101 height 18
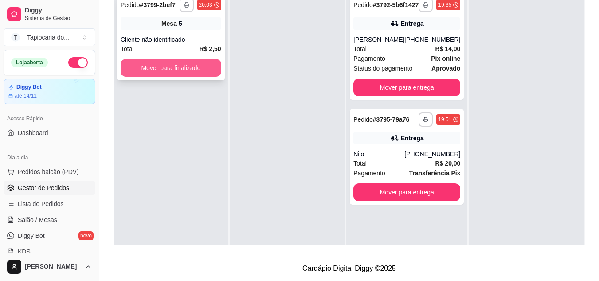
click at [198, 67] on button "Mover para finalizado" at bounding box center [171, 68] width 101 height 18
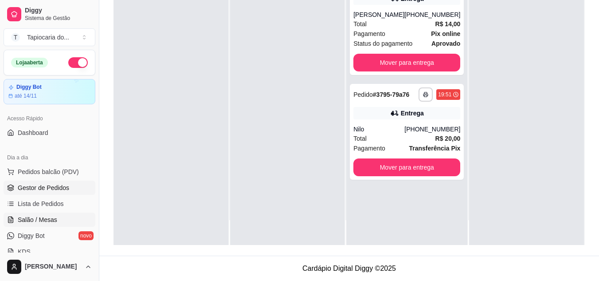
click at [33, 221] on span "Salão / Mesas" at bounding box center [37, 219] width 39 height 9
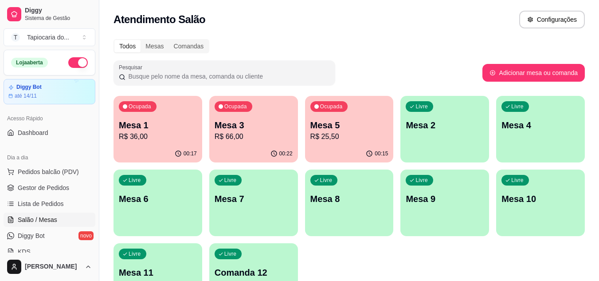
click at [269, 150] on div "00:22" at bounding box center [253, 153] width 89 height 17
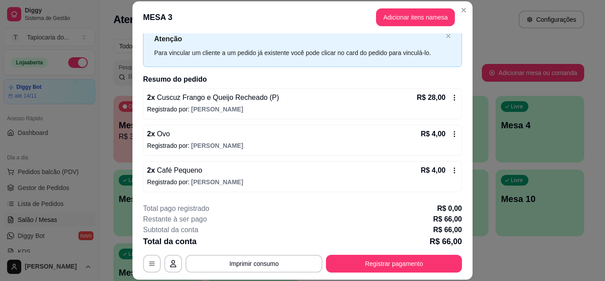
scroll to position [44, 0]
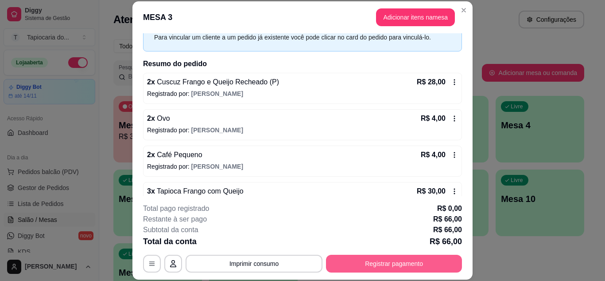
click at [370, 256] on button "Registrar pagamento" at bounding box center [394, 263] width 136 height 18
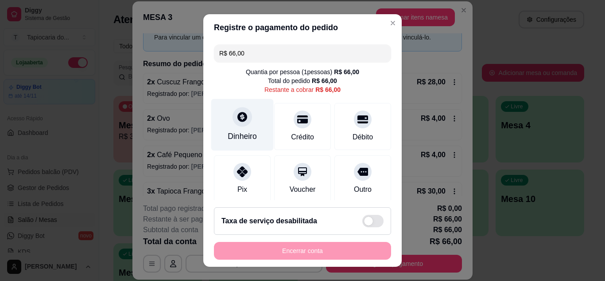
click at [235, 129] on div "Dinheiro" at bounding box center [242, 124] width 62 height 52
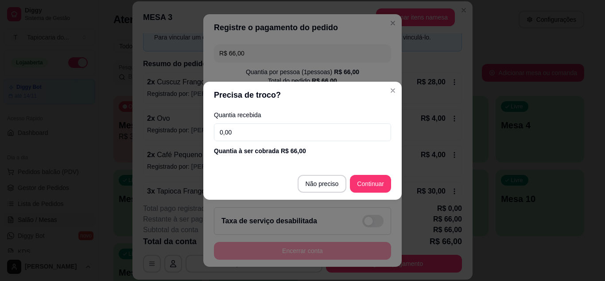
click at [268, 135] on input "0,00" at bounding box center [302, 132] width 177 height 18
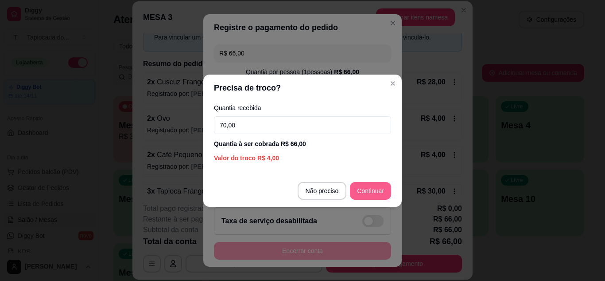
type input "70,00"
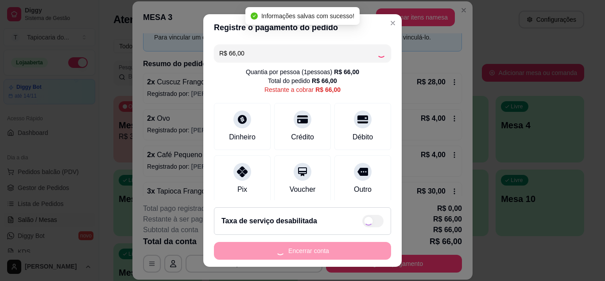
type input "R$ 0,00"
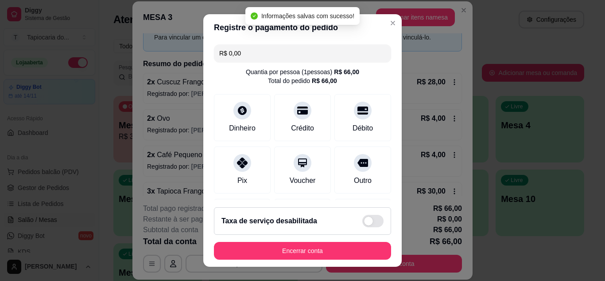
scroll to position [14, 0]
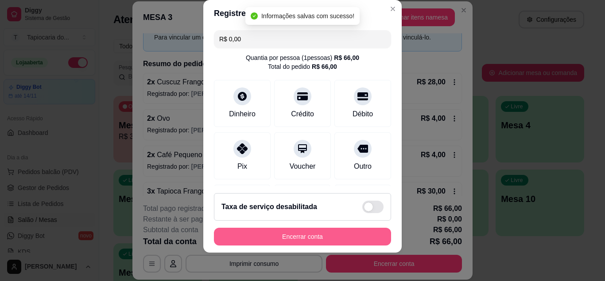
click at [359, 234] on button "Encerrar conta" at bounding box center [302, 236] width 177 height 18
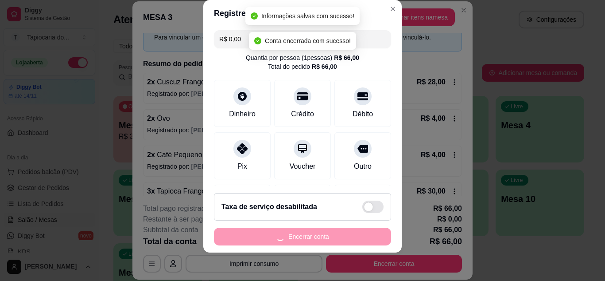
scroll to position [0, 0]
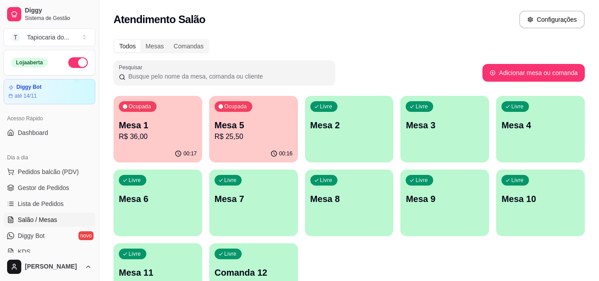
click at [131, 145] on div "00:17" at bounding box center [157, 153] width 89 height 17
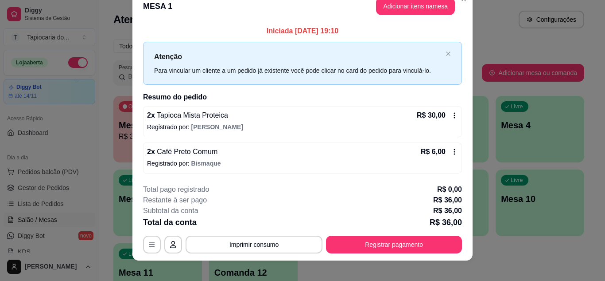
scroll to position [23, 0]
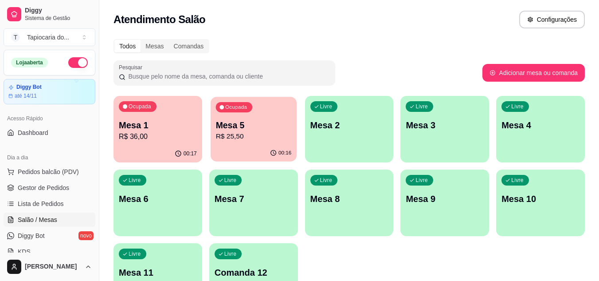
click at [232, 125] on p "Mesa 5" at bounding box center [253, 125] width 76 height 12
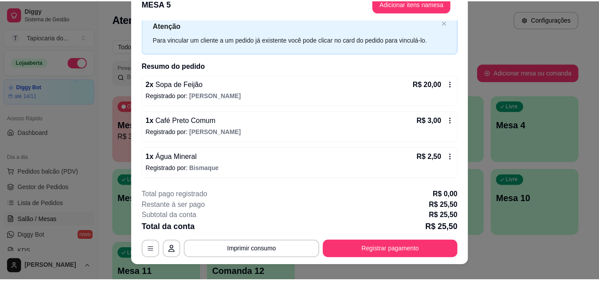
scroll to position [27, 0]
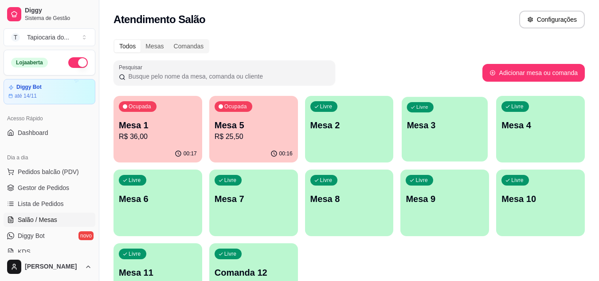
click at [426, 137] on div "Livre Mesa 3" at bounding box center [445, 124] width 86 height 54
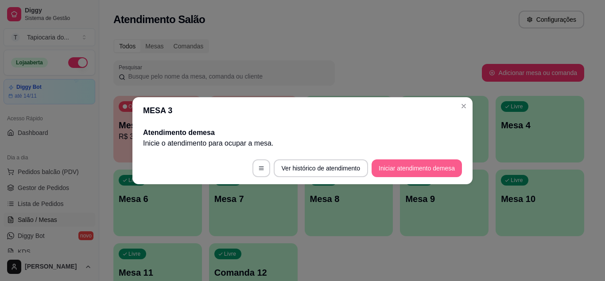
click at [417, 165] on button "Iniciar atendimento de mesa" at bounding box center [417, 168] width 90 height 18
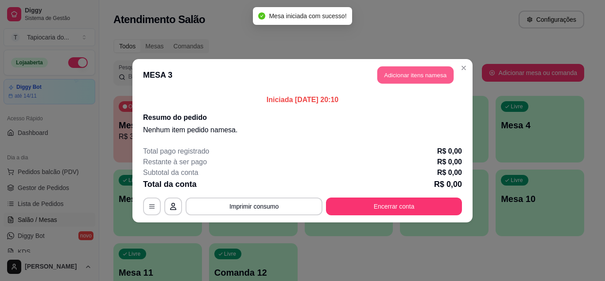
click at [411, 79] on button "Adicionar itens na mesa" at bounding box center [416, 74] width 76 height 17
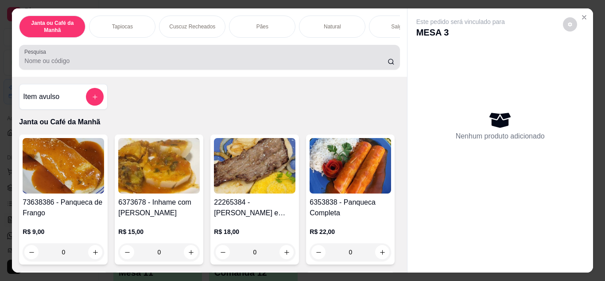
click at [343, 63] on input "Pesquisa" at bounding box center [205, 60] width 363 height 9
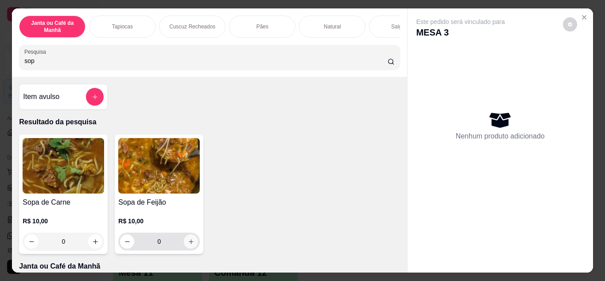
type input "sop"
click at [190, 244] on icon "increase-product-quantity" at bounding box center [191, 241] width 5 height 5
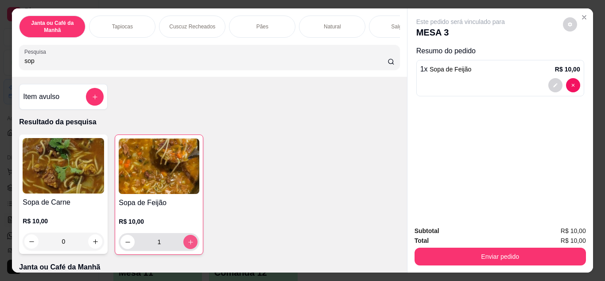
type input "1"
click at [190, 245] on icon "increase-product-quantity" at bounding box center [190, 241] width 7 height 7
type input "2"
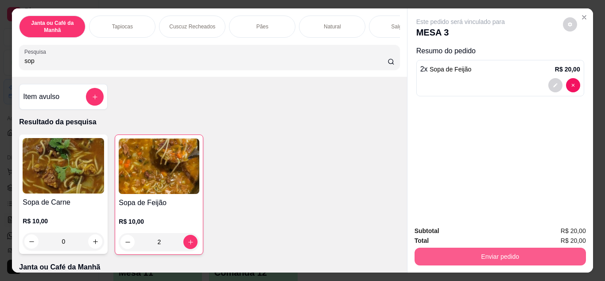
click at [436, 257] on button "Enviar pedido" at bounding box center [501, 256] width 172 height 18
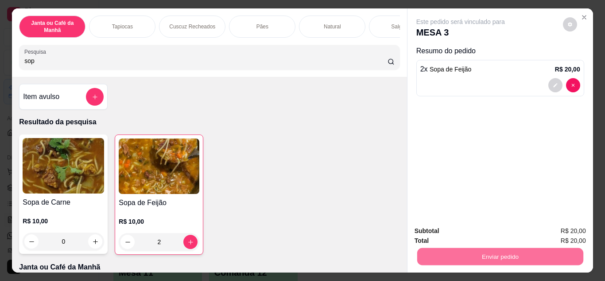
click at [577, 232] on button "Enviar pedido" at bounding box center [563, 231] width 50 height 17
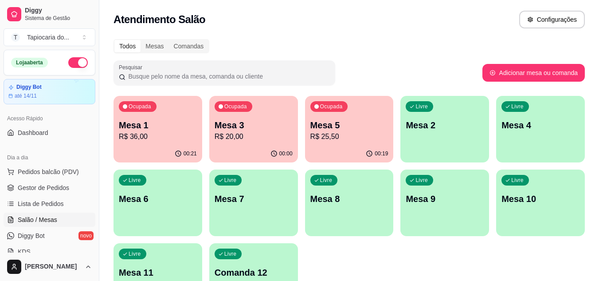
click at [351, 137] on p "R$ 25,50" at bounding box center [349, 136] width 78 height 11
click at [33, 186] on span "Gestor de Pedidos" at bounding box center [43, 187] width 51 height 9
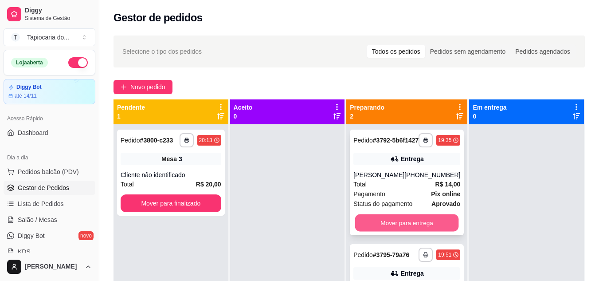
click at [383, 231] on button "Mover para entrega" at bounding box center [407, 222] width 104 height 17
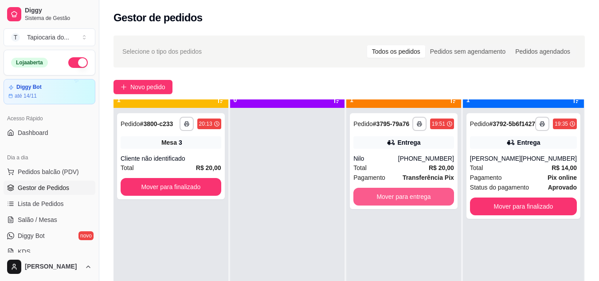
scroll to position [25, 0]
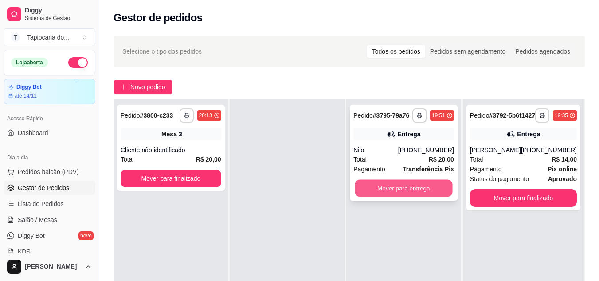
click at [382, 187] on button "Mover para entrega" at bounding box center [403, 187] width 97 height 17
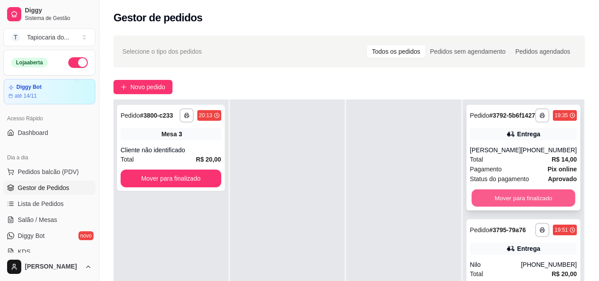
click at [501, 207] on button "Mover para finalizado" at bounding box center [523, 197] width 104 height 17
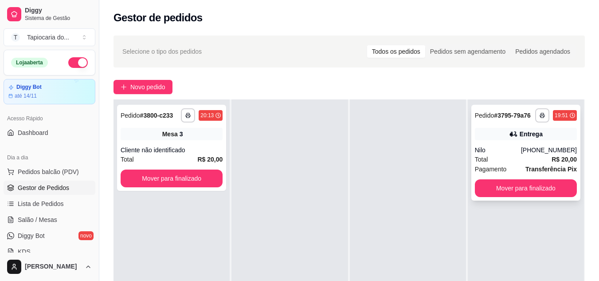
click at [497, 197] on div "**********" at bounding box center [525, 153] width 109 height 96
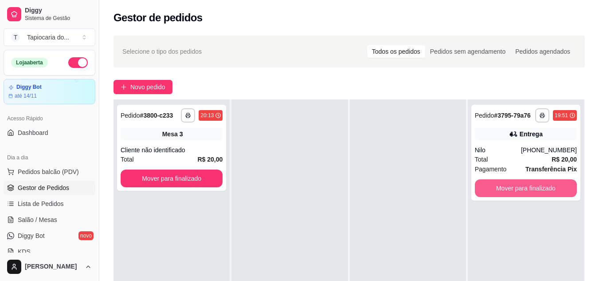
click at [485, 187] on button "Mover para finalizado" at bounding box center [526, 188] width 102 height 18
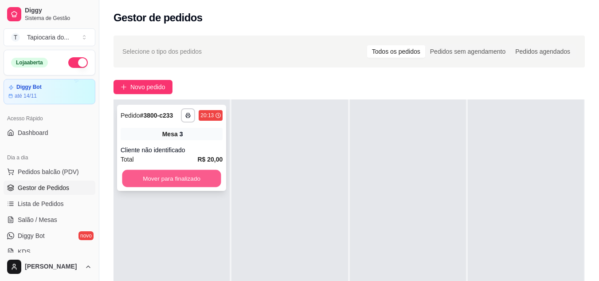
click at [187, 173] on button "Mover para finalizado" at bounding box center [171, 178] width 99 height 17
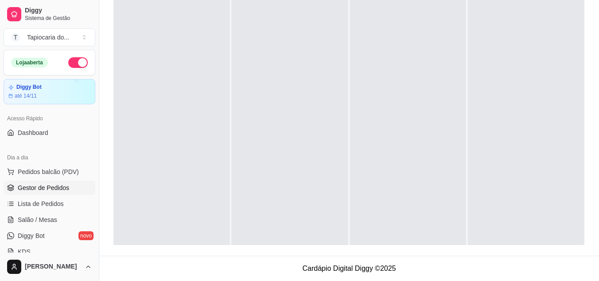
scroll to position [91, 0]
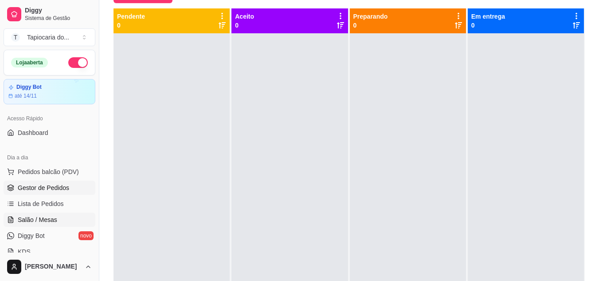
click at [38, 219] on span "Salão / Mesas" at bounding box center [37, 219] width 39 height 9
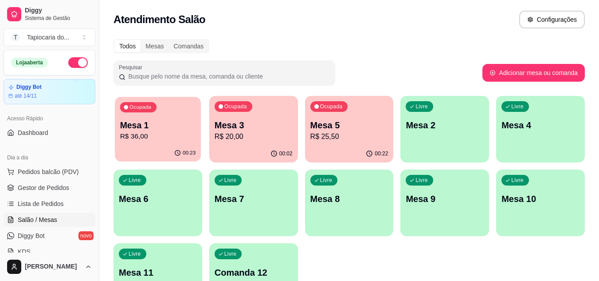
click at [143, 138] on p "R$ 36,00" at bounding box center [158, 136] width 76 height 10
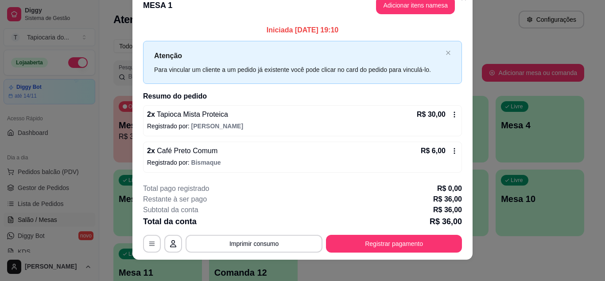
scroll to position [23, 0]
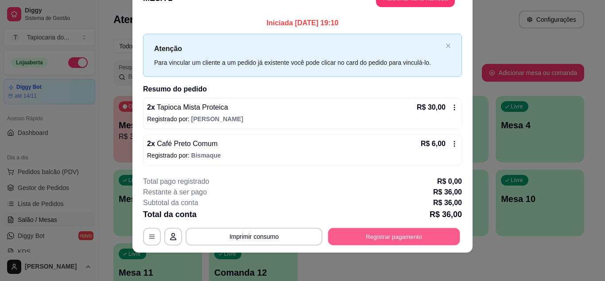
click at [361, 234] on button "Registrar pagamento" at bounding box center [394, 236] width 132 height 17
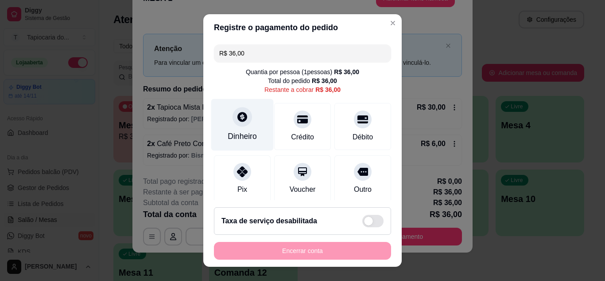
click at [250, 137] on div "Dinheiro" at bounding box center [242, 136] width 29 height 12
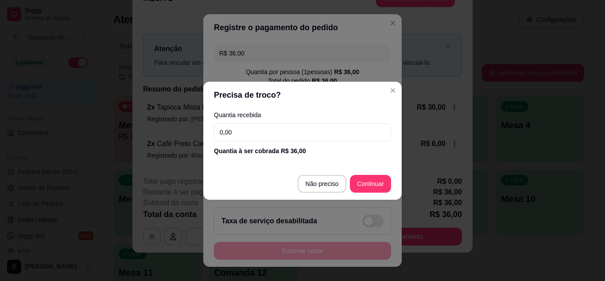
click at [256, 128] on input "0,00" at bounding box center [302, 132] width 177 height 18
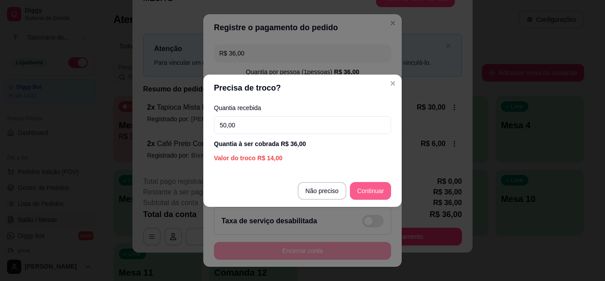
type input "50,00"
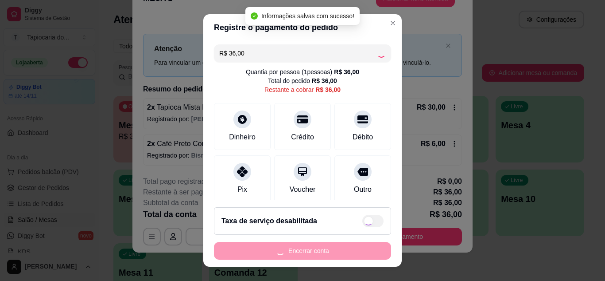
type input "R$ 0,00"
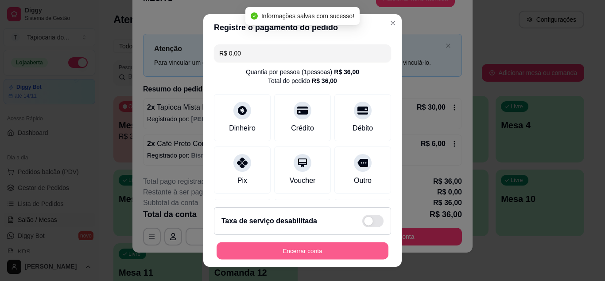
click at [327, 248] on button "Encerrar conta" at bounding box center [303, 250] width 172 height 17
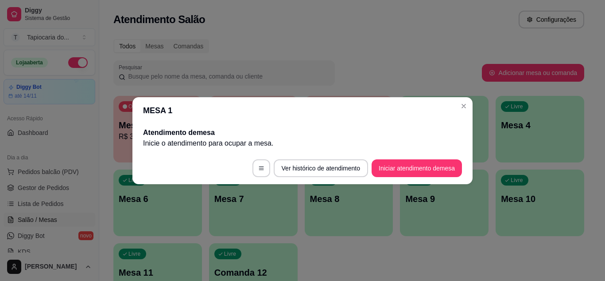
scroll to position [0, 0]
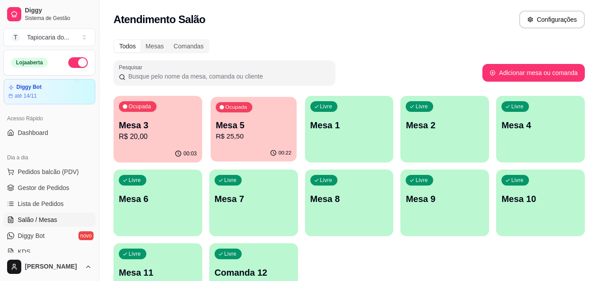
click at [272, 140] on p "R$ 25,50" at bounding box center [253, 136] width 76 height 10
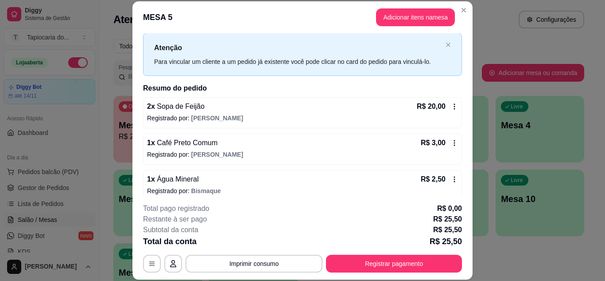
scroll to position [28, 0]
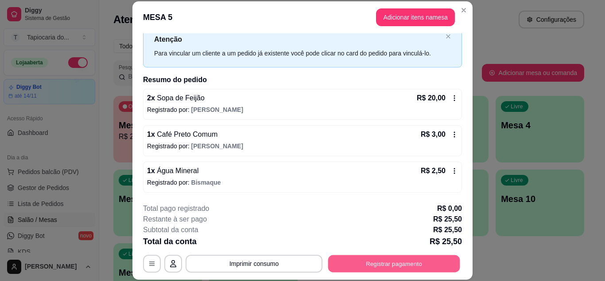
click at [420, 254] on div "**********" at bounding box center [302, 263] width 319 height 18
click at [416, 261] on button "Registrar pagamento" at bounding box center [394, 262] width 132 height 17
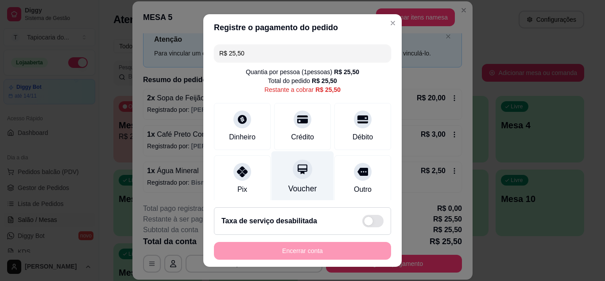
scroll to position [68, 0]
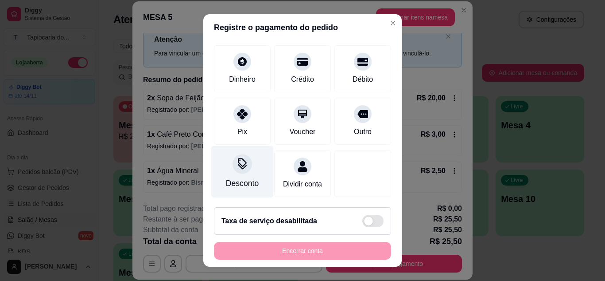
click at [246, 180] on div "Desconto" at bounding box center [242, 171] width 62 height 52
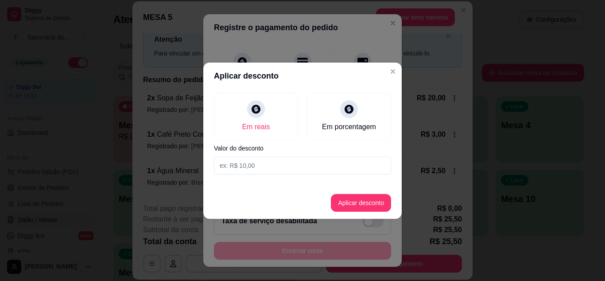
click at [260, 168] on input at bounding box center [302, 165] width 177 height 18
type input "0,50"
click at [357, 202] on button "Aplicar desconto" at bounding box center [361, 203] width 60 height 18
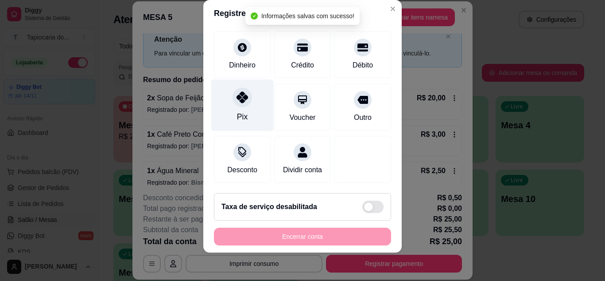
scroll to position [77, 0]
click at [251, 109] on div "Pix" at bounding box center [242, 105] width 62 height 52
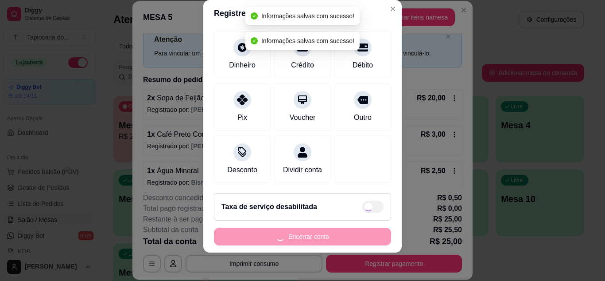
type input "R$ 0,00"
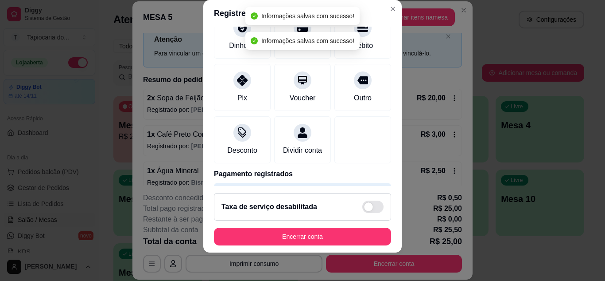
scroll to position [68, 0]
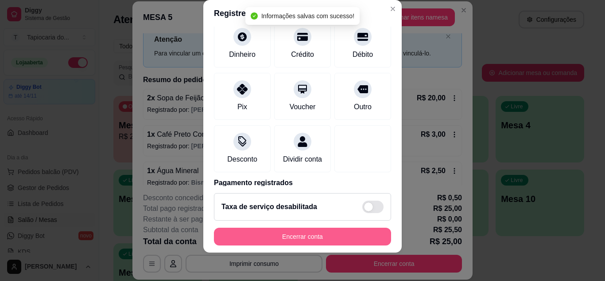
click at [339, 237] on button "Encerrar conta" at bounding box center [302, 236] width 177 height 18
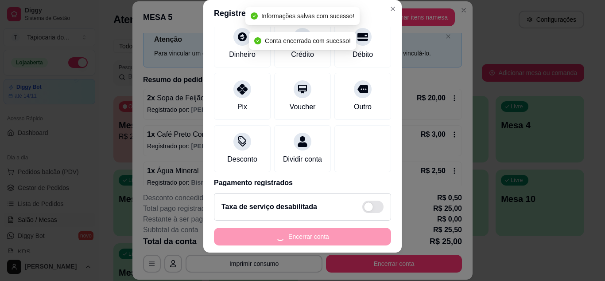
scroll to position [0, 0]
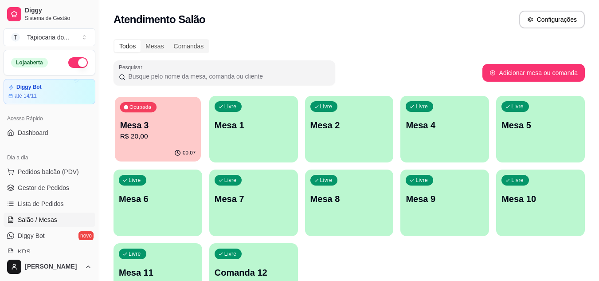
click at [166, 146] on div "00:07" at bounding box center [158, 152] width 86 height 17
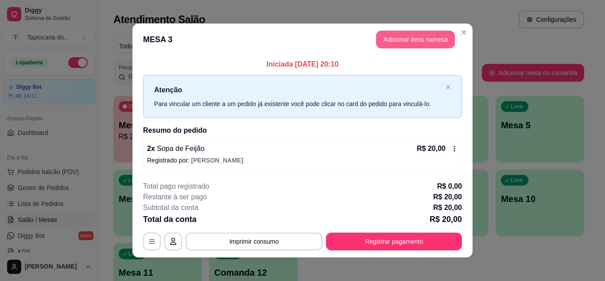
click at [398, 37] on button "Adicionar itens na mesa" at bounding box center [415, 40] width 79 height 18
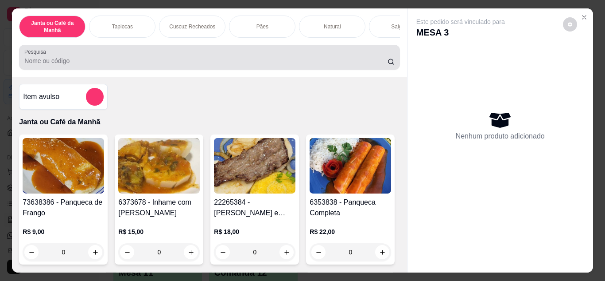
click at [332, 65] on input "Pesquisa" at bounding box center [205, 60] width 363 height 9
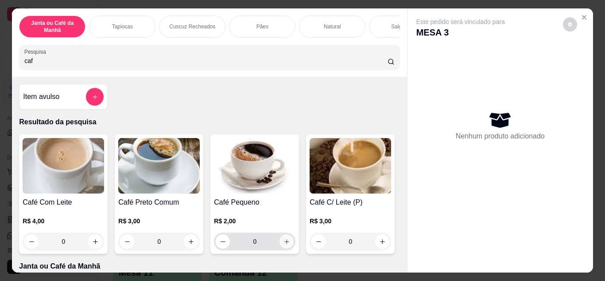
type input "caf"
click at [287, 243] on button "increase-product-quantity" at bounding box center [287, 241] width 14 height 14
type input "1"
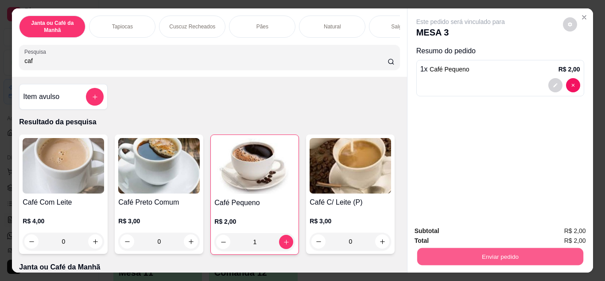
click at [448, 254] on button "Enviar pedido" at bounding box center [500, 256] width 166 height 17
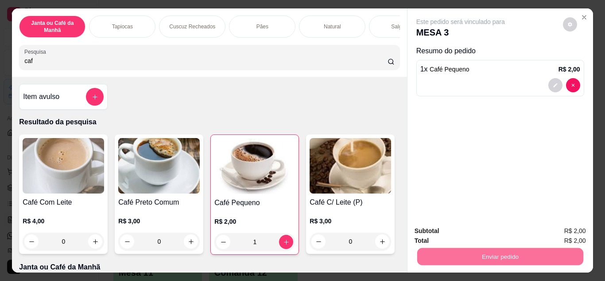
click at [561, 230] on button "Enviar pedido" at bounding box center [563, 230] width 50 height 17
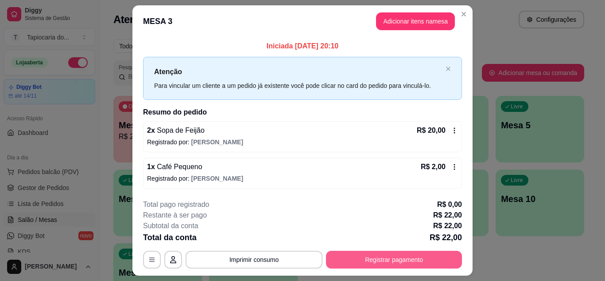
click at [417, 261] on button "Registrar pagamento" at bounding box center [394, 259] width 136 height 18
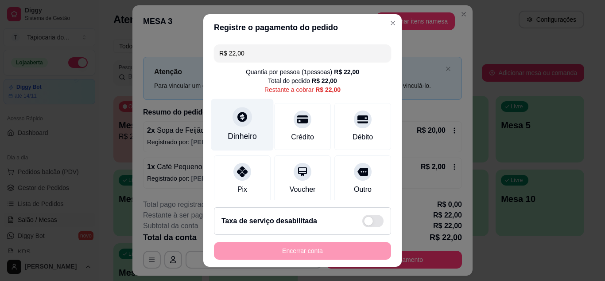
click at [230, 134] on div "Dinheiro" at bounding box center [242, 136] width 29 height 12
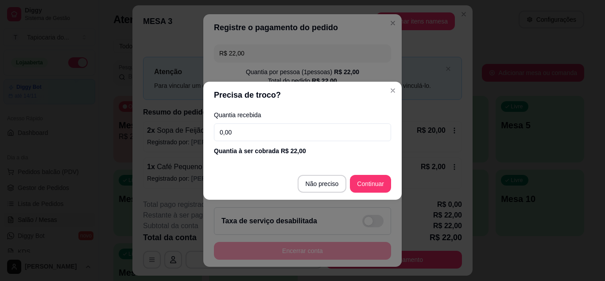
click at [267, 134] on input "0,00" at bounding box center [302, 132] width 177 height 18
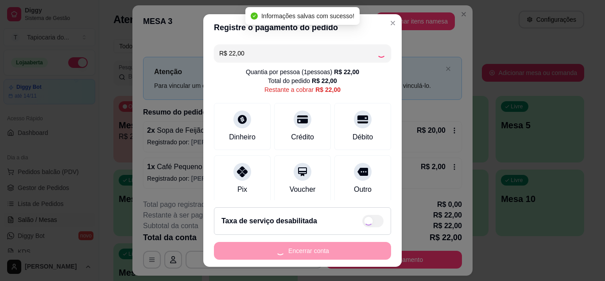
type input "R$ 0,00"
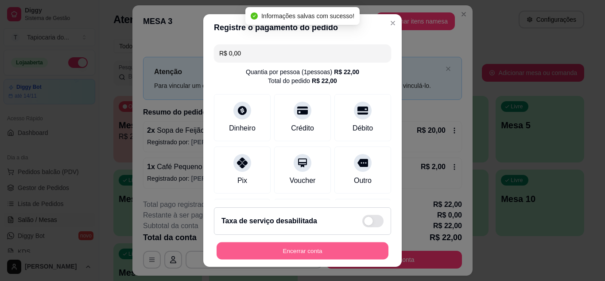
click at [335, 255] on button "Encerrar conta" at bounding box center [303, 250] width 172 height 17
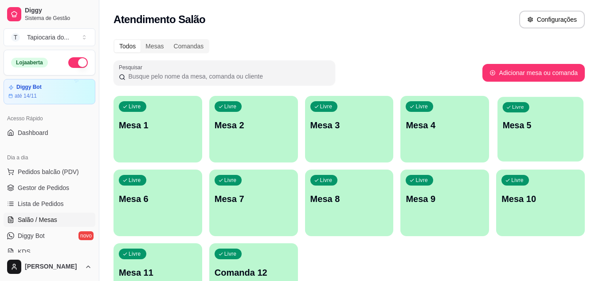
click at [531, 115] on div "Livre Mesa 5" at bounding box center [540, 124] width 86 height 54
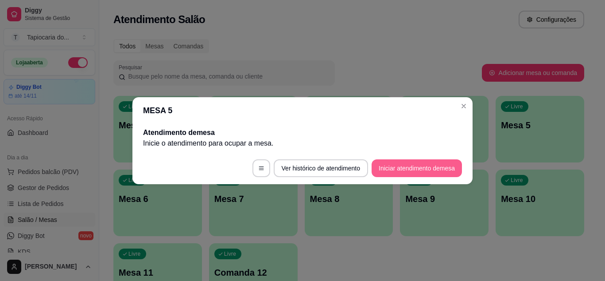
click at [435, 167] on button "Iniciar atendimento de mesa" at bounding box center [417, 168] width 90 height 18
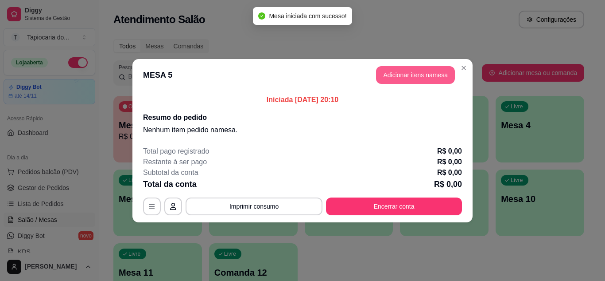
click at [417, 83] on button "Adicionar itens na mesa" at bounding box center [415, 75] width 79 height 18
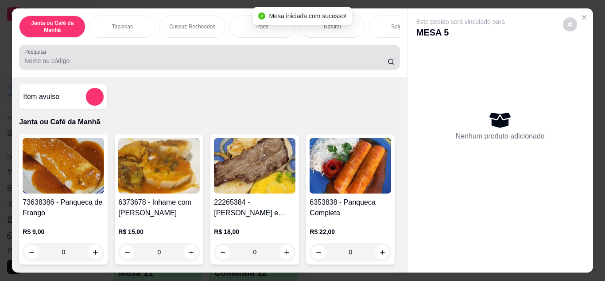
click at [305, 64] on input "Pesquisa" at bounding box center [205, 60] width 363 height 9
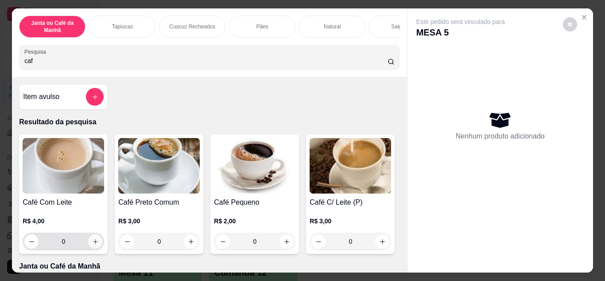
type input "caf"
click at [93, 243] on icon "increase-product-quantity" at bounding box center [95, 241] width 4 height 4
type input "1"
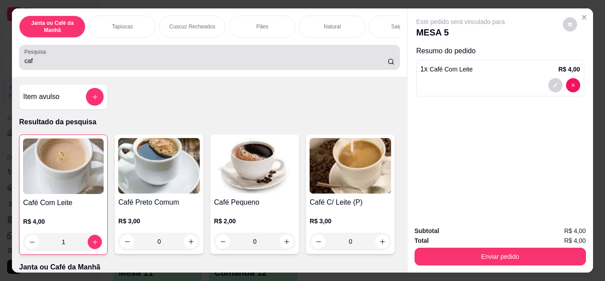
click at [152, 64] on input "caf" at bounding box center [205, 60] width 363 height 9
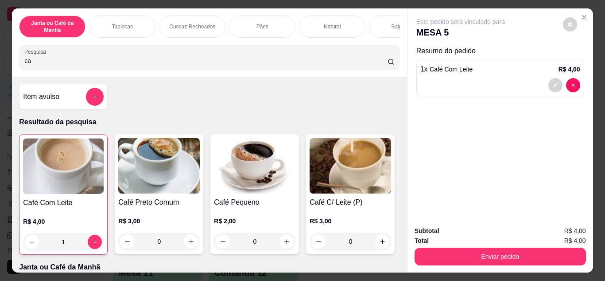
type input "c"
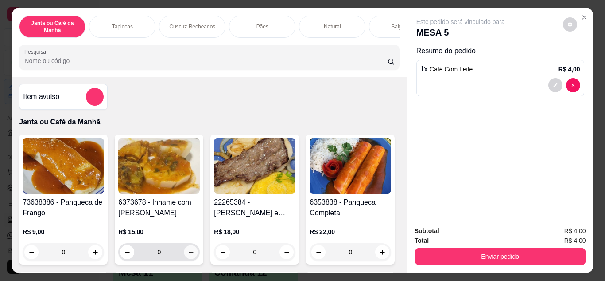
click at [188, 255] on icon "increase-product-quantity" at bounding box center [191, 252] width 7 height 7
type input "1"
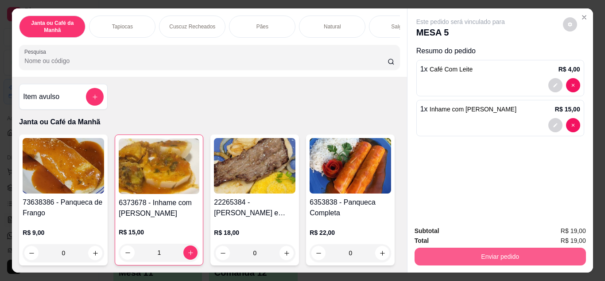
click at [504, 259] on button "Enviar pedido" at bounding box center [501, 256] width 172 height 18
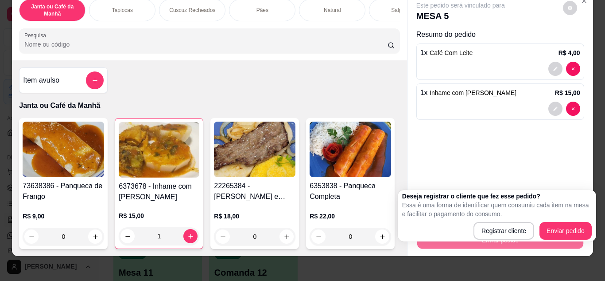
scroll to position [23, 0]
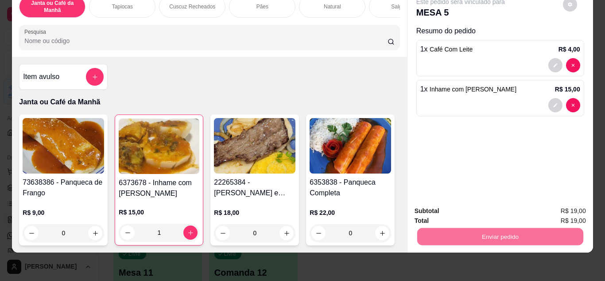
click at [554, 230] on button "Enviar pedido" at bounding box center [563, 230] width 49 height 16
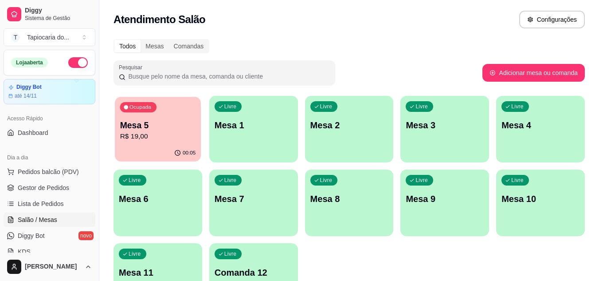
click at [150, 143] on div "Ocupada Mesa 5 R$ 19,00" at bounding box center [158, 121] width 86 height 48
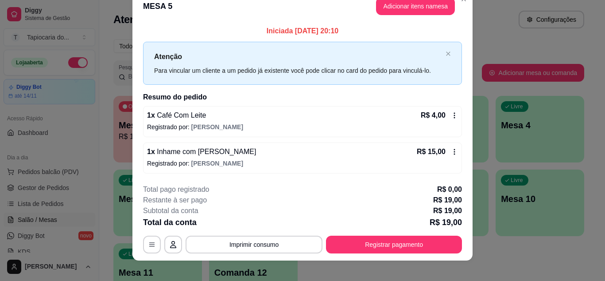
scroll to position [23, 0]
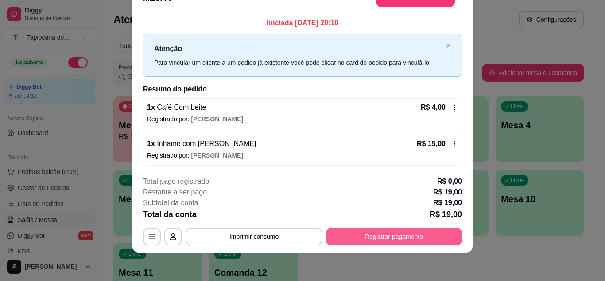
click at [373, 243] on button "Registrar pagamento" at bounding box center [394, 236] width 136 height 18
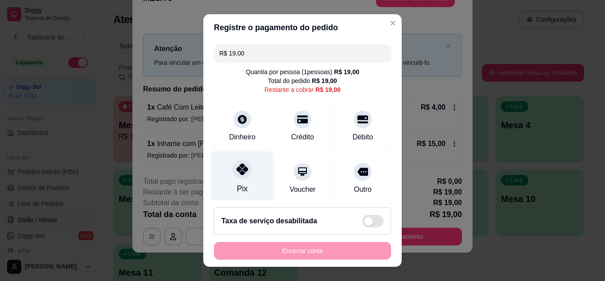
scroll to position [68, 0]
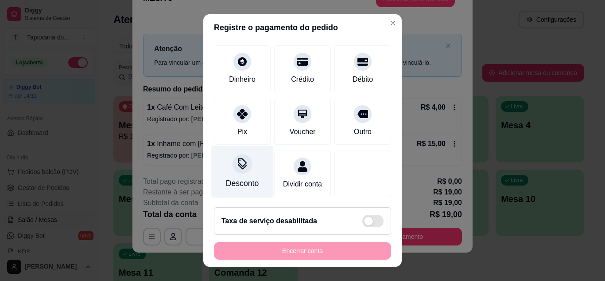
click at [247, 178] on div "Desconto" at bounding box center [242, 171] width 62 height 52
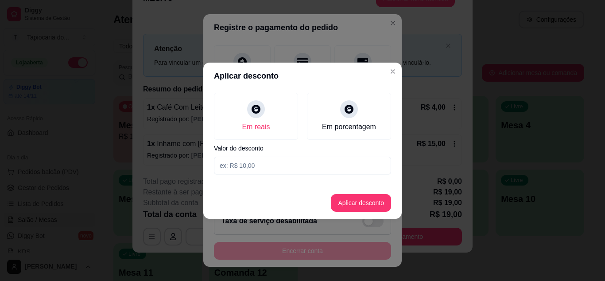
click at [288, 166] on input at bounding box center [302, 165] width 177 height 18
type input "1,00"
click at [376, 202] on button "Aplicar desconto" at bounding box center [361, 203] width 60 height 18
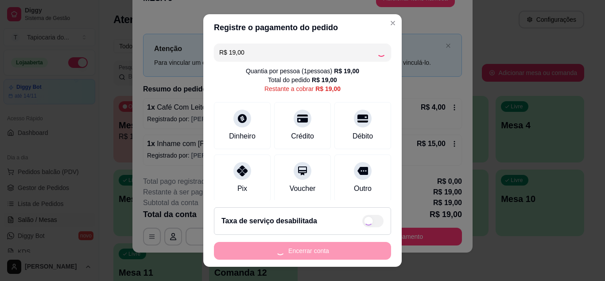
scroll to position [0, 0]
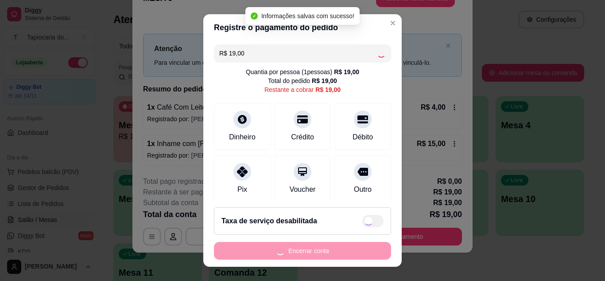
type input "R$ 18,00"
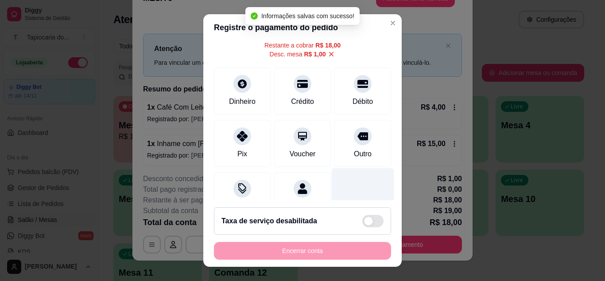
scroll to position [77, 0]
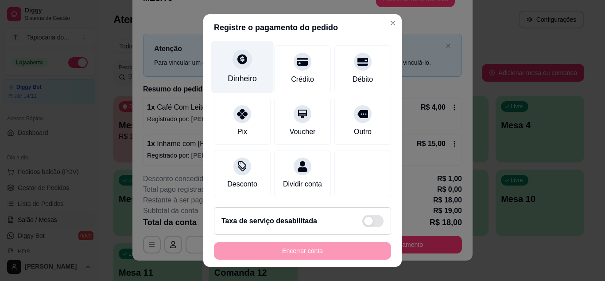
click at [224, 58] on div "Dinheiro" at bounding box center [242, 67] width 62 height 52
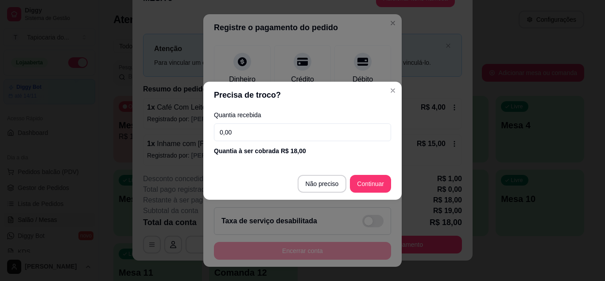
click at [240, 129] on input "0,00" at bounding box center [302, 132] width 177 height 18
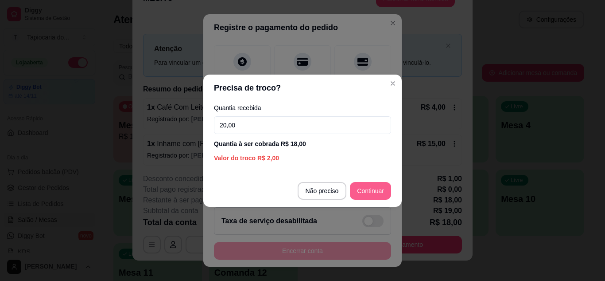
type input "20,00"
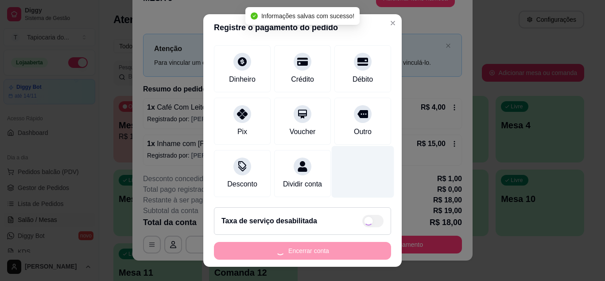
type input "R$ 0,00"
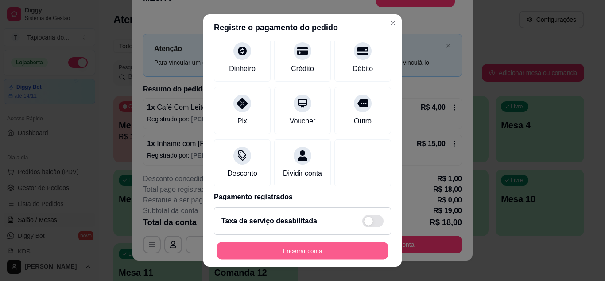
click at [287, 244] on button "Encerrar conta" at bounding box center [303, 250] width 172 height 17
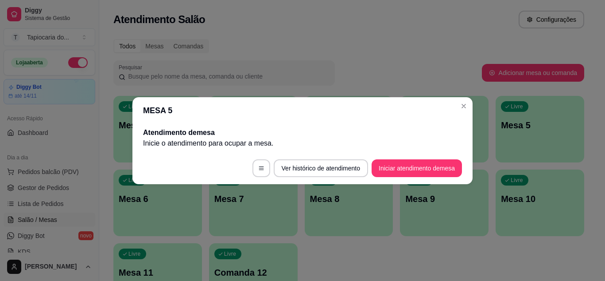
scroll to position [0, 0]
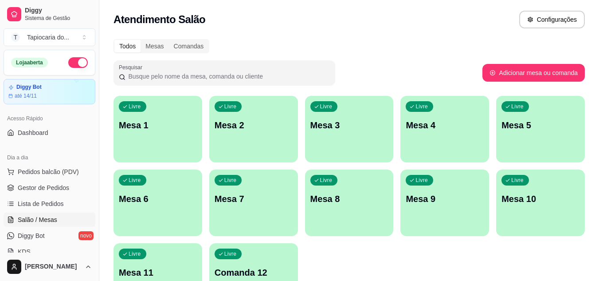
click at [152, 132] on div "Livre Mesa 1" at bounding box center [157, 124] width 89 height 56
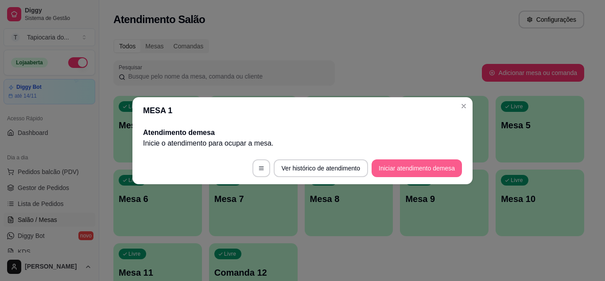
click at [421, 169] on button "Iniciar atendimento de mesa" at bounding box center [417, 168] width 90 height 18
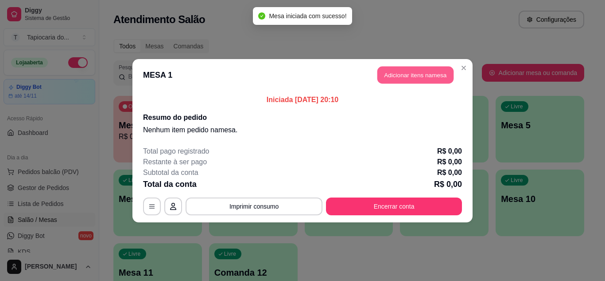
click at [406, 78] on button "Adicionar itens na mesa" at bounding box center [416, 74] width 76 height 17
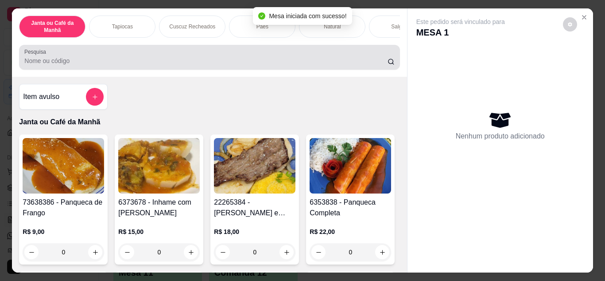
click at [285, 65] on input "Pesquisa" at bounding box center [205, 60] width 363 height 9
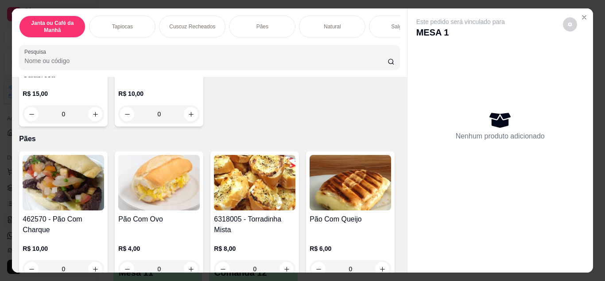
scroll to position [1684, 0]
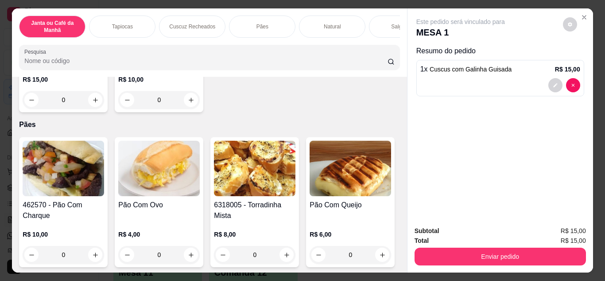
type input "3"
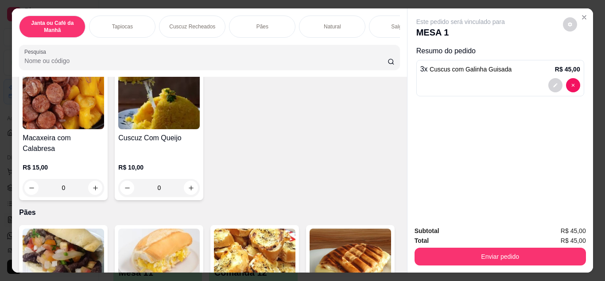
scroll to position [1595, 0]
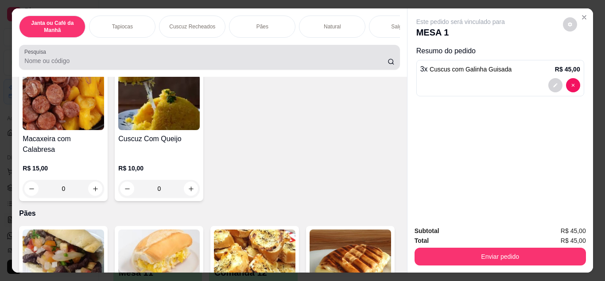
click at [229, 58] on div at bounding box center [209, 57] width 370 height 18
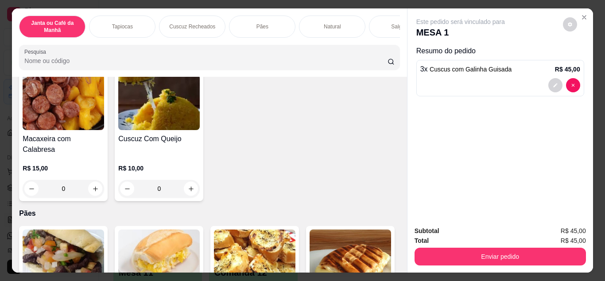
click at [213, 62] on input "Pesquisa" at bounding box center [205, 60] width 363 height 9
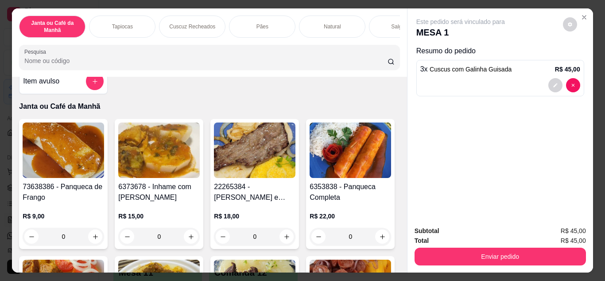
scroll to position [0, 0]
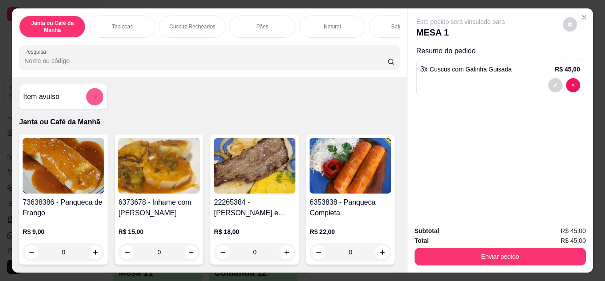
click at [92, 100] on icon "add-separate-item" at bounding box center [95, 97] width 7 height 7
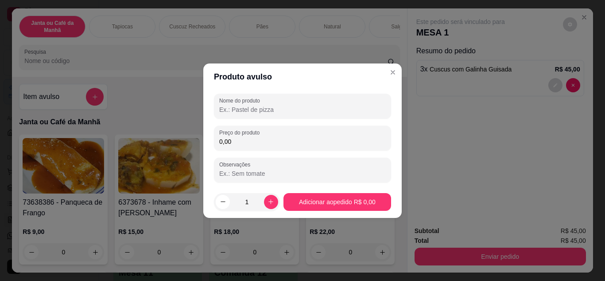
click at [240, 113] on input "Nome do produto" at bounding box center [302, 109] width 167 height 9
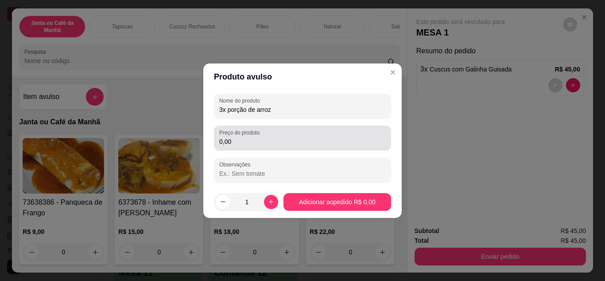
type input "3x porção de arroz"
click at [237, 145] on input "0,00" at bounding box center [302, 141] width 167 height 9
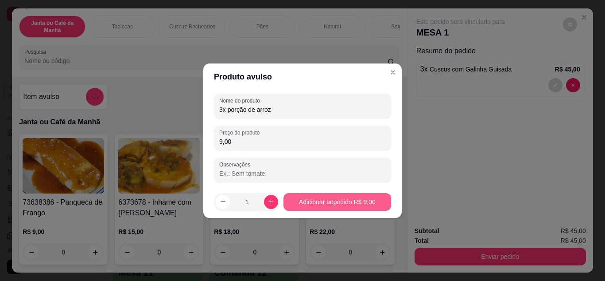
type input "9,00"
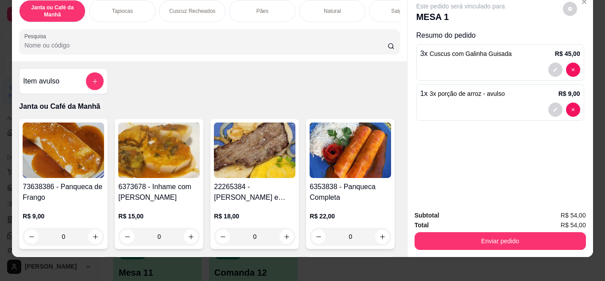
scroll to position [23, 0]
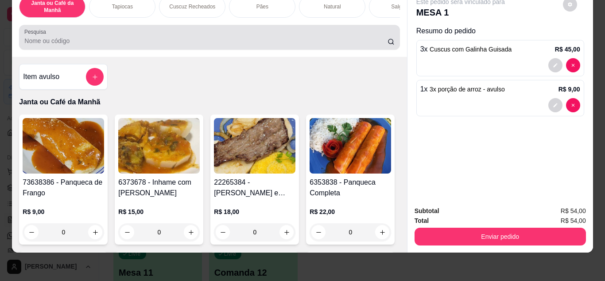
click at [236, 48] on div "Pesquisa" at bounding box center [209, 37] width 381 height 25
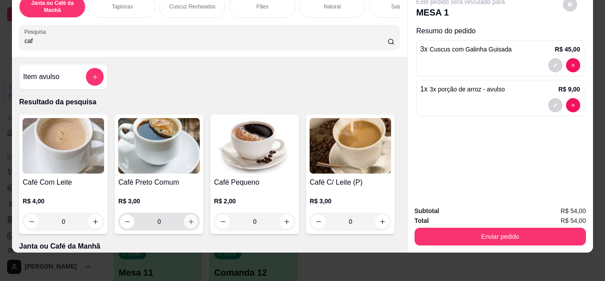
type input "caf"
click at [191, 221] on icon "increase-product-quantity" at bounding box center [191, 221] width 7 height 7
type input "1"
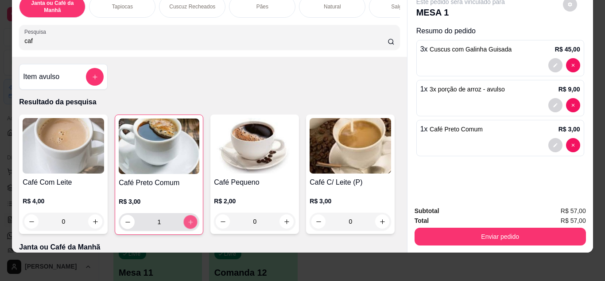
click at [191, 221] on button "increase-product-quantity" at bounding box center [191, 221] width 14 height 14
type input "2"
click at [191, 221] on button "increase-product-quantity" at bounding box center [191, 221] width 14 height 14
type input "3"
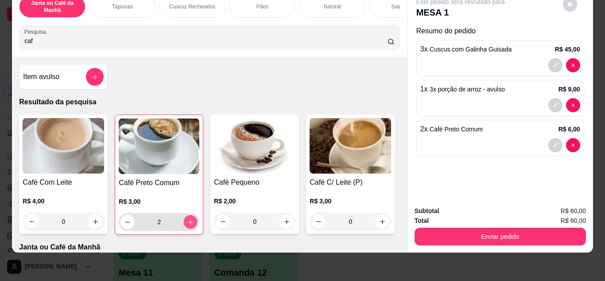
type input "3"
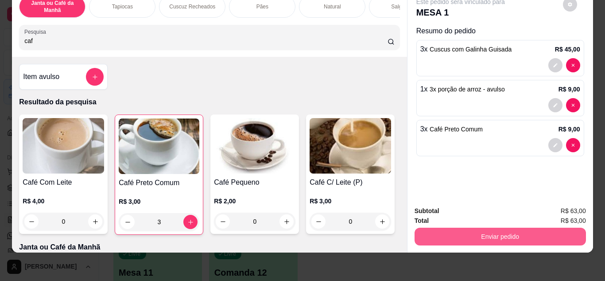
click at [437, 230] on button "Enviar pedido" at bounding box center [501, 236] width 172 height 18
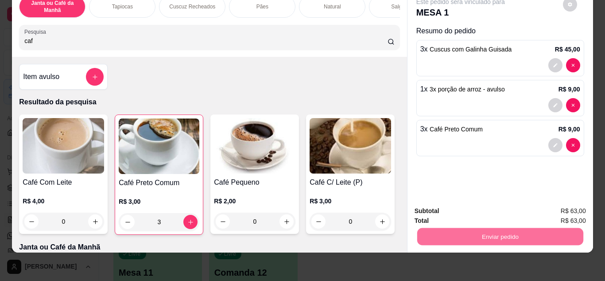
click at [550, 210] on button "Enviar pedido" at bounding box center [563, 207] width 50 height 17
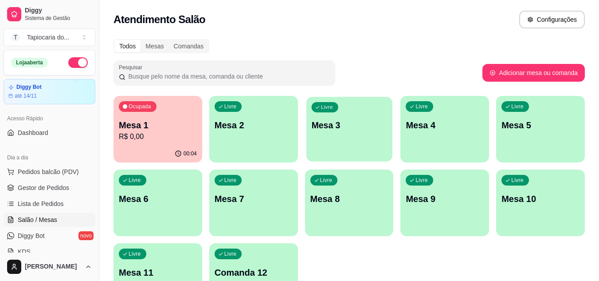
click at [369, 141] on div "Livre Mesa 3" at bounding box center [349, 124] width 86 height 54
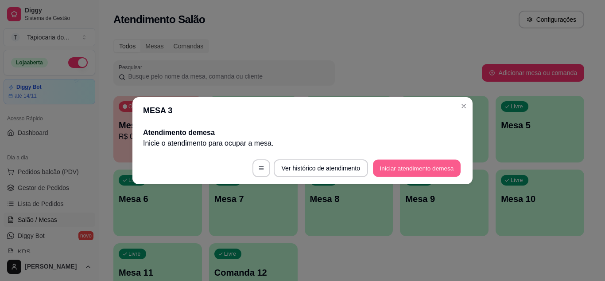
click at [413, 160] on button "Iniciar atendimento de mesa" at bounding box center [417, 167] width 88 height 17
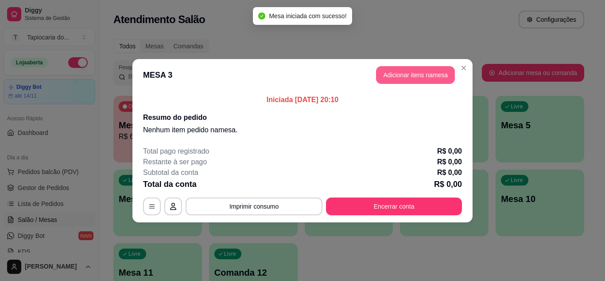
click at [391, 82] on button "Adicionar itens na mesa" at bounding box center [415, 75] width 79 height 18
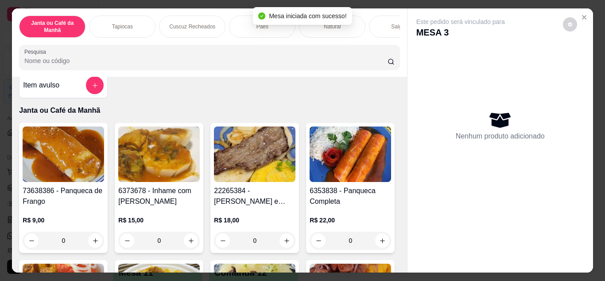
scroll to position [44, 0]
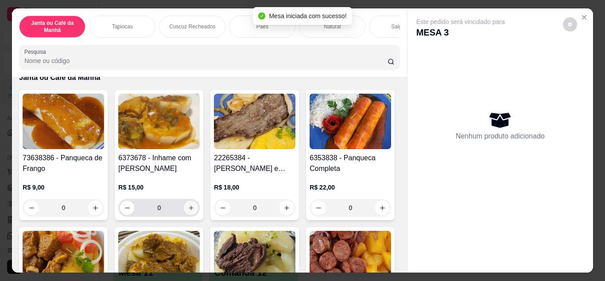
click at [188, 207] on icon "increase-product-quantity" at bounding box center [191, 207] width 7 height 7
type input "1"
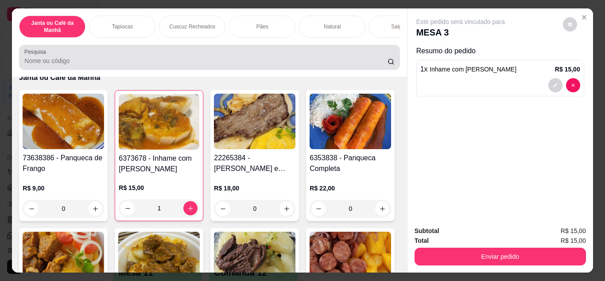
click at [146, 57] on div at bounding box center [209, 57] width 370 height 18
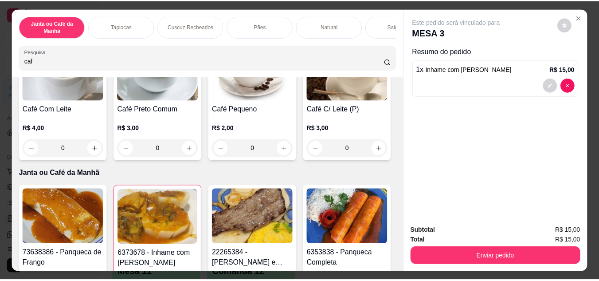
scroll to position [0, 0]
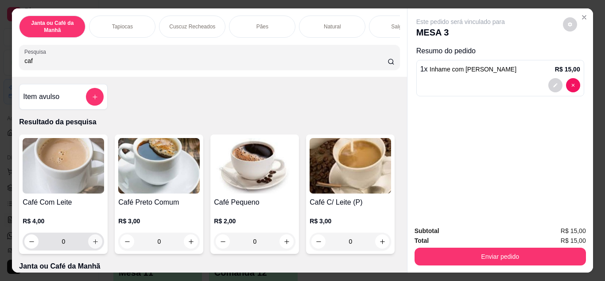
type input "caf"
click at [93, 243] on icon "increase-product-quantity" at bounding box center [95, 241] width 4 height 4
type input "1"
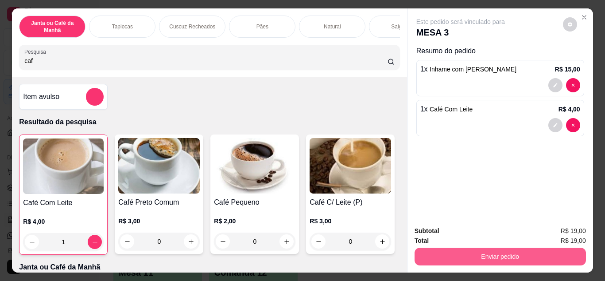
click at [441, 248] on button "Enviar pedido" at bounding box center [501, 256] width 172 height 18
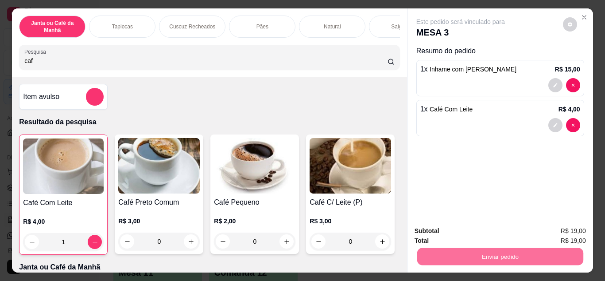
click at [571, 224] on button "Enviar pedido" at bounding box center [563, 231] width 50 height 17
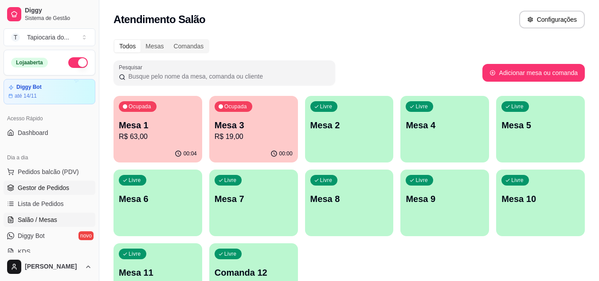
click at [56, 189] on span "Gestor de Pedidos" at bounding box center [43, 187] width 51 height 9
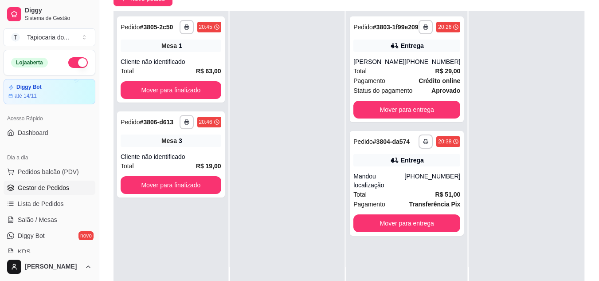
scroll to position [135, 0]
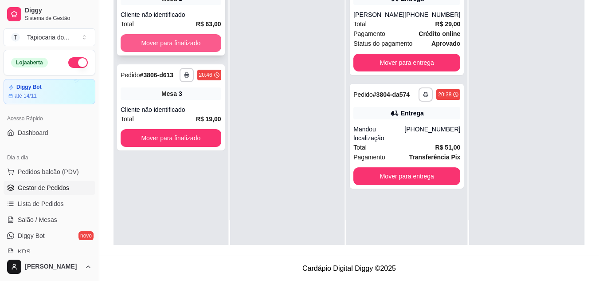
click at [132, 41] on button "Mover para finalizado" at bounding box center [171, 43] width 101 height 18
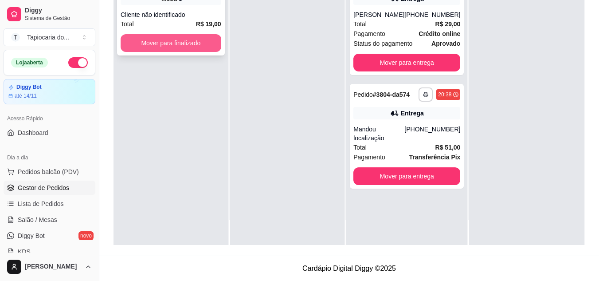
click at [165, 43] on button "Mover para finalizado" at bounding box center [171, 43] width 101 height 18
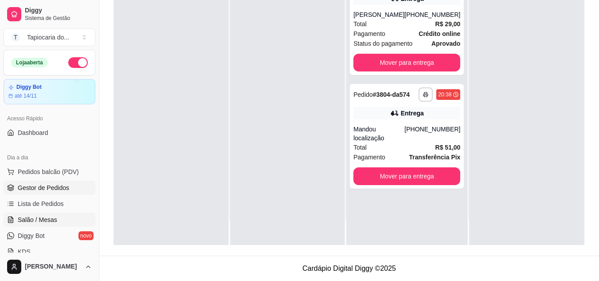
click at [38, 217] on span "Salão / Mesas" at bounding box center [37, 219] width 39 height 9
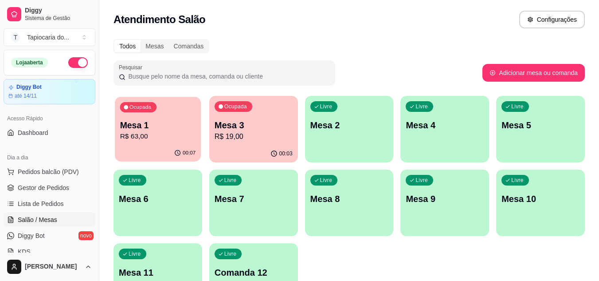
click at [175, 142] on div "Ocupada Mesa 1 R$ 63,00" at bounding box center [158, 121] width 86 height 48
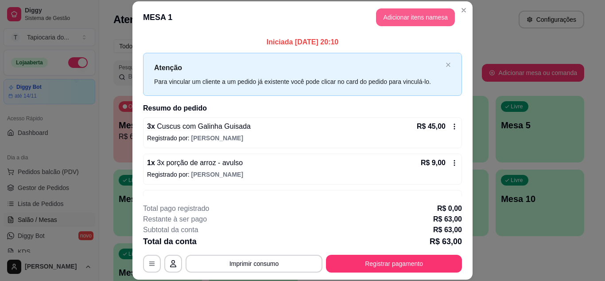
click at [384, 19] on button "Adicionar itens na mesa" at bounding box center [415, 17] width 79 height 18
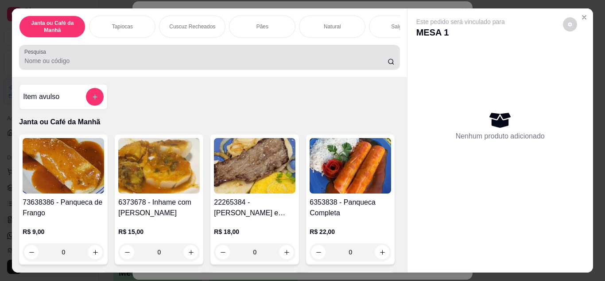
click at [337, 64] on input "Pesquisa" at bounding box center [205, 60] width 363 height 9
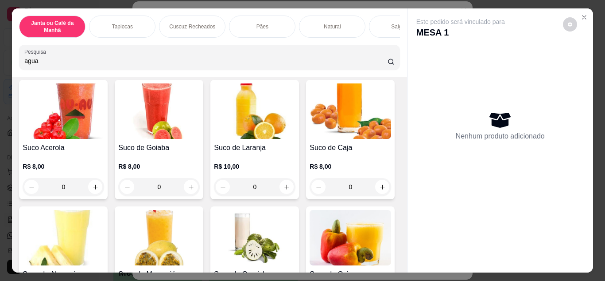
scroll to position [3856, 0]
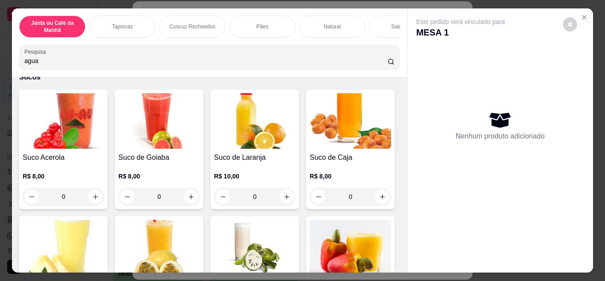
type input "agua"
type input "1"
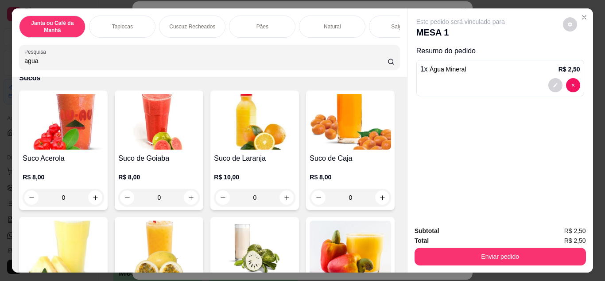
scroll to position [3811, 0]
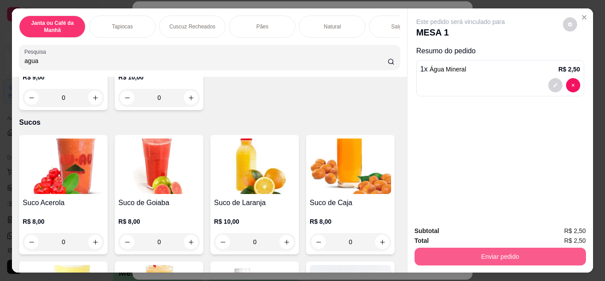
click at [460, 254] on button "Enviar pedido" at bounding box center [501, 256] width 172 height 18
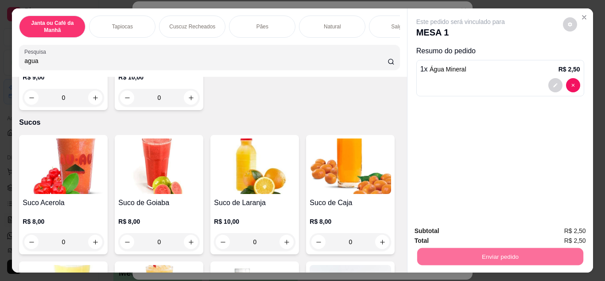
click at [560, 230] on button "Enviar pedido" at bounding box center [563, 230] width 49 height 16
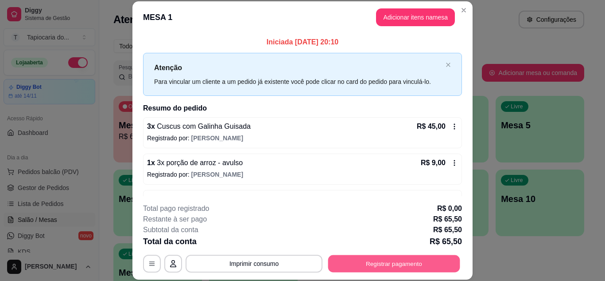
click at [405, 272] on button "Registrar pagamento" at bounding box center [394, 262] width 132 height 17
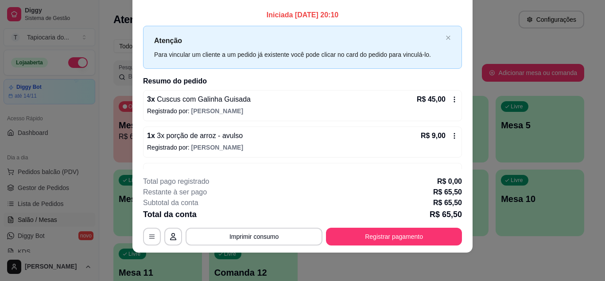
scroll to position [0, 0]
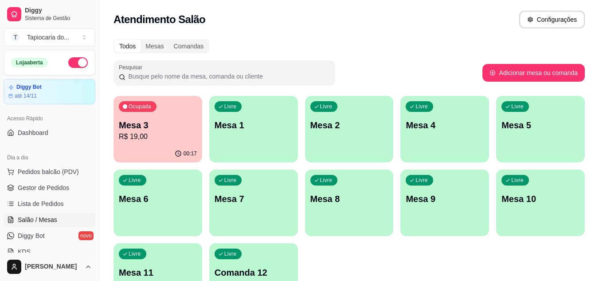
click at [125, 136] on p "R$ 19,00" at bounding box center [158, 136] width 78 height 11
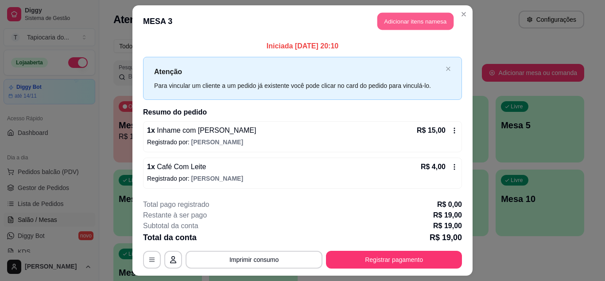
click at [390, 21] on button "Adicionar itens na mesa" at bounding box center [416, 21] width 76 height 17
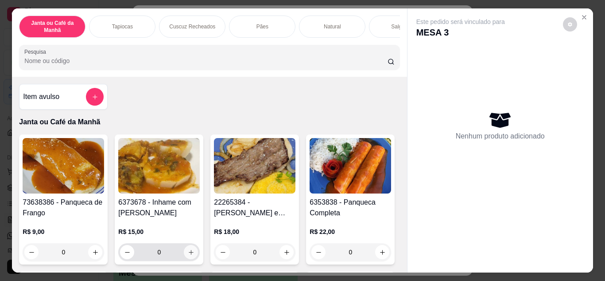
click at [191, 258] on button "increase-product-quantity" at bounding box center [191, 252] width 14 height 14
type input "1"
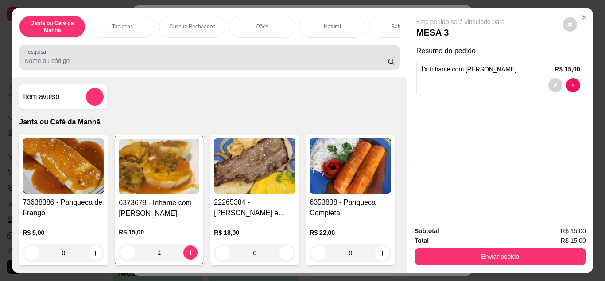
click at [131, 66] on div at bounding box center [209, 57] width 370 height 18
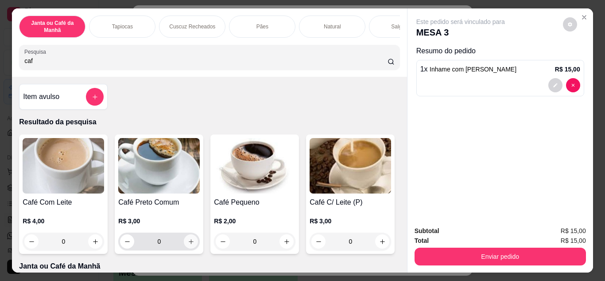
type input "caf"
click at [194, 242] on button "increase-product-quantity" at bounding box center [191, 241] width 14 height 14
type input "1"
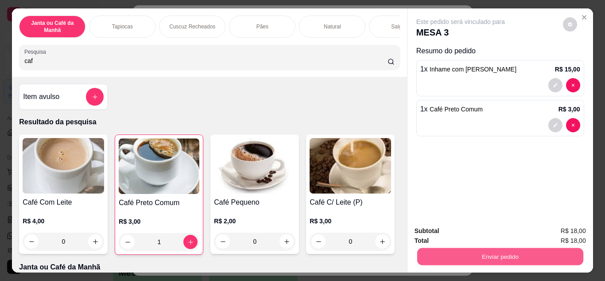
click at [422, 253] on button "Enviar pedido" at bounding box center [500, 256] width 166 height 17
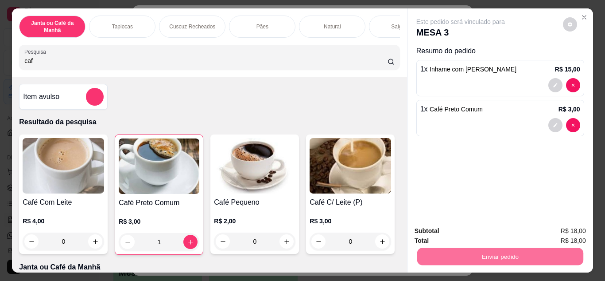
click at [573, 226] on button "Enviar pedido" at bounding box center [563, 231] width 49 height 16
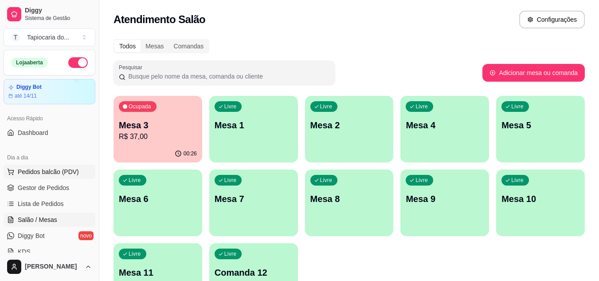
click at [61, 175] on span "Pedidos balcão (PDV)" at bounding box center [48, 171] width 61 height 9
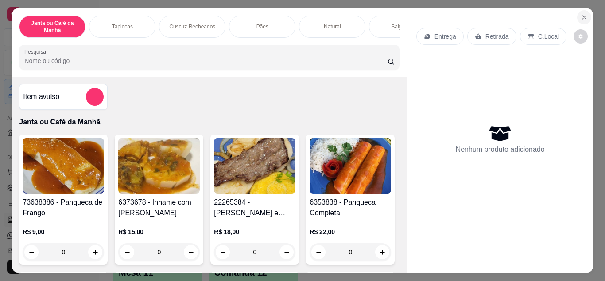
click at [581, 14] on icon "Close" at bounding box center [584, 17] width 7 height 7
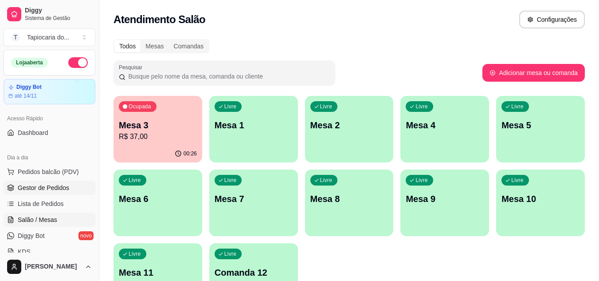
click at [47, 188] on span "Gestor de Pedidos" at bounding box center [43, 187] width 51 height 9
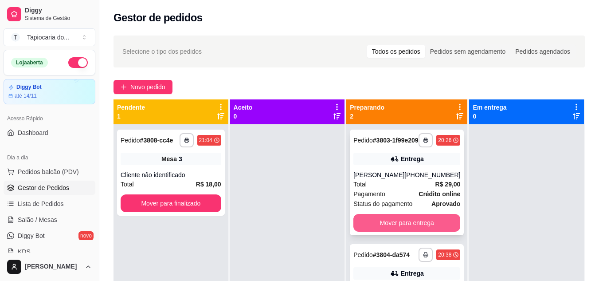
click at [364, 231] on button "Mover para entrega" at bounding box center [406, 223] width 107 height 18
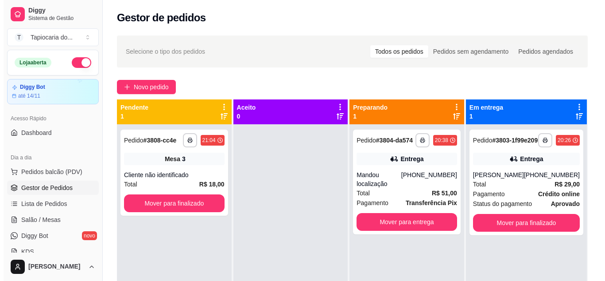
scroll to position [25, 0]
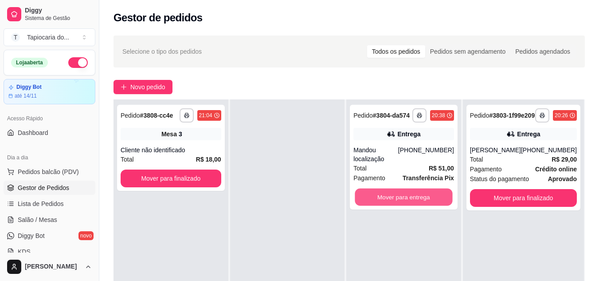
click at [406, 188] on button "Mover para entrega" at bounding box center [403, 196] width 97 height 17
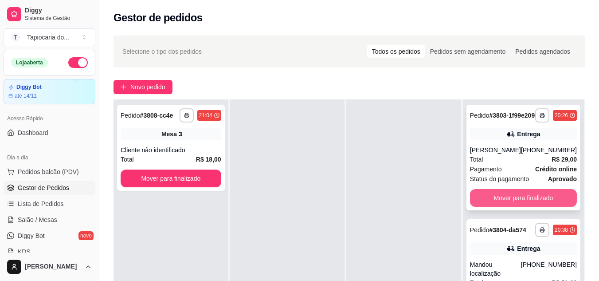
click at [513, 207] on button "Mover para finalizado" at bounding box center [523, 198] width 107 height 18
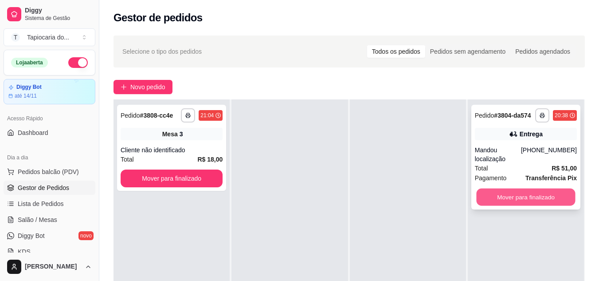
click at [517, 188] on button "Mover para finalizado" at bounding box center [525, 196] width 99 height 17
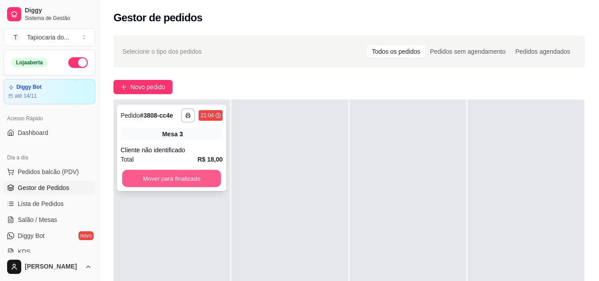
click at [168, 178] on button "Mover para finalizado" at bounding box center [171, 178] width 99 height 17
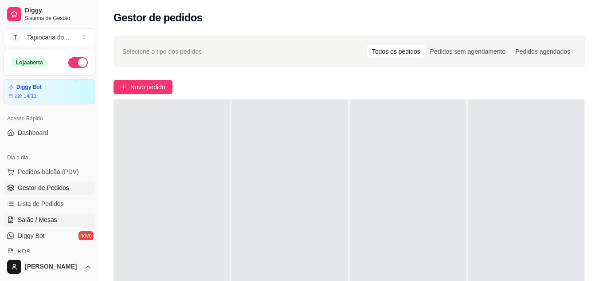
click at [16, 218] on link "Salão / Mesas" at bounding box center [50, 219] width 92 height 14
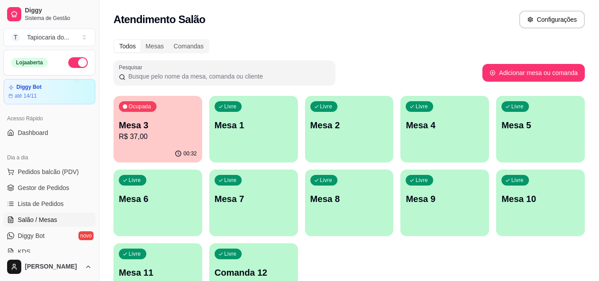
click at [155, 117] on div "Ocupada Mesa 3 R$ 37,00" at bounding box center [157, 120] width 89 height 49
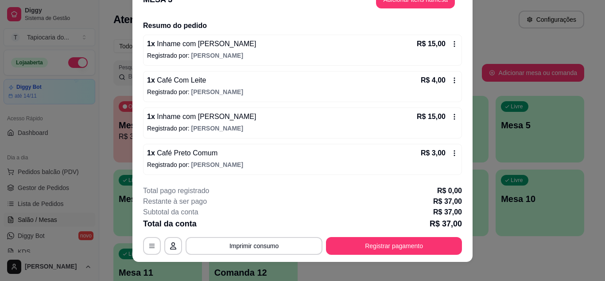
scroll to position [27, 0]
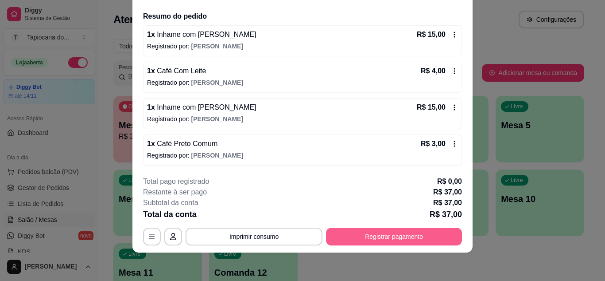
click at [425, 239] on button "Registrar pagamento" at bounding box center [394, 236] width 136 height 18
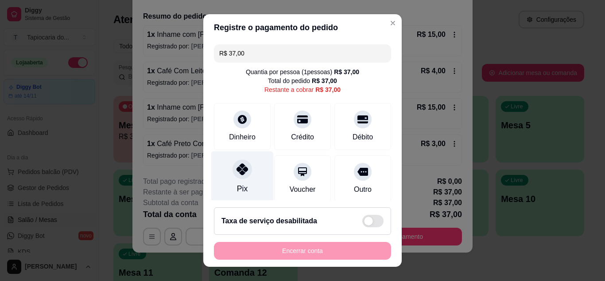
click at [246, 195] on div "Pix" at bounding box center [242, 177] width 62 height 52
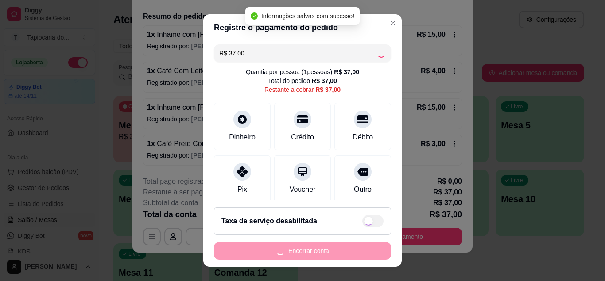
type input "R$ 0,00"
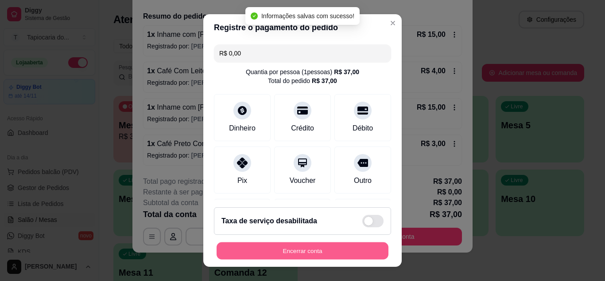
click at [312, 253] on button "Encerrar conta" at bounding box center [303, 250] width 172 height 17
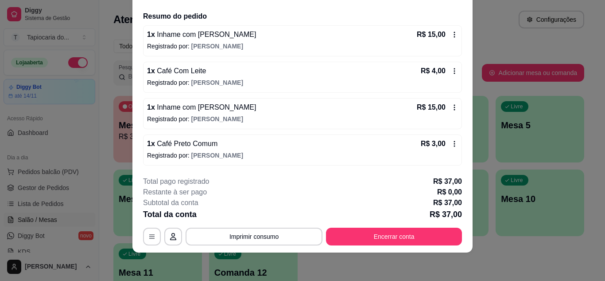
scroll to position [0, 0]
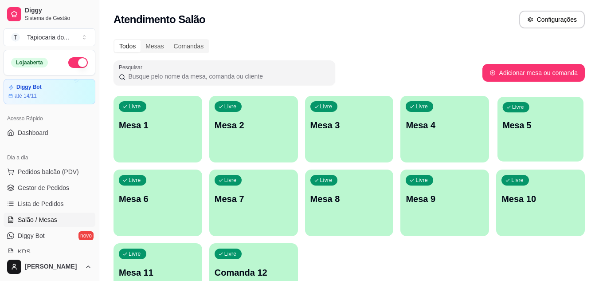
click at [547, 144] on div "Livre Mesa 5" at bounding box center [540, 124] width 86 height 54
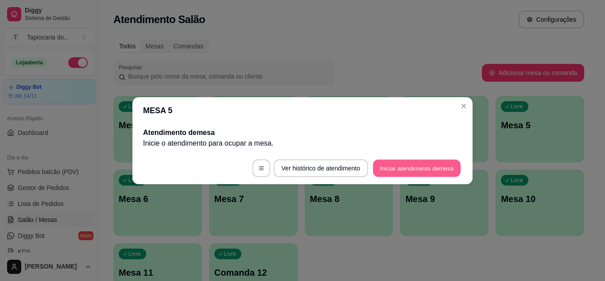
click at [425, 172] on button "Iniciar atendimento de mesa" at bounding box center [417, 167] width 88 height 17
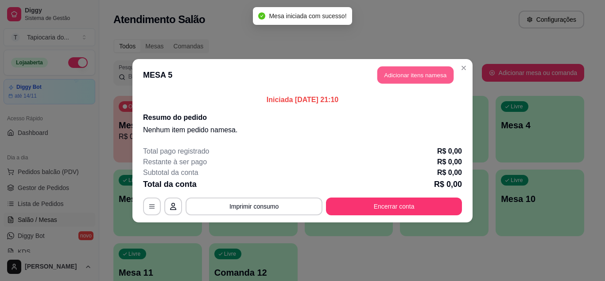
click at [428, 78] on button "Adicionar itens na mesa" at bounding box center [416, 74] width 76 height 17
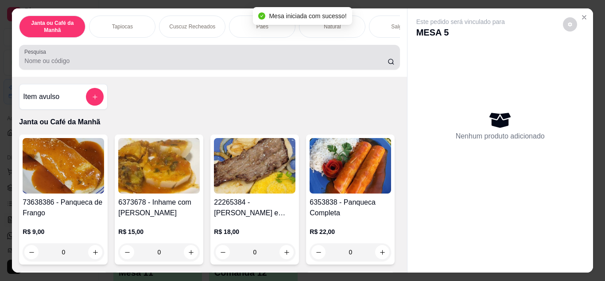
click at [328, 62] on input "Pesquisa" at bounding box center [205, 60] width 363 height 9
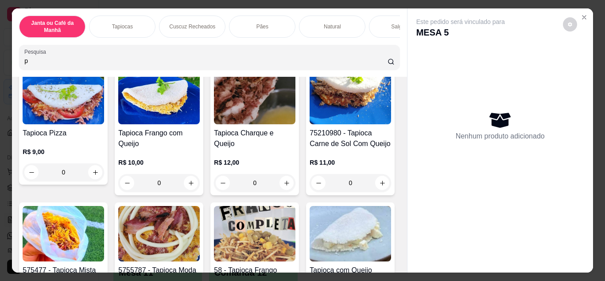
scroll to position [222, 0]
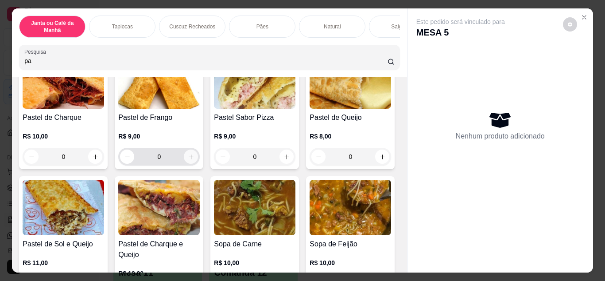
type input "pa"
click at [198, 163] on button "increase-product-quantity" at bounding box center [191, 156] width 14 height 14
type input "1"
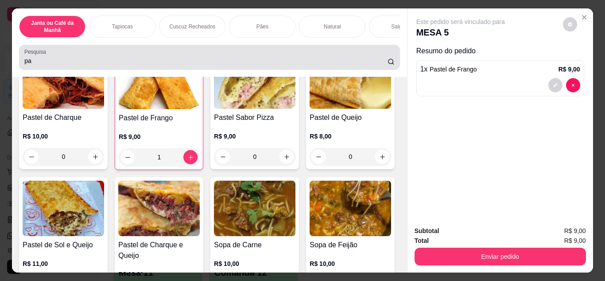
click at [242, 65] on input "pa" at bounding box center [205, 60] width 363 height 9
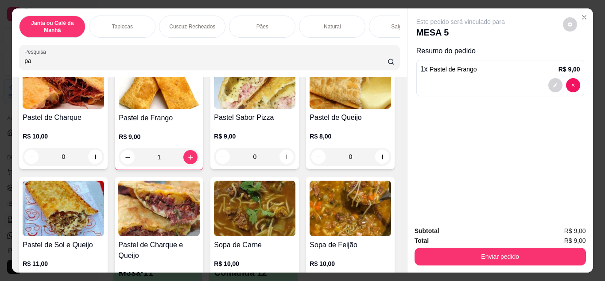
type input "p"
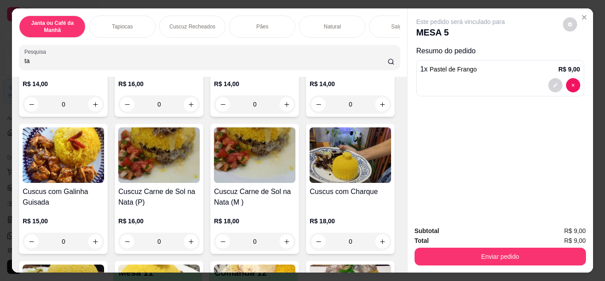
scroll to position [2594, 0]
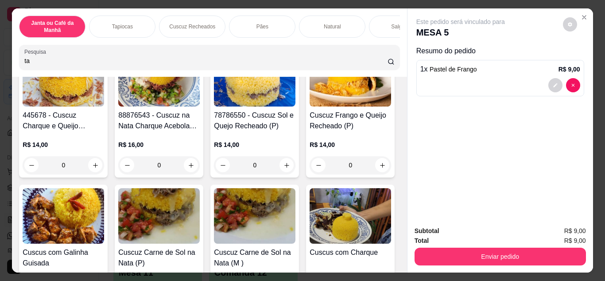
type input "ta"
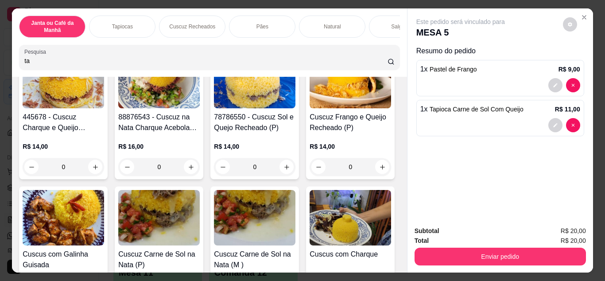
type input "1"
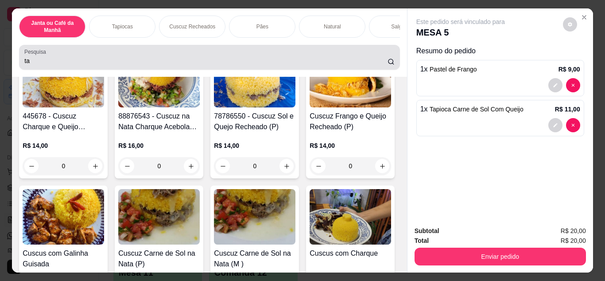
click at [136, 70] on div "Pesquisa ta" at bounding box center [209, 57] width 381 height 25
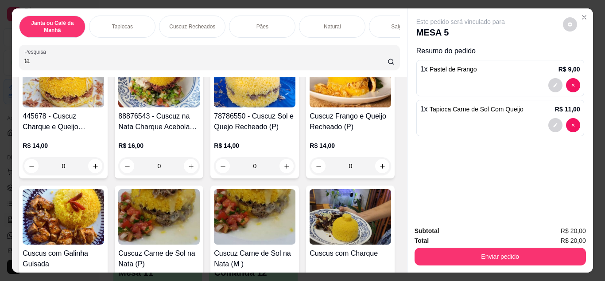
type input "t"
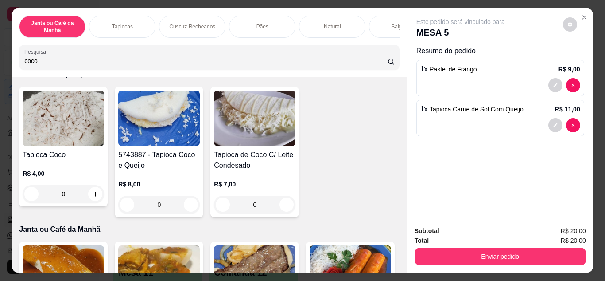
scroll to position [0, 0]
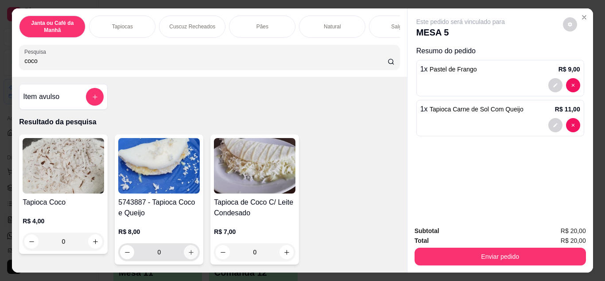
type input "coco"
click at [189, 259] on button "increase-product-quantity" at bounding box center [191, 252] width 14 height 14
type input "1"
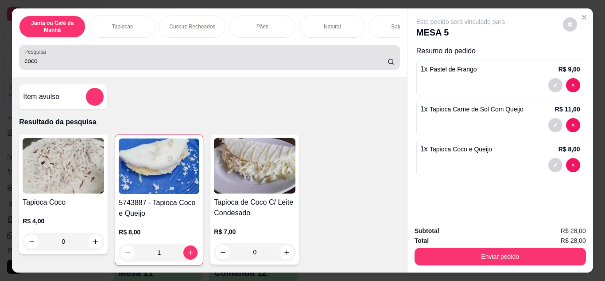
click at [119, 65] on input "coco" at bounding box center [205, 60] width 363 height 9
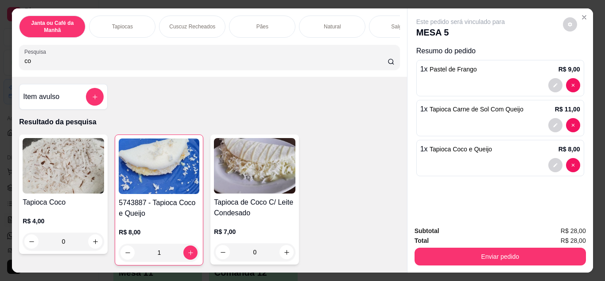
type input "c"
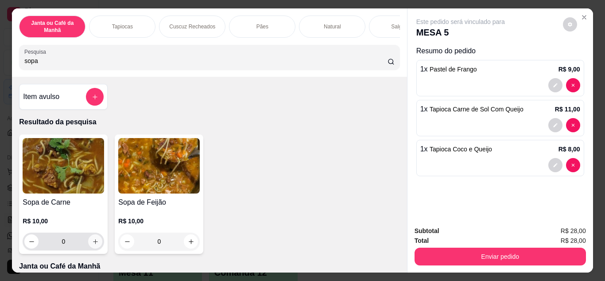
type input "sopa"
click at [91, 248] on button "increase-product-quantity" at bounding box center [95, 241] width 14 height 14
type input "1"
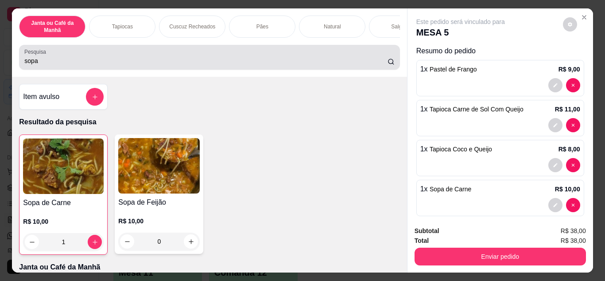
click at [66, 65] on input "sopa" at bounding box center [205, 60] width 363 height 9
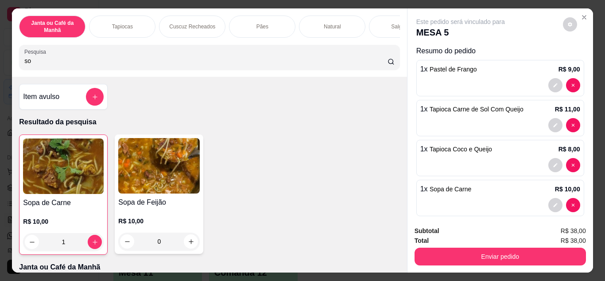
type input "s"
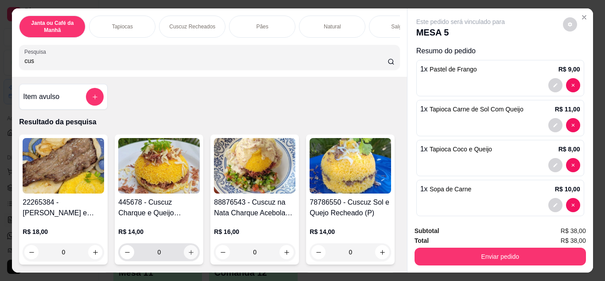
type input "cus"
click at [188, 252] on icon "increase-product-quantity" at bounding box center [191, 252] width 7 height 7
type input "1"
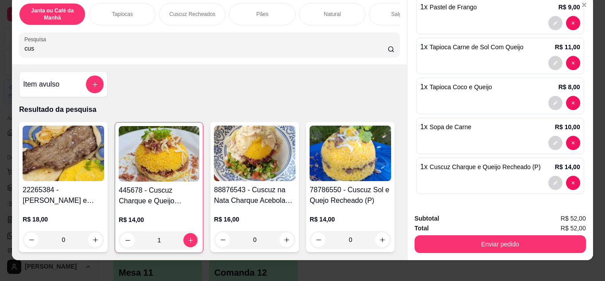
scroll to position [23, 0]
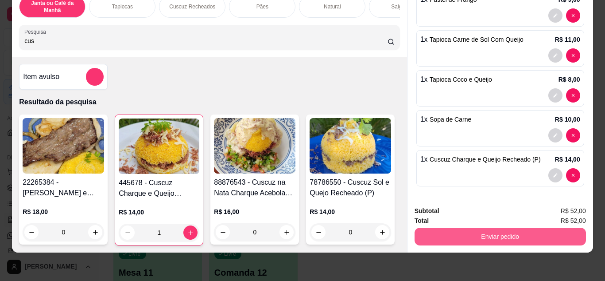
click at [507, 227] on button "Enviar pedido" at bounding box center [501, 236] width 172 height 18
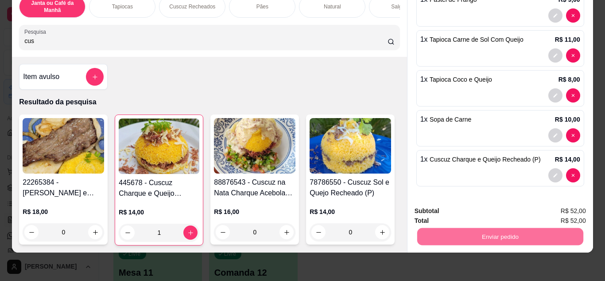
click at [560, 202] on button "Enviar pedido" at bounding box center [563, 207] width 50 height 17
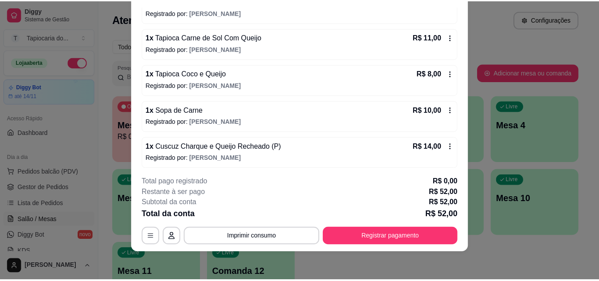
scroll to position [101, 0]
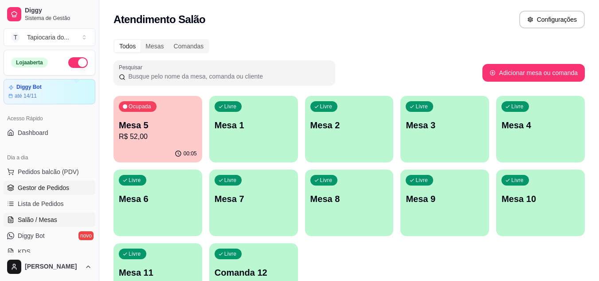
click at [36, 187] on span "Gestor de Pedidos" at bounding box center [43, 187] width 51 height 9
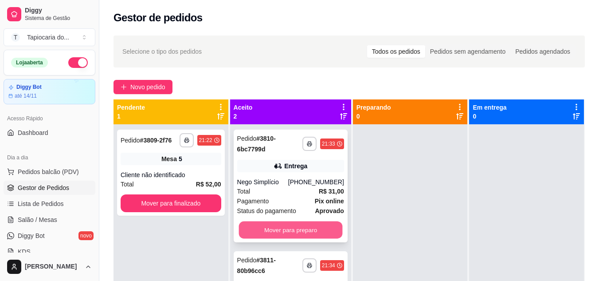
click at [269, 231] on button "Mover para preparo" at bounding box center [290, 229] width 104 height 17
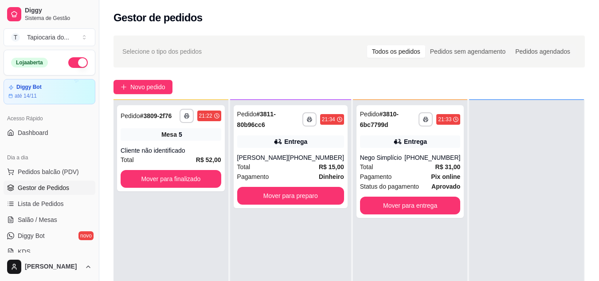
scroll to position [25, 0]
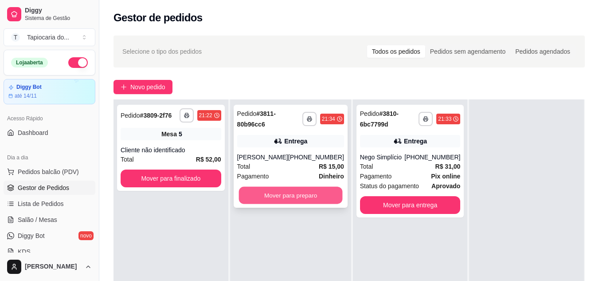
click at [292, 199] on button "Mover para preparo" at bounding box center [290, 195] width 104 height 17
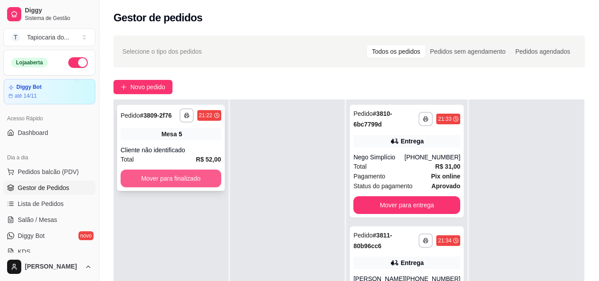
click at [181, 182] on button "Mover para finalizado" at bounding box center [171, 178] width 101 height 18
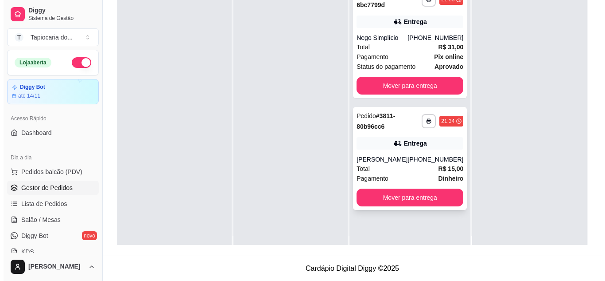
scroll to position [0, 0]
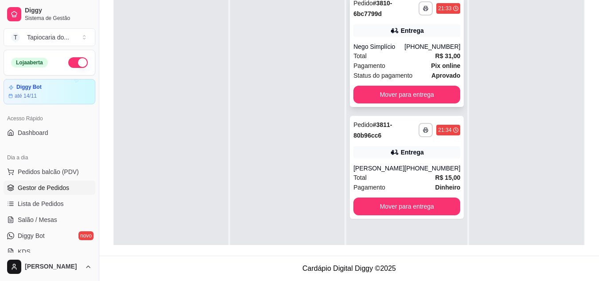
click at [399, 61] on div "Pagamento Pix online" at bounding box center [406, 66] width 107 height 10
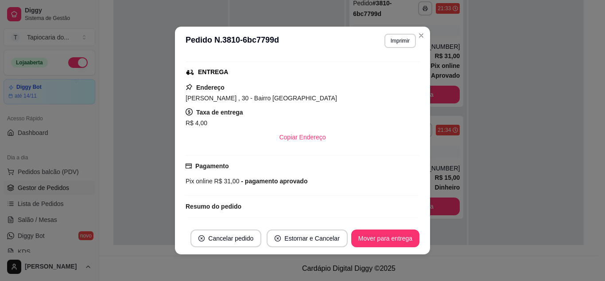
scroll to position [212, 0]
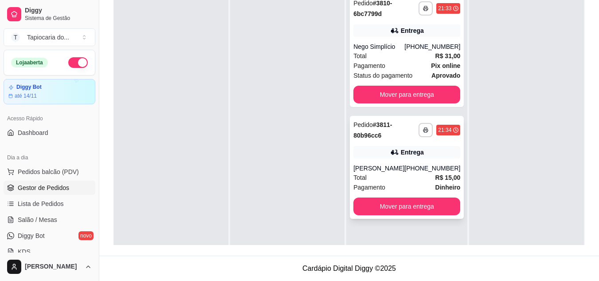
click at [389, 177] on div "Total R$ 15,00" at bounding box center [406, 177] width 107 height 10
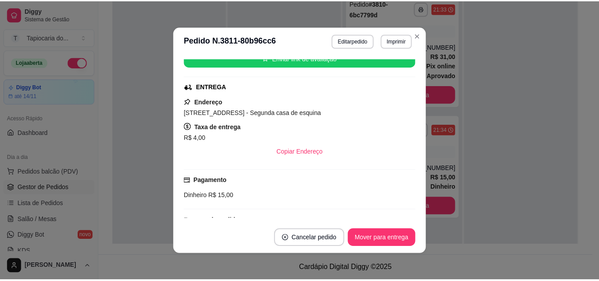
scroll to position [184, 0]
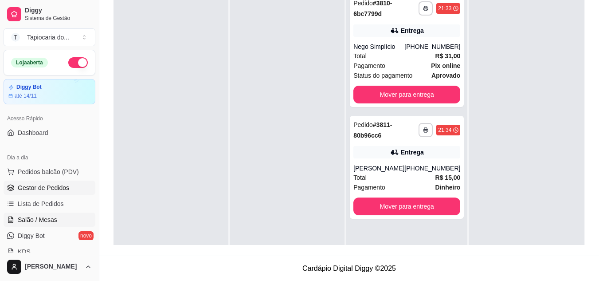
click at [35, 221] on span "Salão / Mesas" at bounding box center [37, 219] width 39 height 9
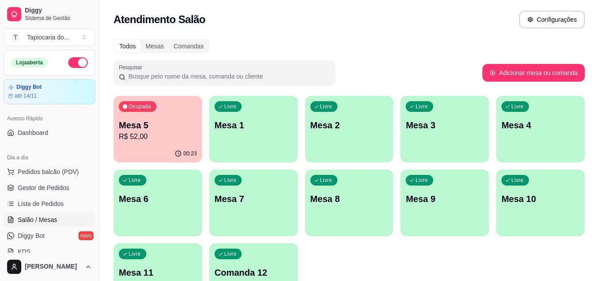
click at [154, 148] on div "00:23" at bounding box center [157, 153] width 89 height 17
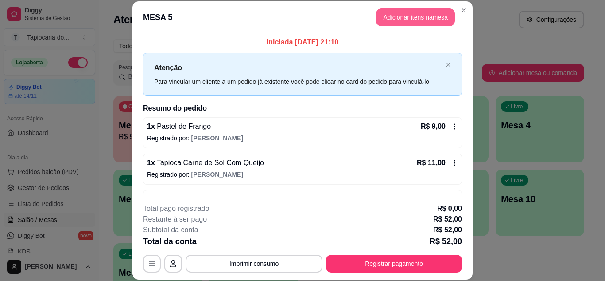
click at [427, 20] on button "Adicionar itens na mesa" at bounding box center [415, 17] width 79 height 18
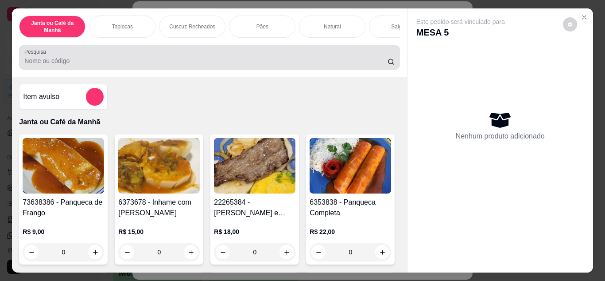
click at [336, 60] on input "Pesquisa" at bounding box center [205, 60] width 363 height 9
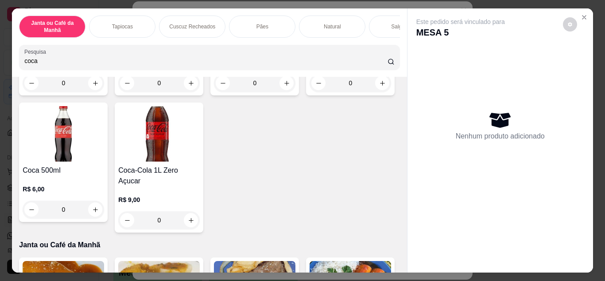
scroll to position [177, 0]
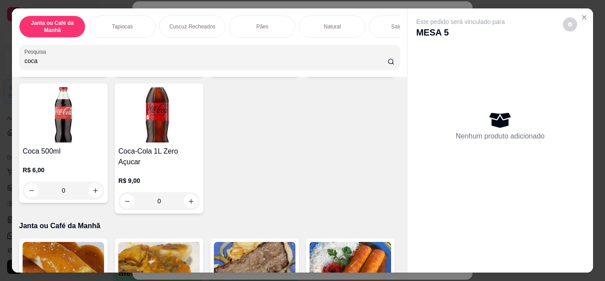
type input "coca"
click at [379, 67] on icon "increase-product-quantity" at bounding box center [382, 64] width 7 height 7
type input "1"
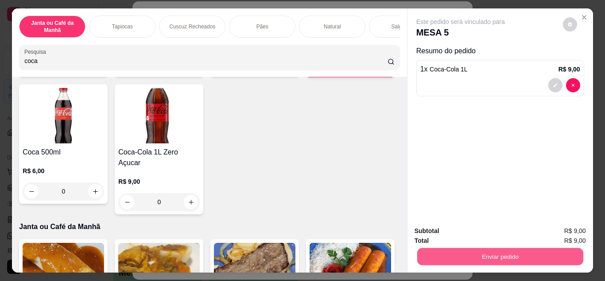
click at [492, 257] on button "Enviar pedido" at bounding box center [500, 256] width 166 height 17
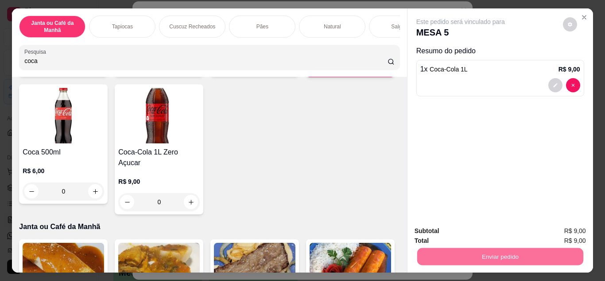
click at [571, 229] on button "Enviar pedido" at bounding box center [563, 230] width 49 height 16
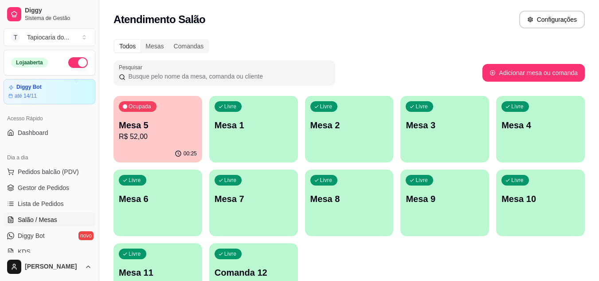
click at [456, 136] on div "Livre Mesa 3" at bounding box center [444, 124] width 89 height 56
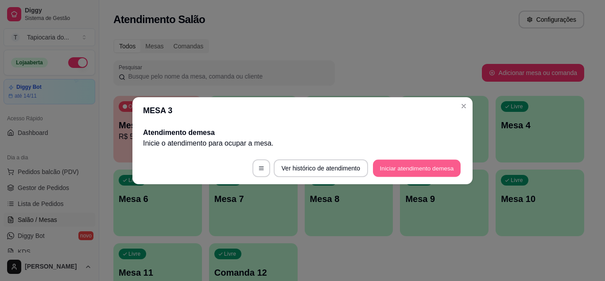
click at [450, 171] on button "Iniciar atendimento de mesa" at bounding box center [417, 167] width 88 height 17
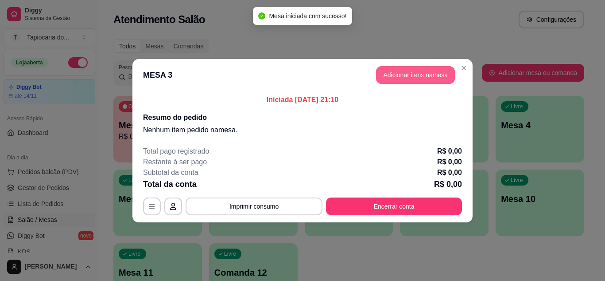
click at [413, 71] on button "Adicionar itens na mesa" at bounding box center [415, 75] width 79 height 18
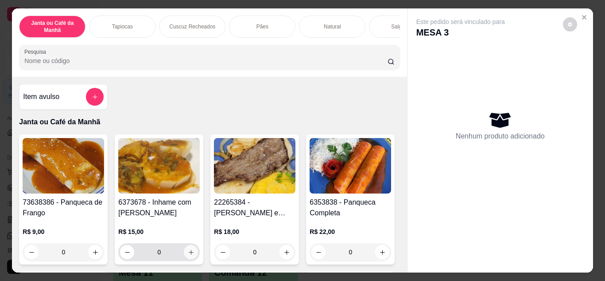
click at [192, 258] on button "increase-product-quantity" at bounding box center [191, 252] width 14 height 14
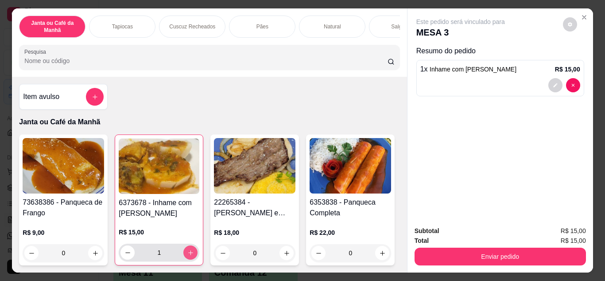
click at [190, 252] on button "increase-product-quantity" at bounding box center [190, 252] width 14 height 14
type input "2"
click at [250, 65] on input "Pesquisa" at bounding box center [205, 60] width 363 height 9
type input "m"
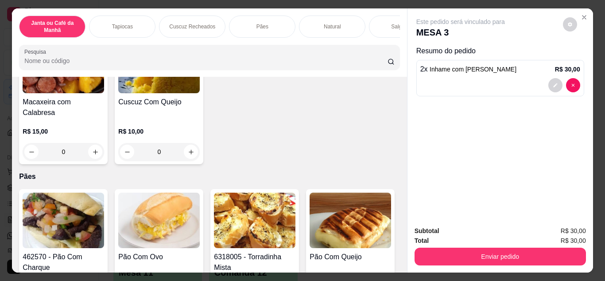
scroll to position [1595, 0]
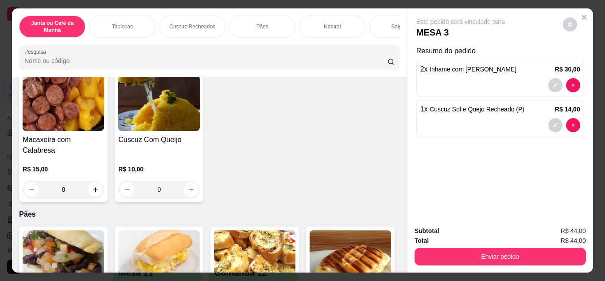
type input "2"
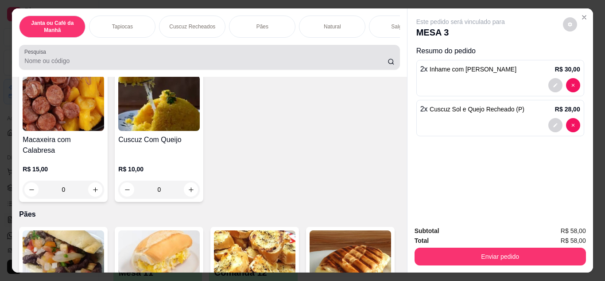
click at [230, 59] on div at bounding box center [209, 57] width 370 height 18
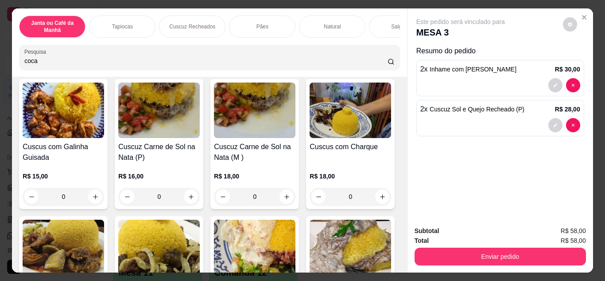
scroll to position [1866, 0]
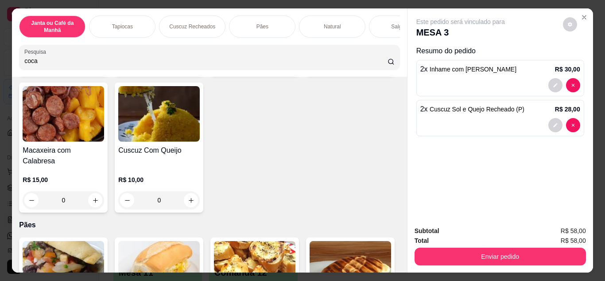
type input "coca"
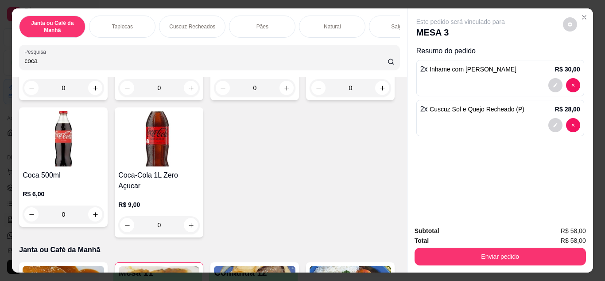
scroll to position [177, 0]
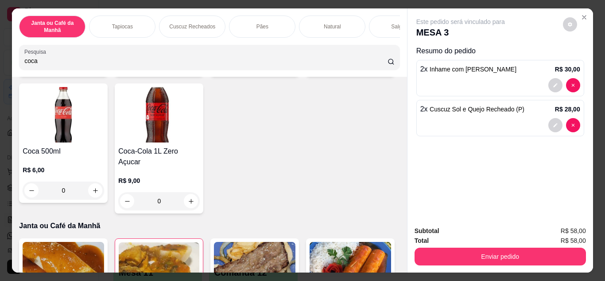
click at [379, 67] on icon "increase-product-quantity" at bounding box center [382, 64] width 7 height 7
type input "1"
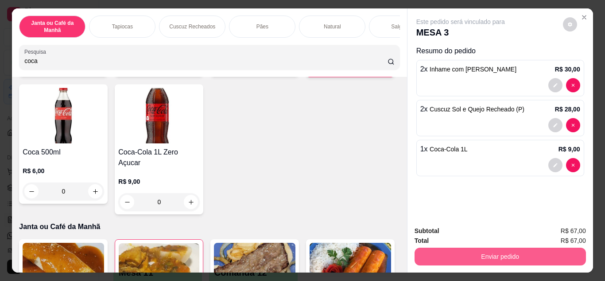
click at [428, 249] on button "Enviar pedido" at bounding box center [501, 256] width 172 height 18
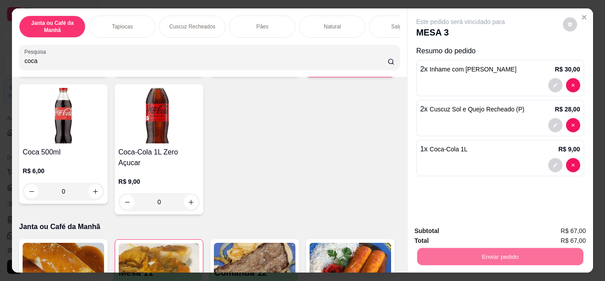
click at [567, 232] on button "Enviar pedido" at bounding box center [563, 231] width 49 height 16
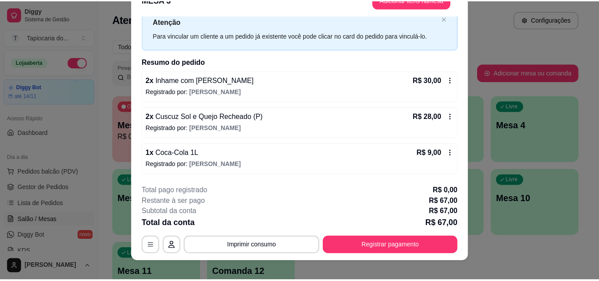
scroll to position [27, 0]
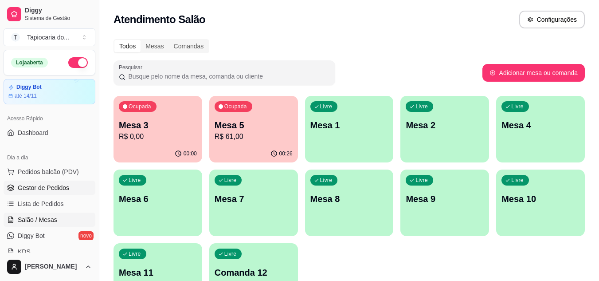
click at [42, 185] on span "Gestor de Pedidos" at bounding box center [43, 187] width 51 height 9
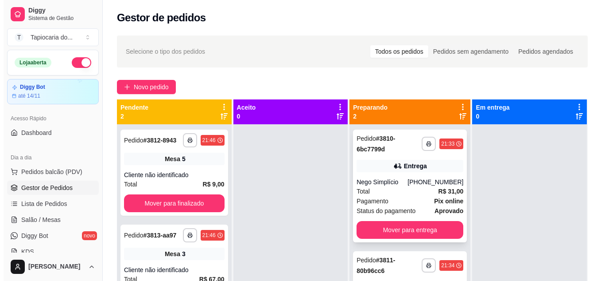
scroll to position [25, 0]
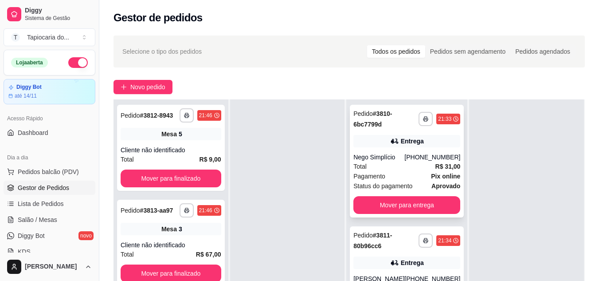
click at [414, 160] on div "[PHONE_NUMBER]" at bounding box center [432, 156] width 56 height 9
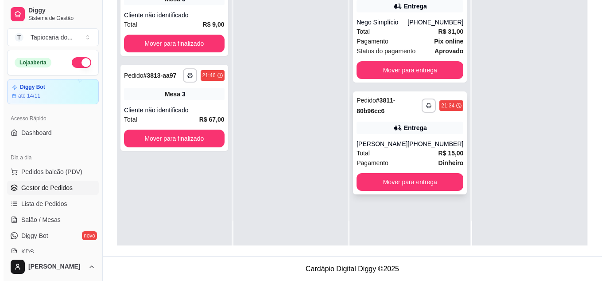
scroll to position [135, 0]
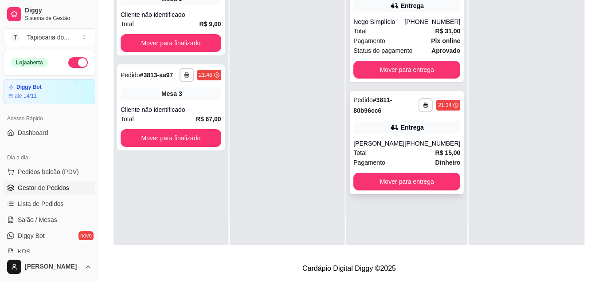
click at [393, 148] on div "Total R$ 15,00" at bounding box center [406, 153] width 107 height 10
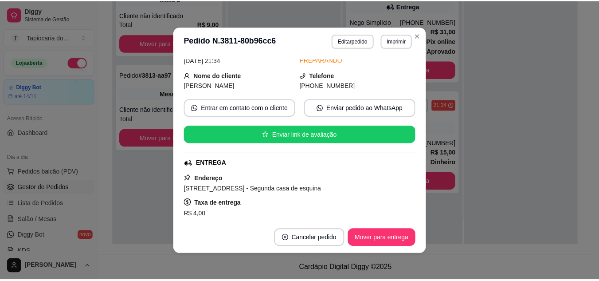
scroll to position [184, 0]
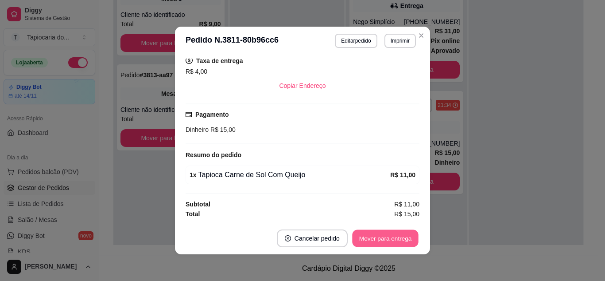
click at [390, 236] on button "Mover para entrega" at bounding box center [385, 238] width 66 height 17
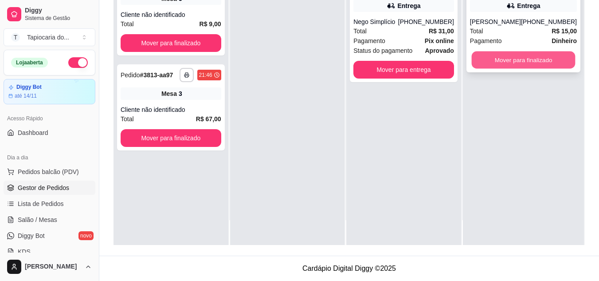
click at [510, 59] on button "Mover para finalizado" at bounding box center [523, 59] width 104 height 17
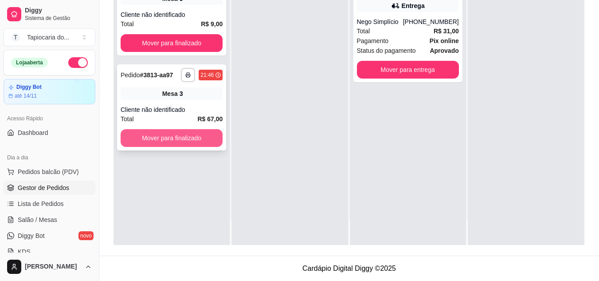
click at [164, 136] on button "Mover para finalizado" at bounding box center [172, 138] width 102 height 18
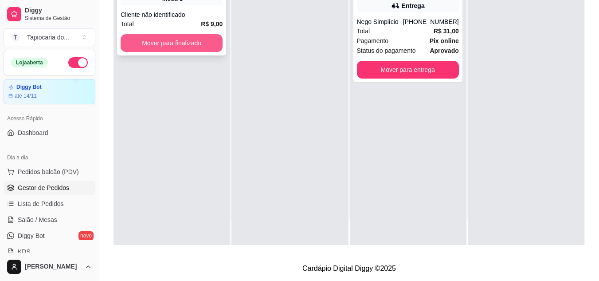
click at [172, 41] on button "Mover para finalizado" at bounding box center [172, 43] width 102 height 18
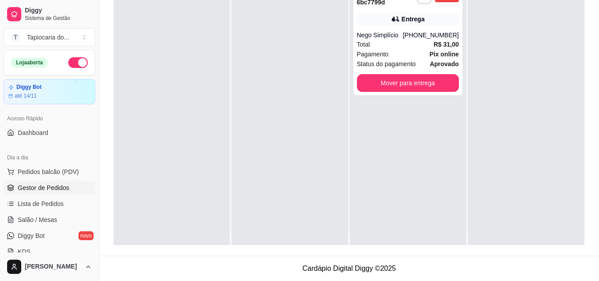
scroll to position [0, 0]
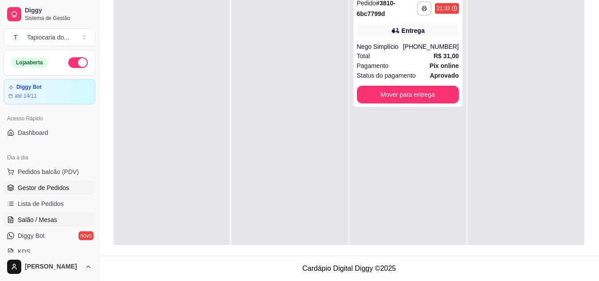
click at [39, 219] on span "Salão / Mesas" at bounding box center [37, 219] width 39 height 9
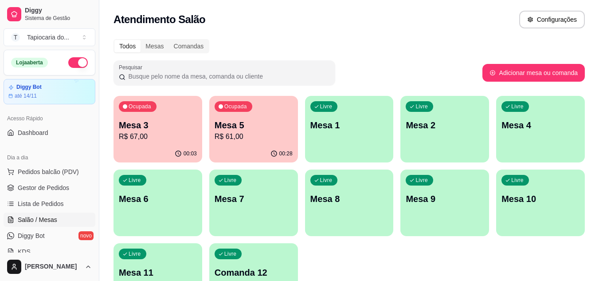
click at [236, 129] on p "Mesa 5" at bounding box center [253, 125] width 78 height 12
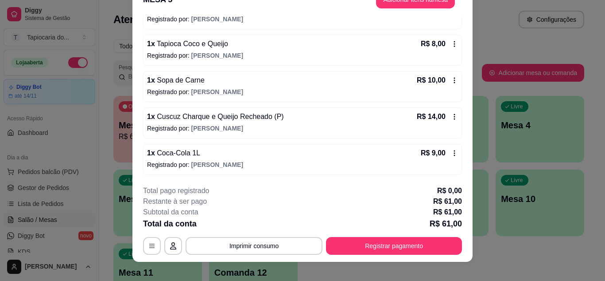
scroll to position [27, 0]
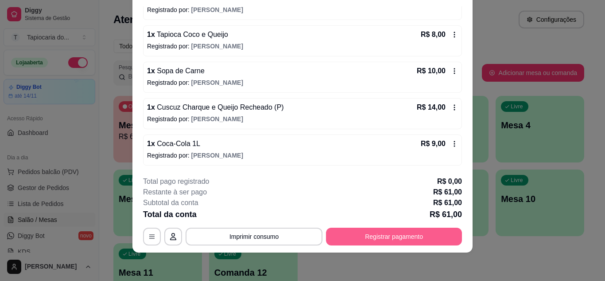
click at [439, 237] on button "Registrar pagamento" at bounding box center [394, 236] width 136 height 18
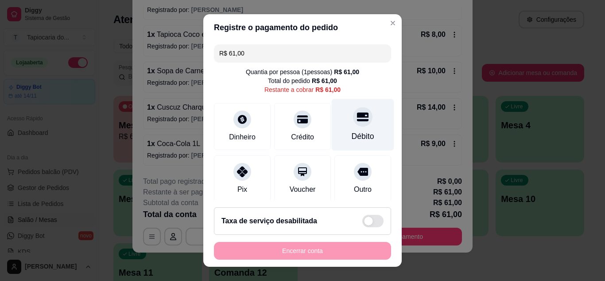
click at [339, 143] on div "Débito" at bounding box center [363, 124] width 62 height 52
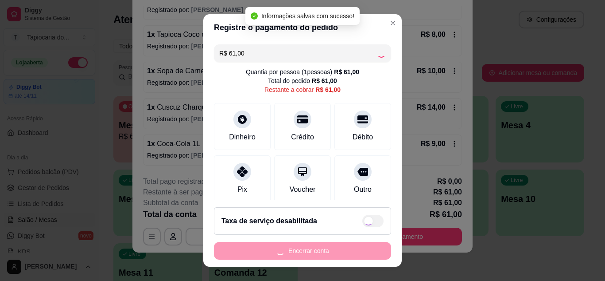
type input "R$ 0,00"
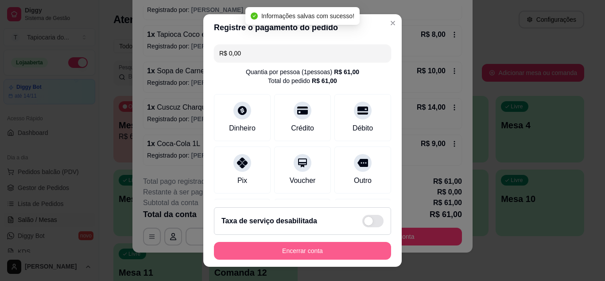
click at [320, 246] on button "Encerrar conta" at bounding box center [302, 251] width 177 height 18
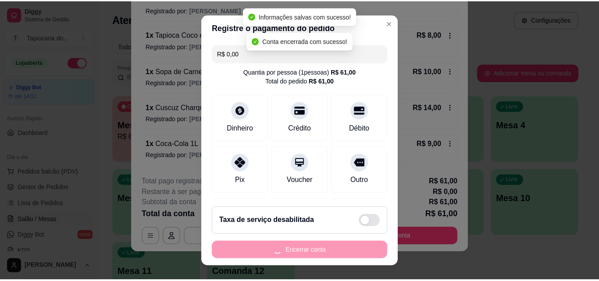
scroll to position [0, 0]
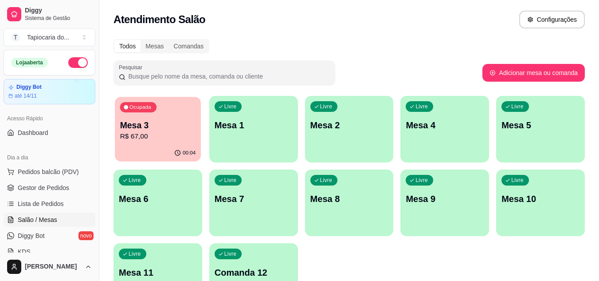
click at [163, 137] on p "R$ 67,00" at bounding box center [158, 136] width 76 height 10
click at [156, 121] on p "Mesa 3" at bounding box center [158, 125] width 78 height 12
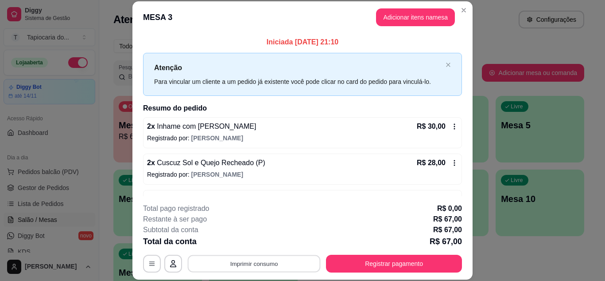
click at [225, 263] on button "Imprimir consumo" at bounding box center [254, 262] width 133 height 17
click at [246, 245] on button "Impressora" at bounding box center [253, 243] width 62 height 14
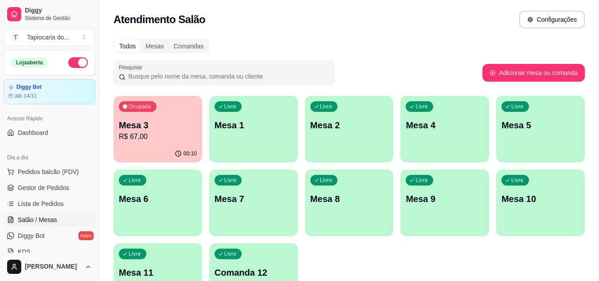
click at [70, 61] on button "button" at bounding box center [77, 62] width 19 height 11
click at [61, 185] on span "Gestor de Pedidos" at bounding box center [43, 187] width 51 height 9
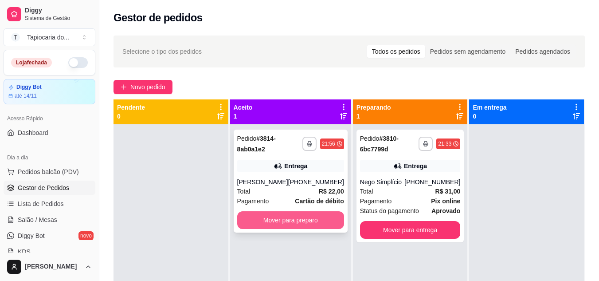
click at [289, 223] on button "Mover para preparo" at bounding box center [290, 220] width 107 height 18
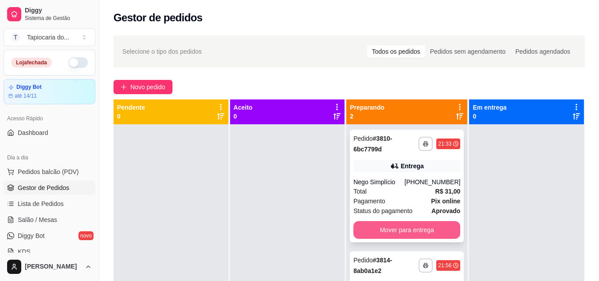
click at [386, 230] on button "Mover para entrega" at bounding box center [406, 230] width 107 height 18
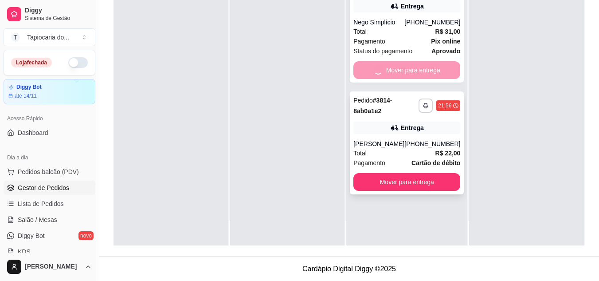
scroll to position [135, 0]
click at [379, 177] on button "Mover para entrega" at bounding box center [406, 181] width 107 height 18
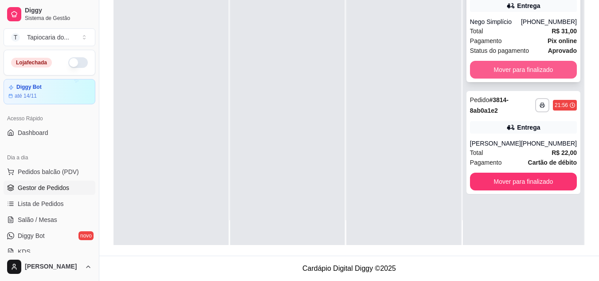
scroll to position [0, 0]
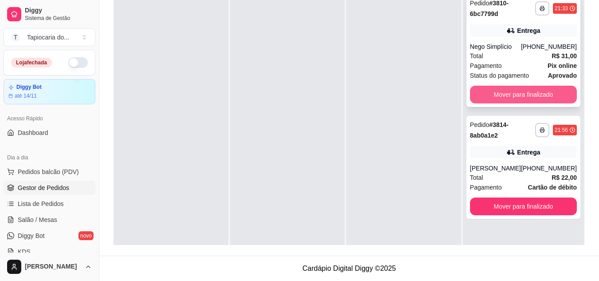
click at [505, 87] on button "Mover para finalizado" at bounding box center [523, 95] width 107 height 18
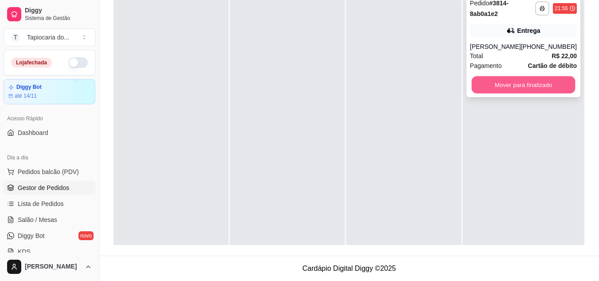
click at [483, 81] on button "Mover para finalizado" at bounding box center [523, 84] width 104 height 17
